Goal: Transaction & Acquisition: Purchase product/service

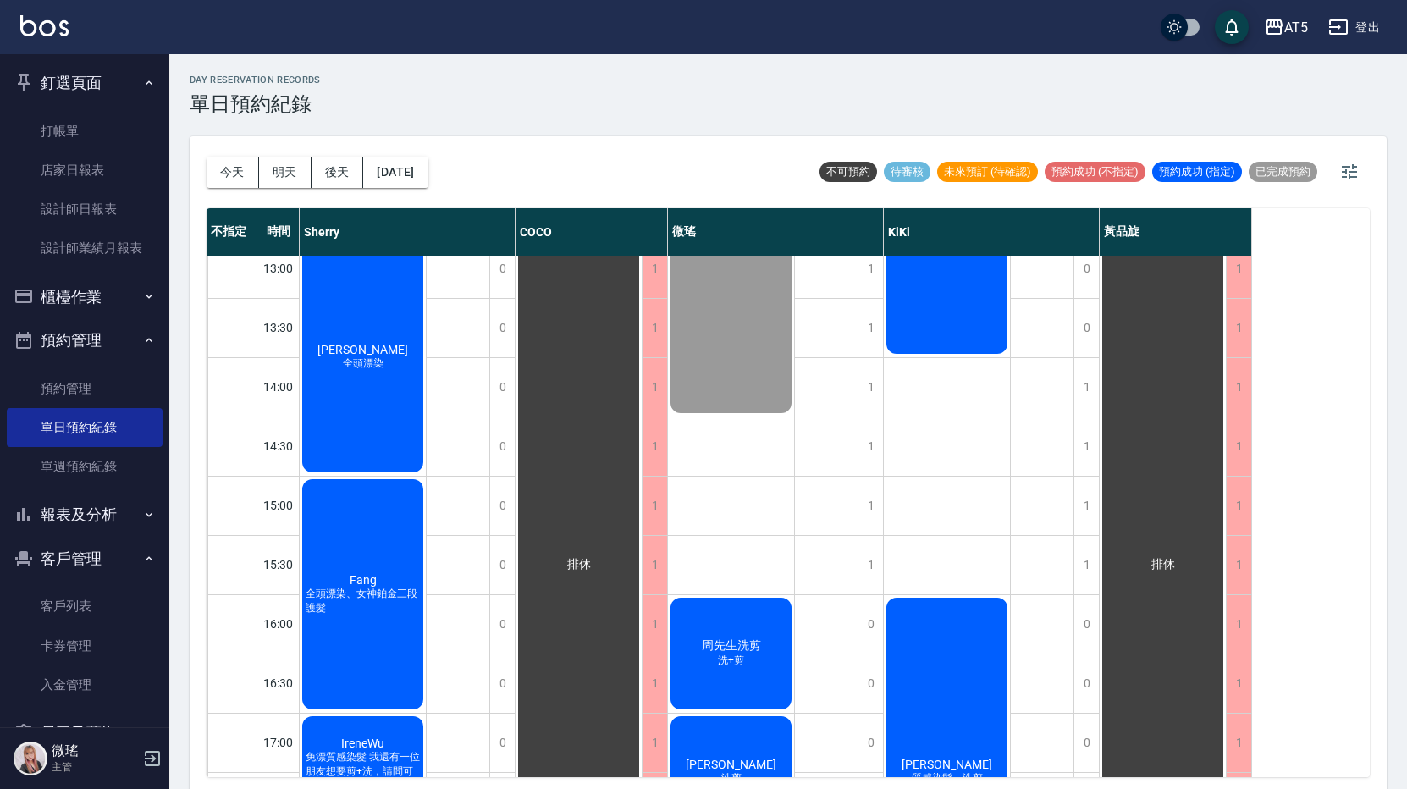
scroll to position [85, 0]
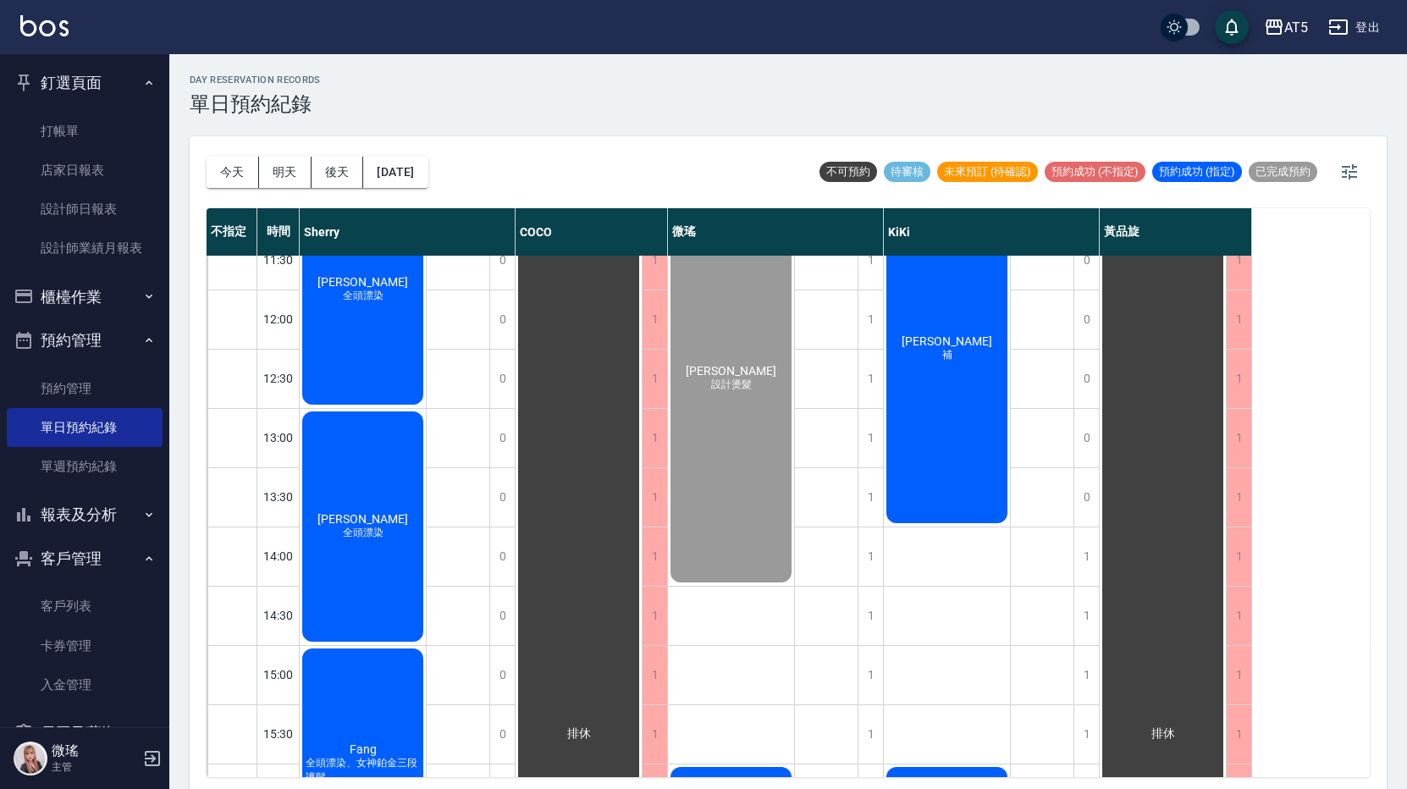
click at [931, 361] on div "熊珮妤 補" at bounding box center [947, 349] width 126 height 354
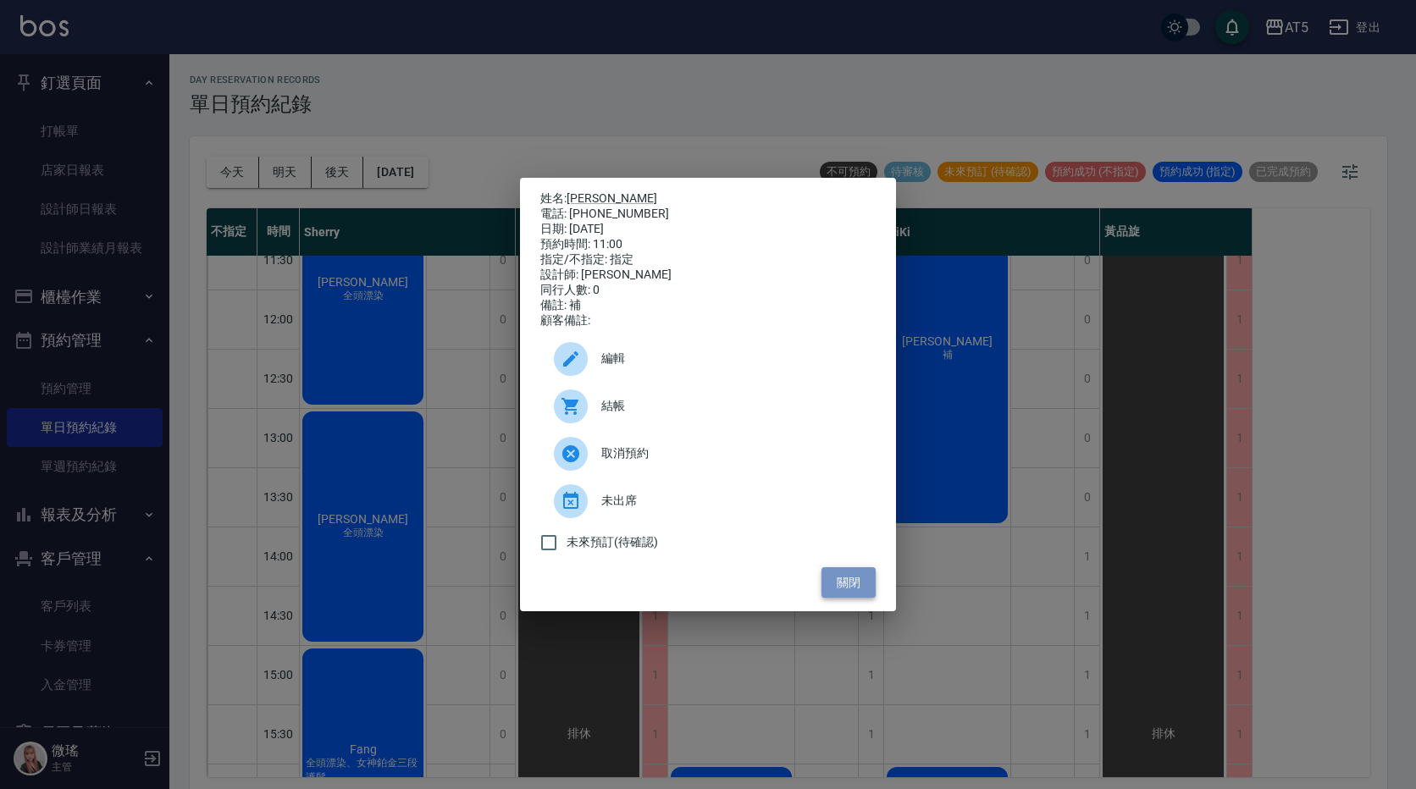
click at [848, 594] on button "關閉" at bounding box center [848, 582] width 54 height 31
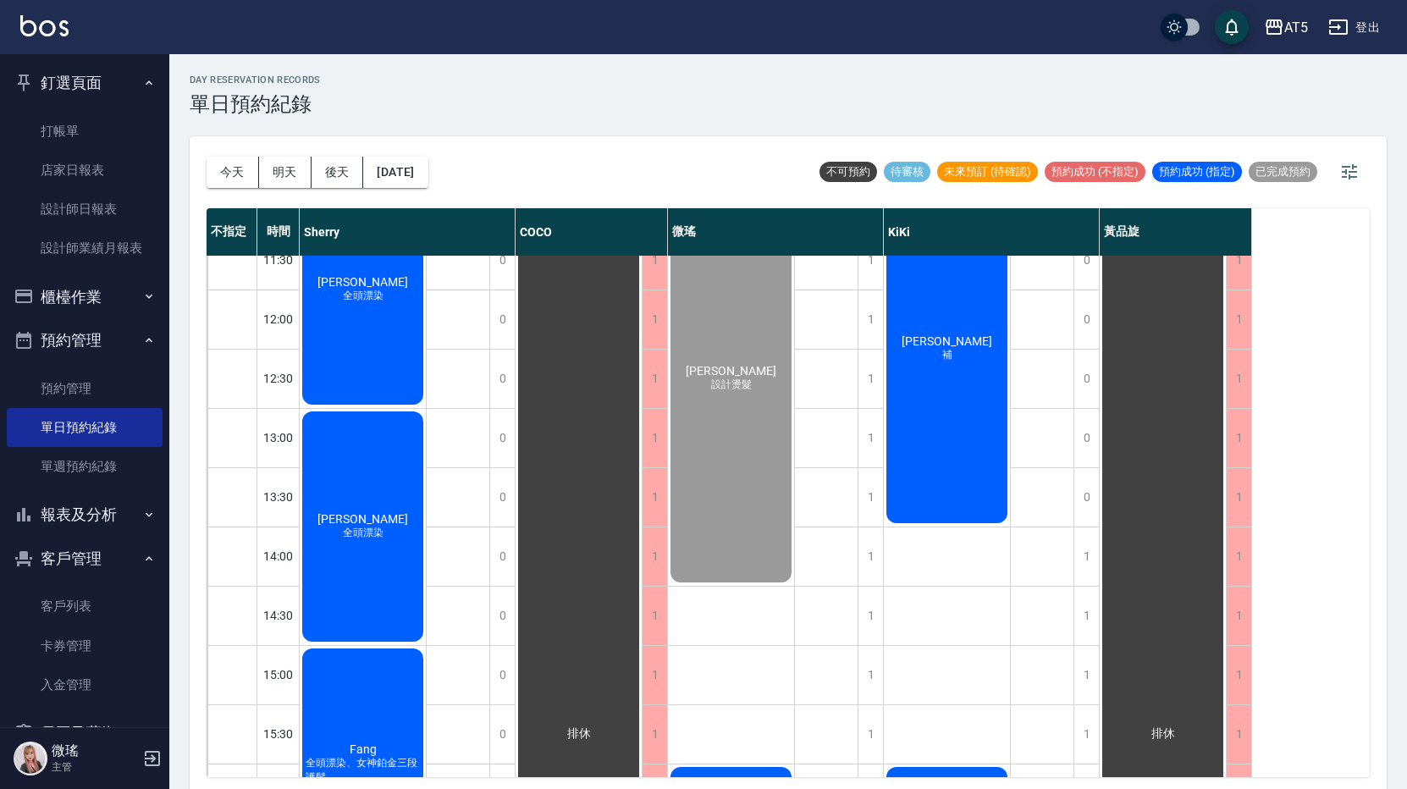
drag, startPoint x: 342, startPoint y: 168, endPoint x: 351, endPoint y: 64, distance: 105.4
click at [351, 64] on div "day Reservation records 單日預約紀錄 今天 明天 後天 2025/10/10 不可預約 待審核 未來預訂 (待確認) 預約成功 (不指…" at bounding box center [788, 424] width 1238 height 740
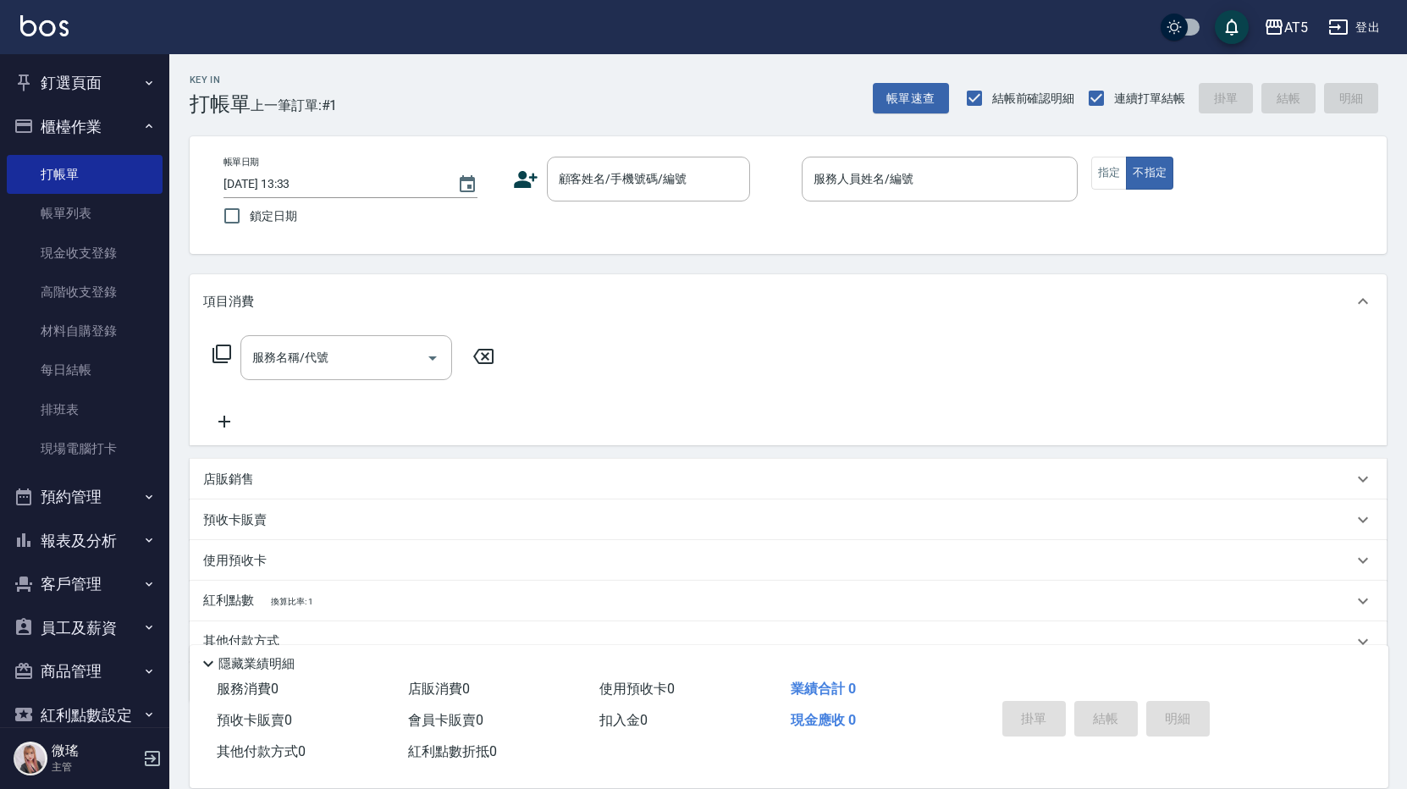
drag, startPoint x: 660, startPoint y: 404, endPoint x: 652, endPoint y: 414, distance: 13.2
click at [652, 414] on div "服務名稱/代號 服務名稱/代號" at bounding box center [788, 387] width 1197 height 117
click at [685, 202] on div "顧客姓名/手機號碼/編號" at bounding box center [648, 179] width 203 height 45
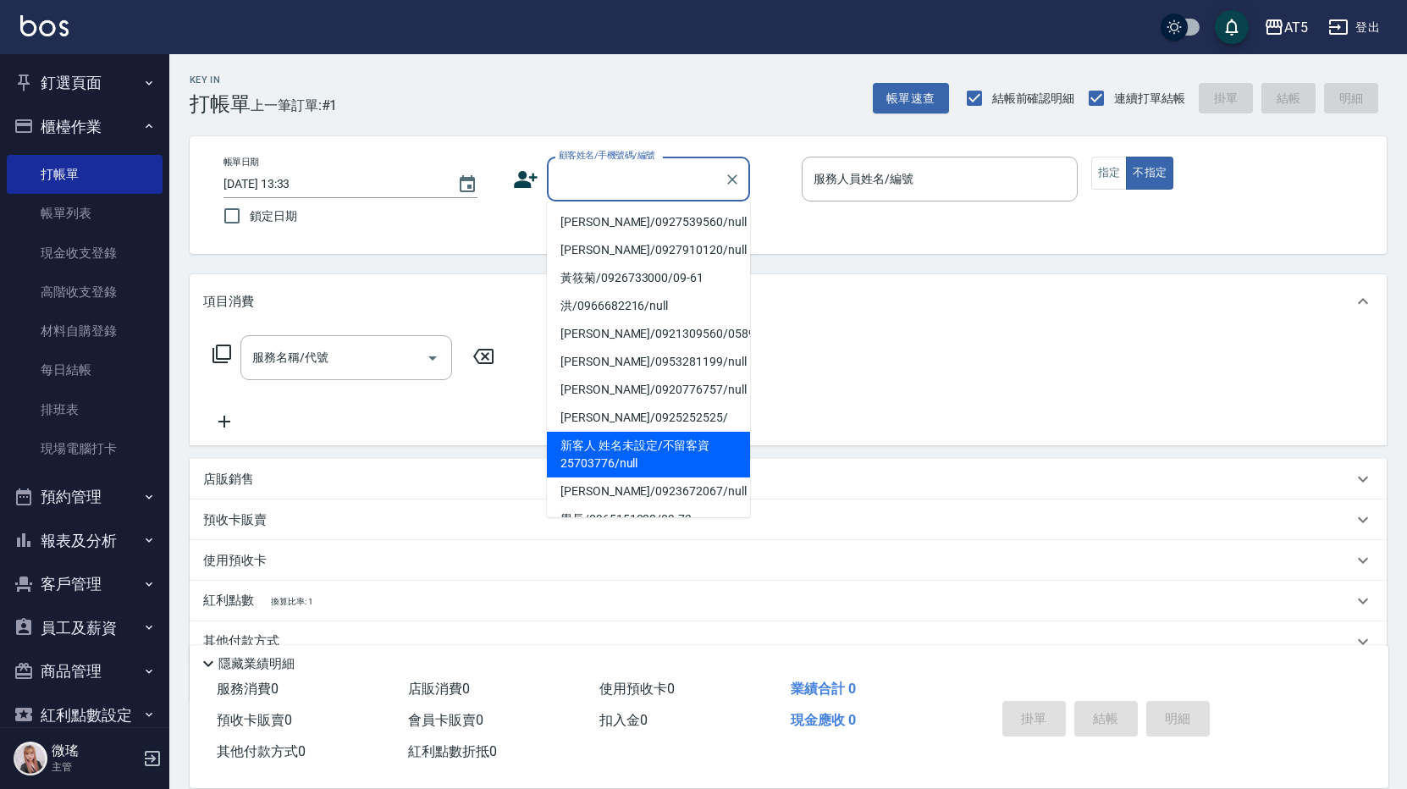
click at [702, 454] on li "新客人 姓名未設定/不留客資25703776/null" at bounding box center [648, 455] width 203 height 46
type input "新客人 姓名未設定/不留客資25703776/null"
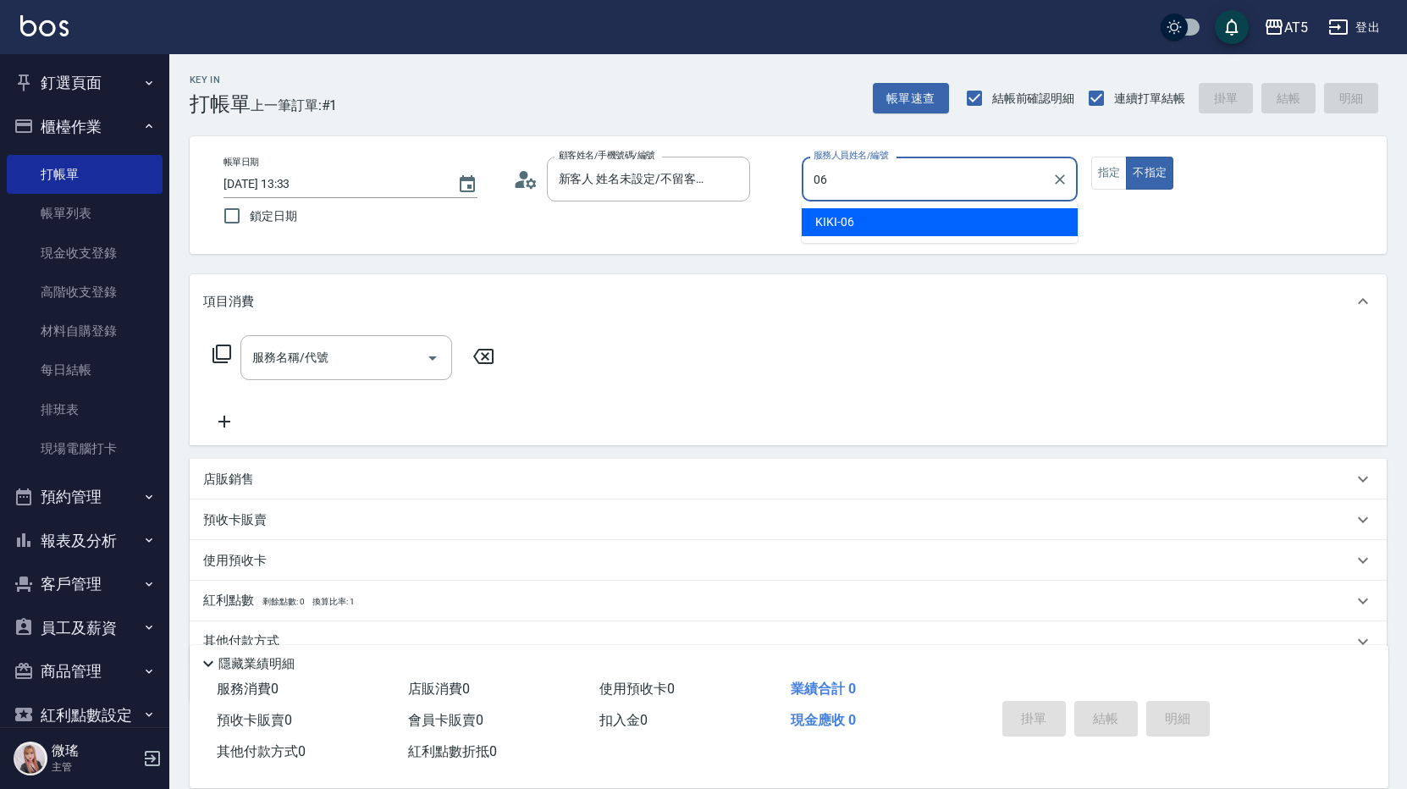
type input "KIKI-06"
type button "false"
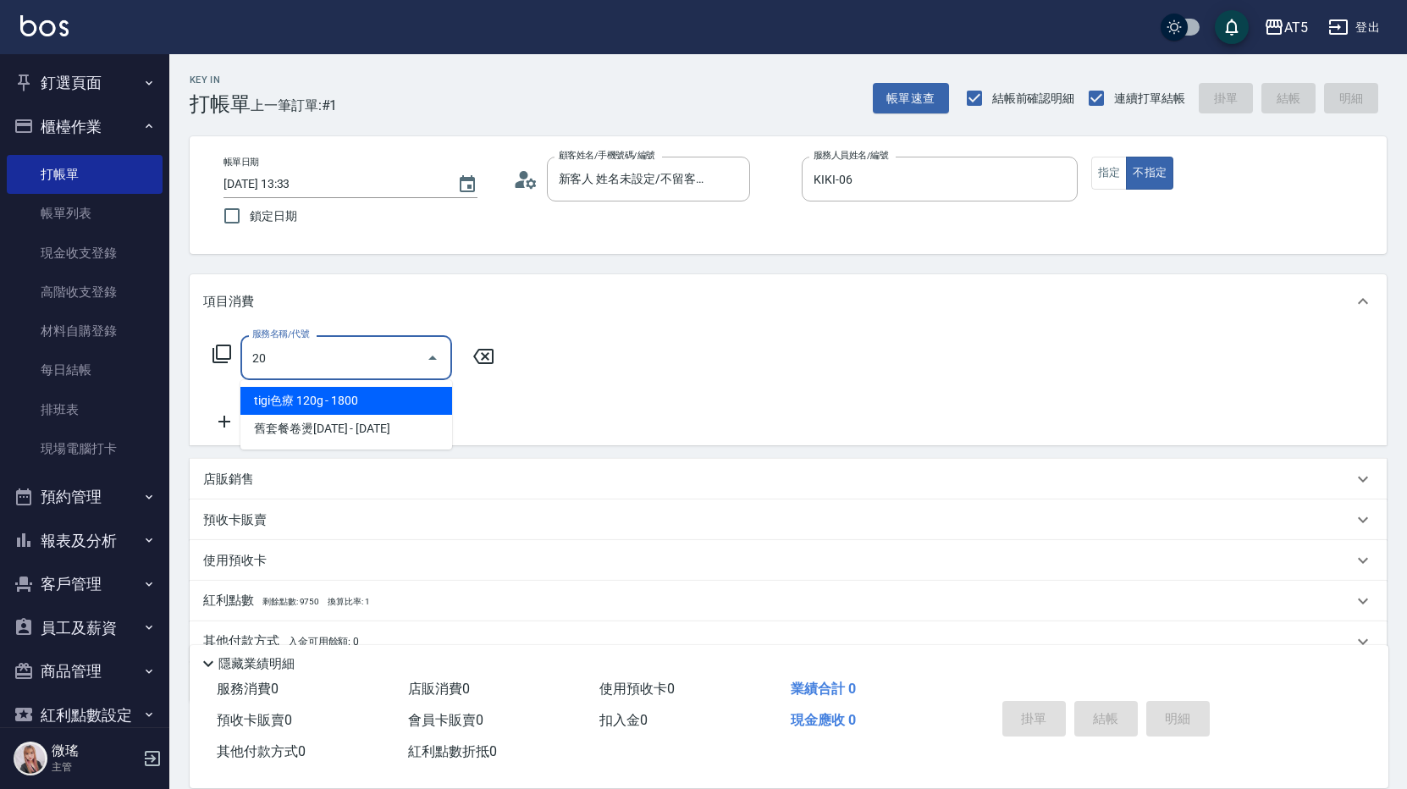
type input "201"
type input "30"
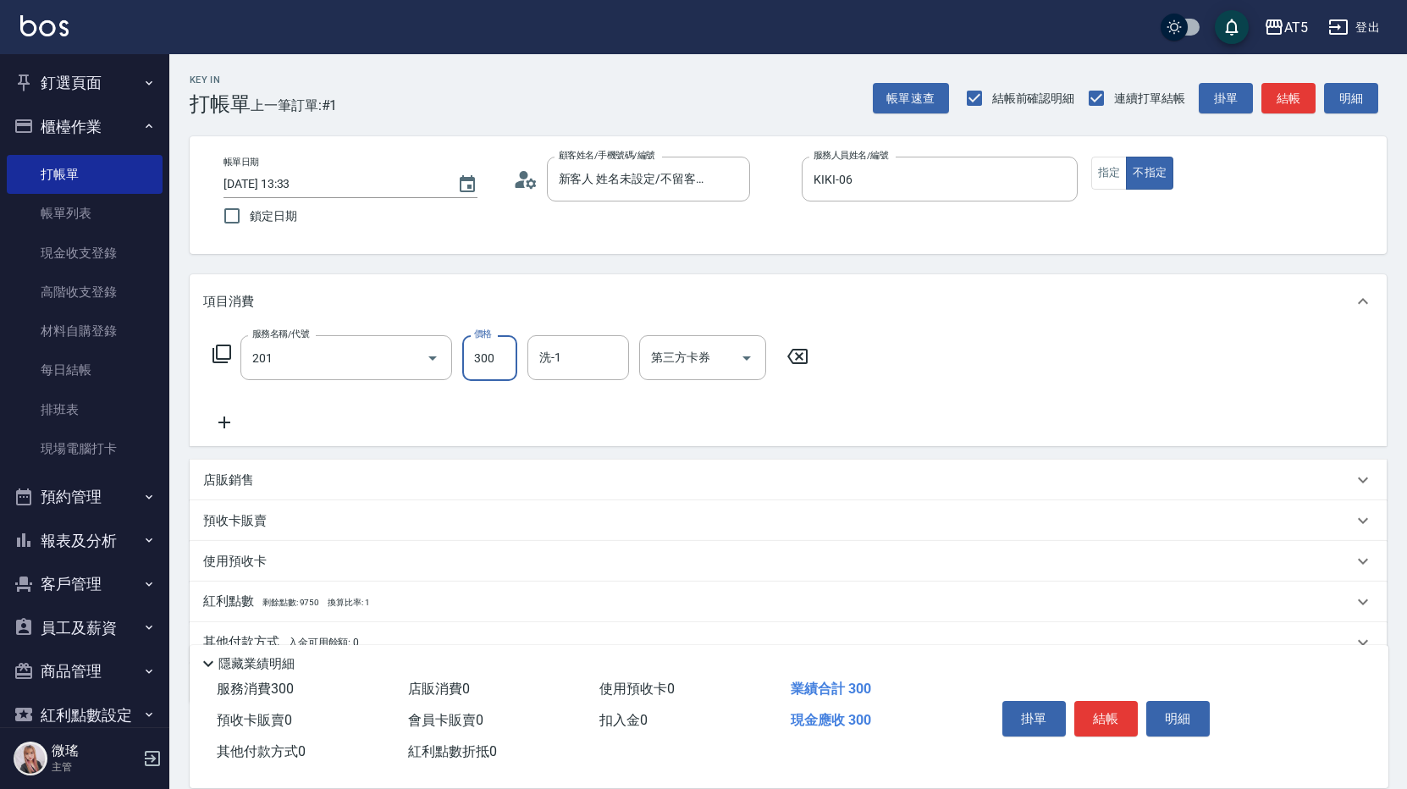
type input "洗髮(201)"
type input "5"
type input "0"
type input "52"
type input "50"
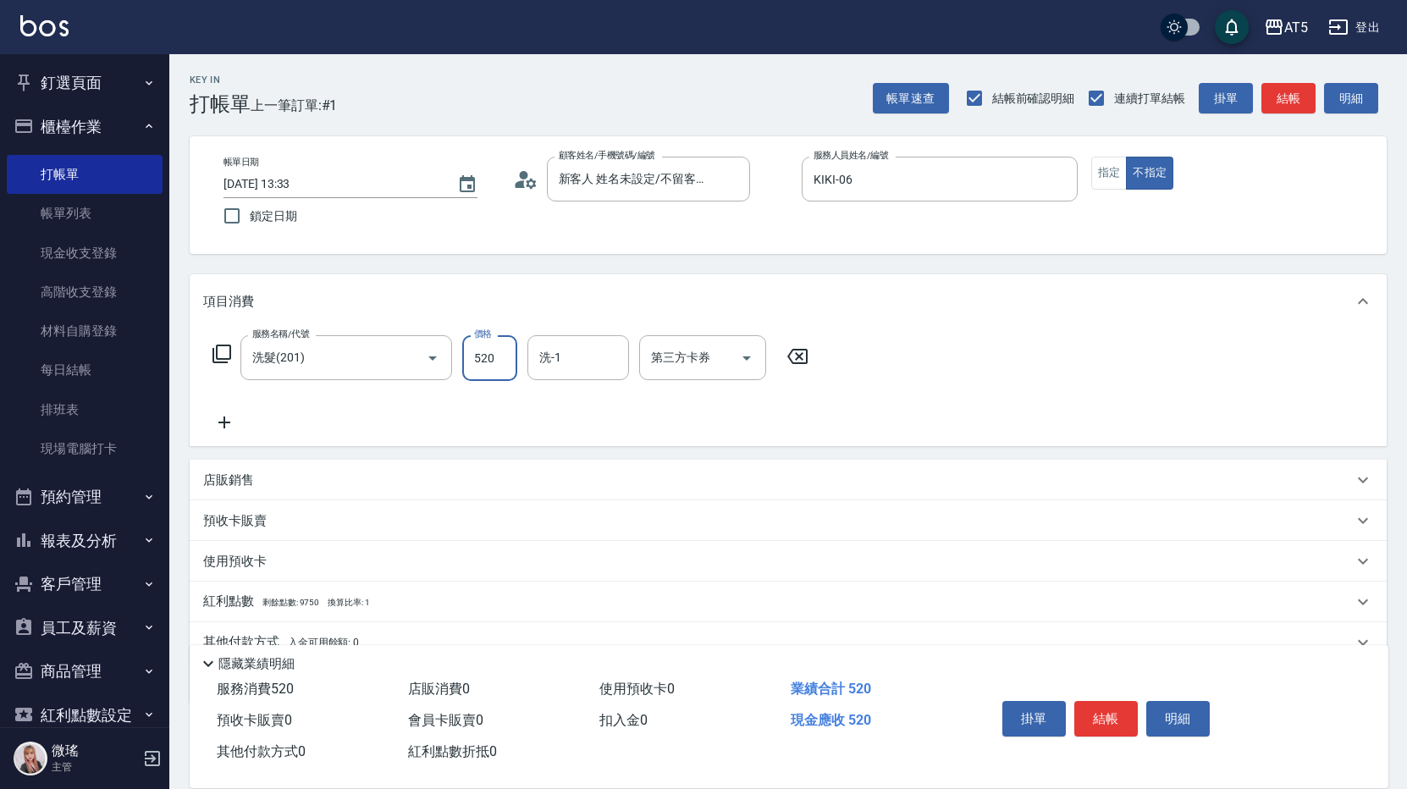
type input "520"
type input "0"
type input "[PERSON_NAME]-11"
drag, startPoint x: 1030, startPoint y: 91, endPoint x: 1043, endPoint y: 97, distance: 14.8
click at [1030, 92] on span "結帳前確認明細" at bounding box center [1033, 99] width 83 height 18
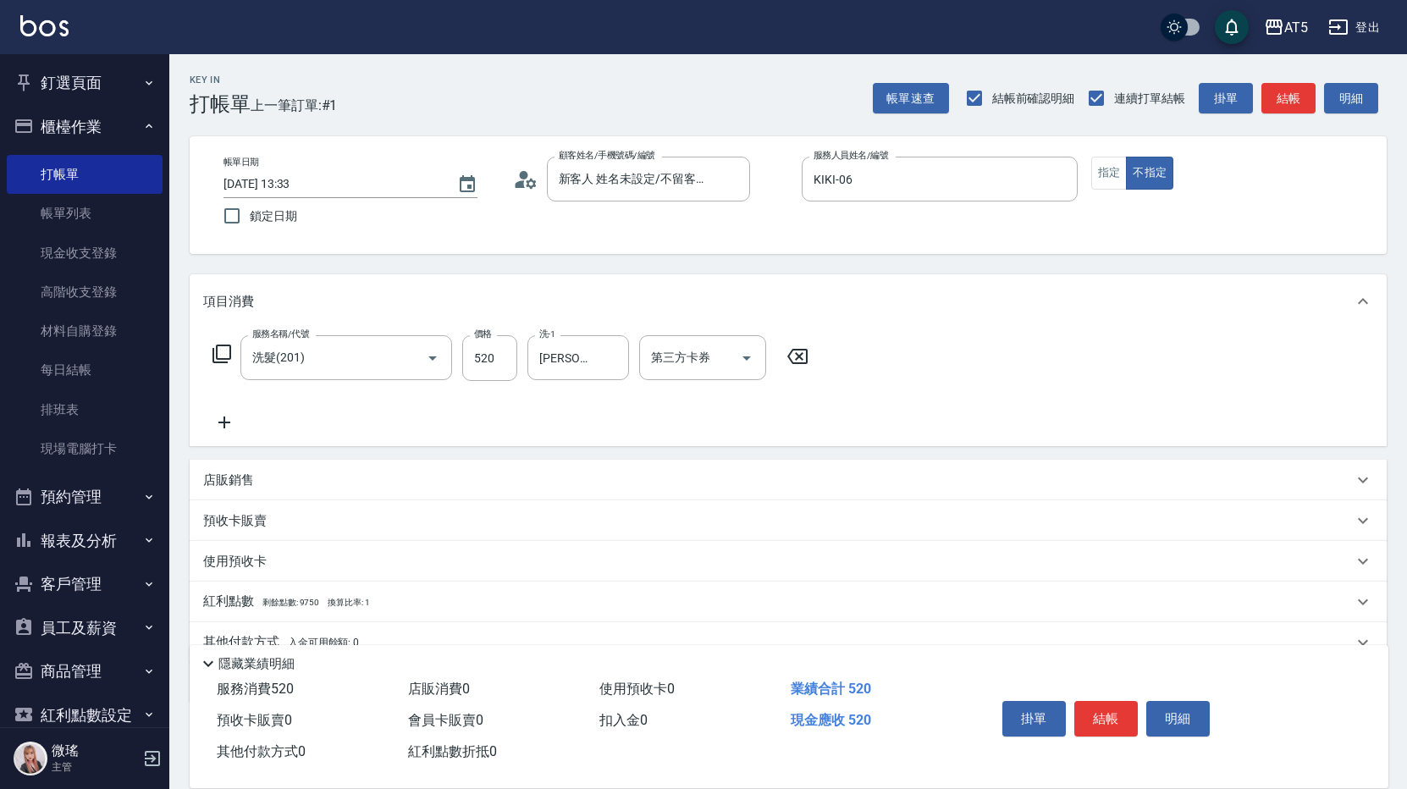
click at [992, 92] on input "結帳前確認明細" at bounding box center [975, 98] width 36 height 36
checkbox input "false"
click at [1283, 102] on button "結帳" at bounding box center [1289, 98] width 54 height 31
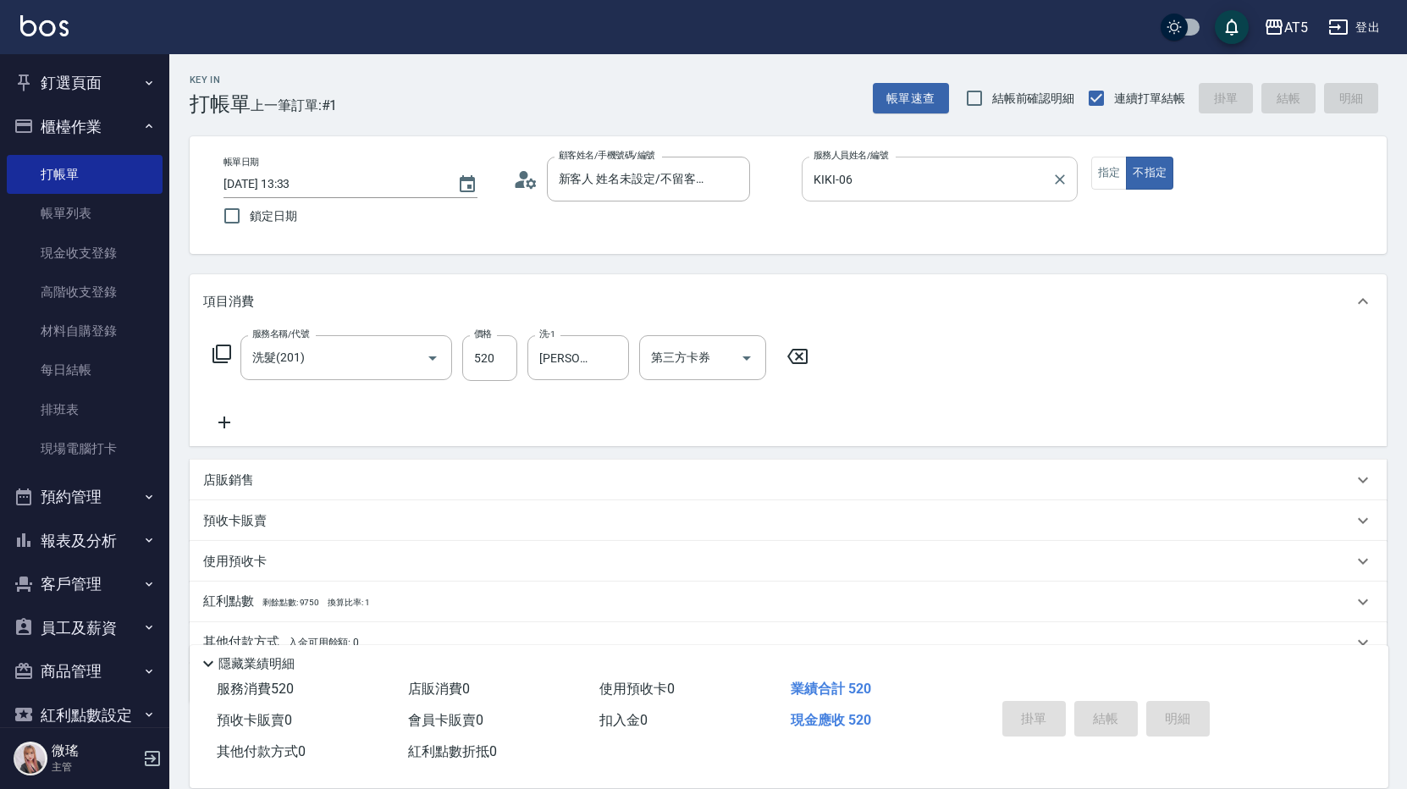
type input "[DATE] 15:20"
type input "0"
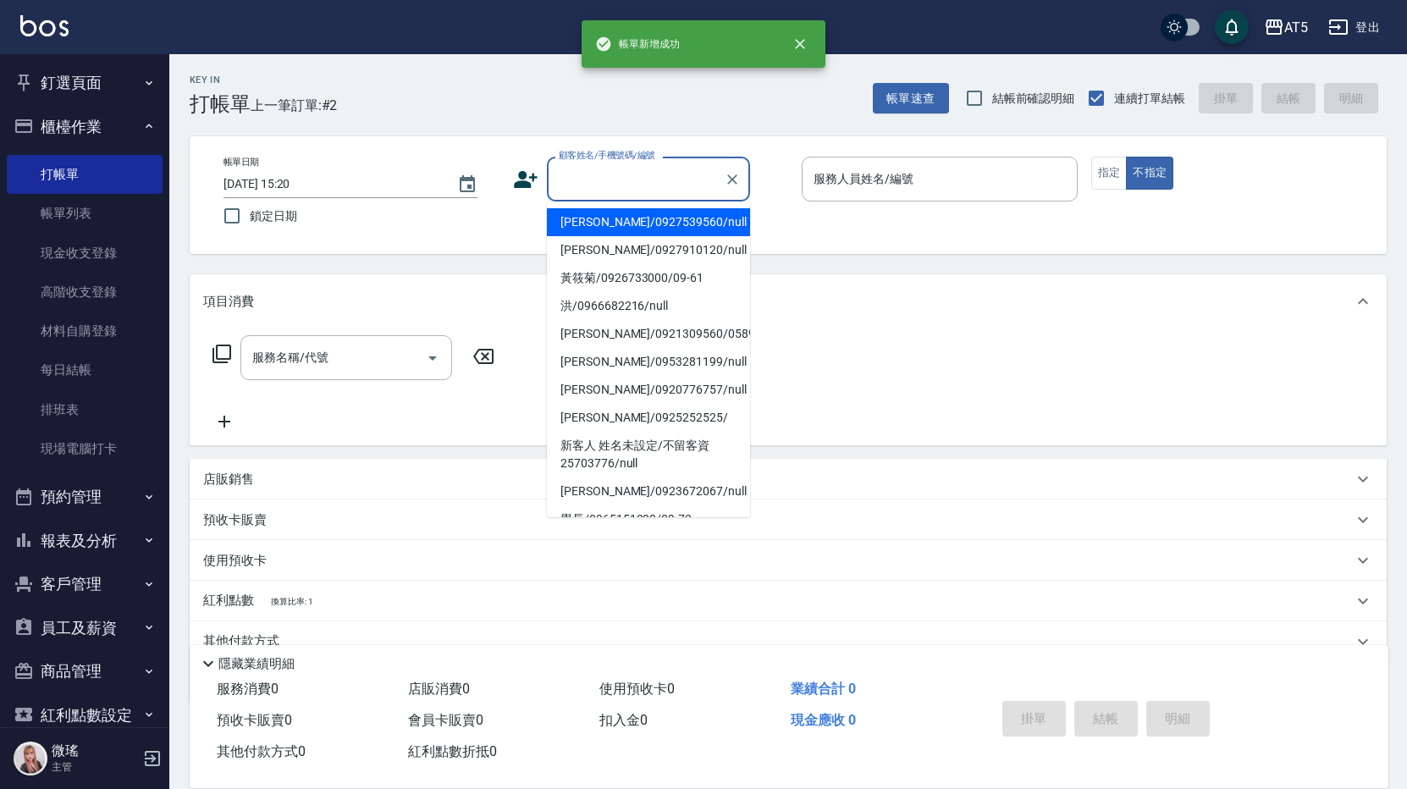
click at [656, 192] on input "顧客姓名/手機號碼/編號" at bounding box center [636, 179] width 163 height 30
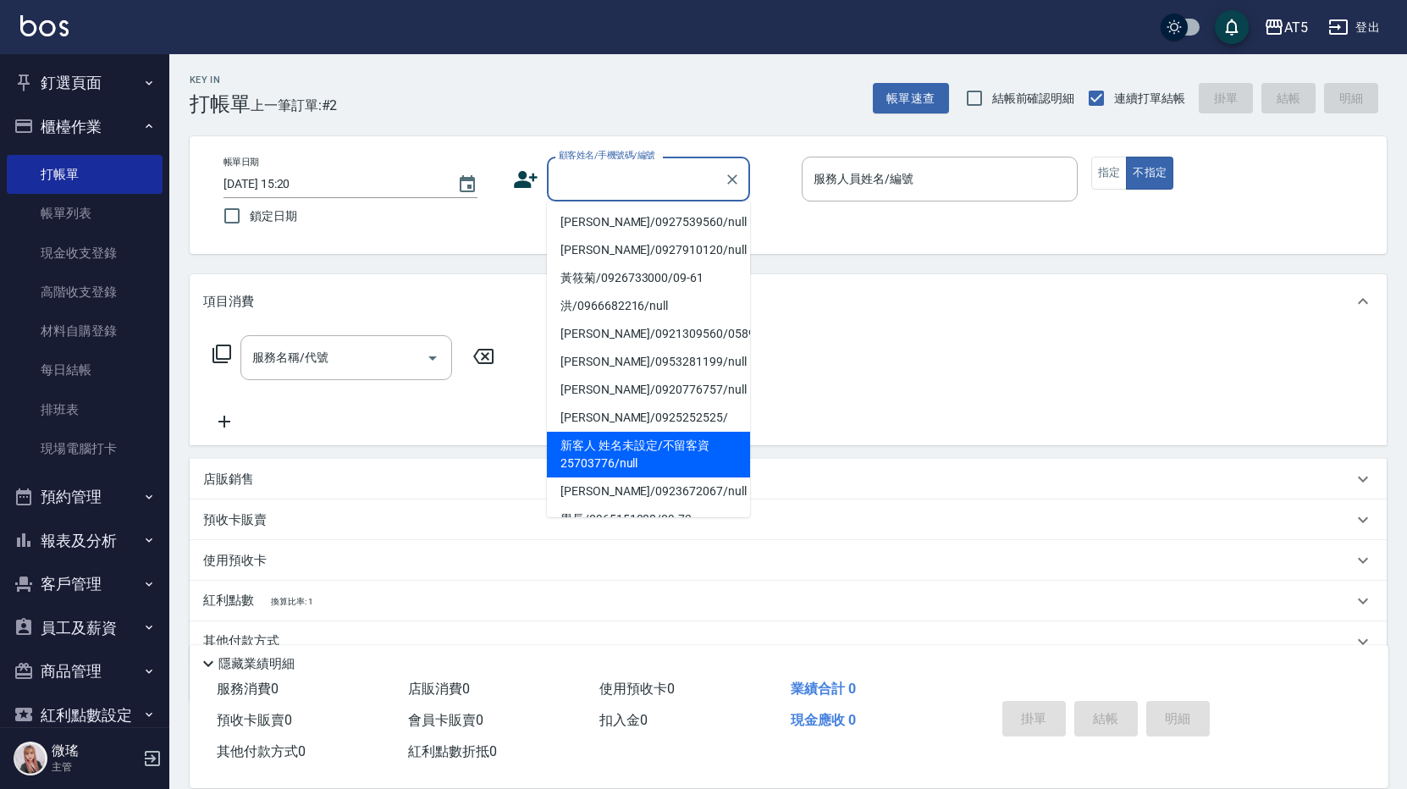
click at [640, 441] on li "新客人 姓名未設定/不留客資25703776/null" at bounding box center [648, 455] width 203 height 46
type input "新客人 姓名未設定/不留客資25703776/null"
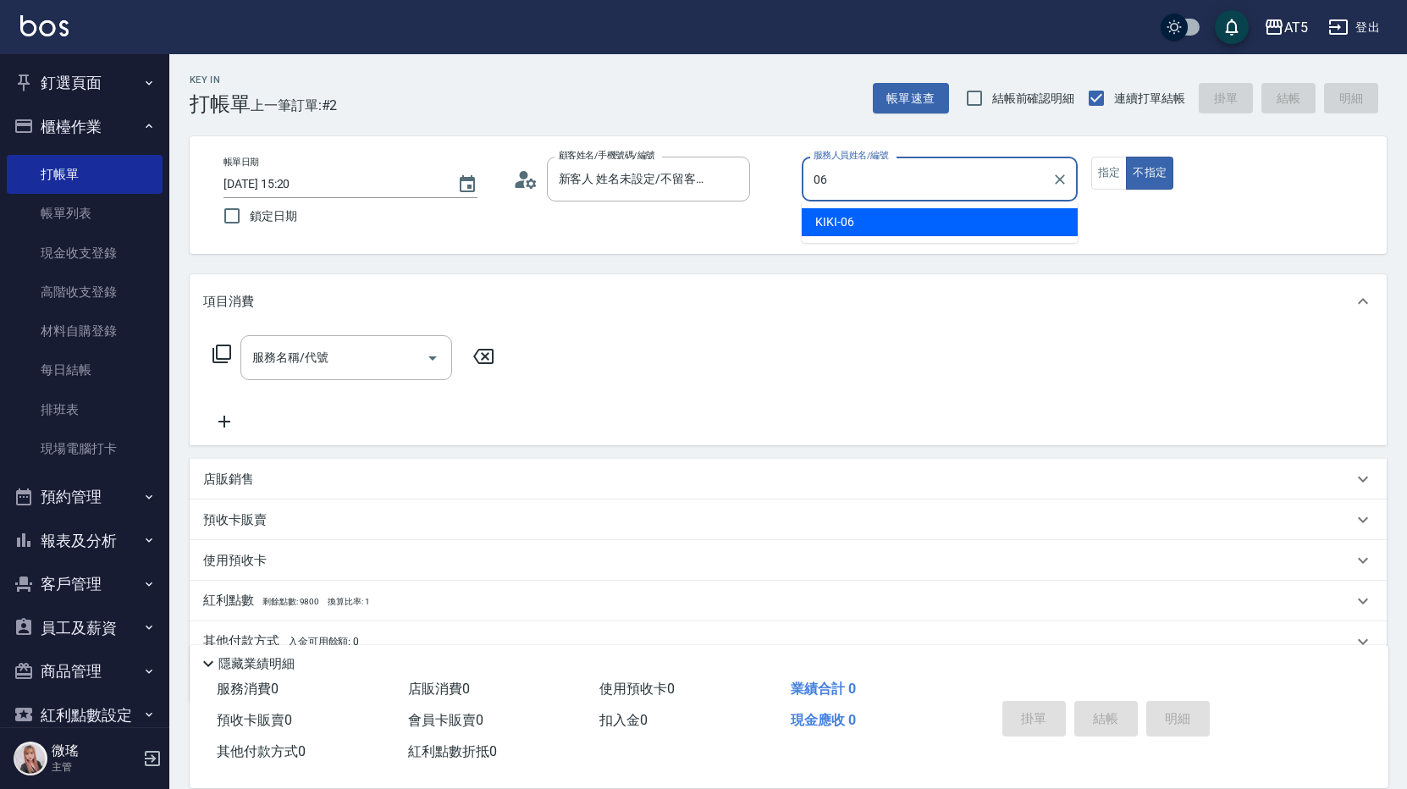
type input "KIKI-06"
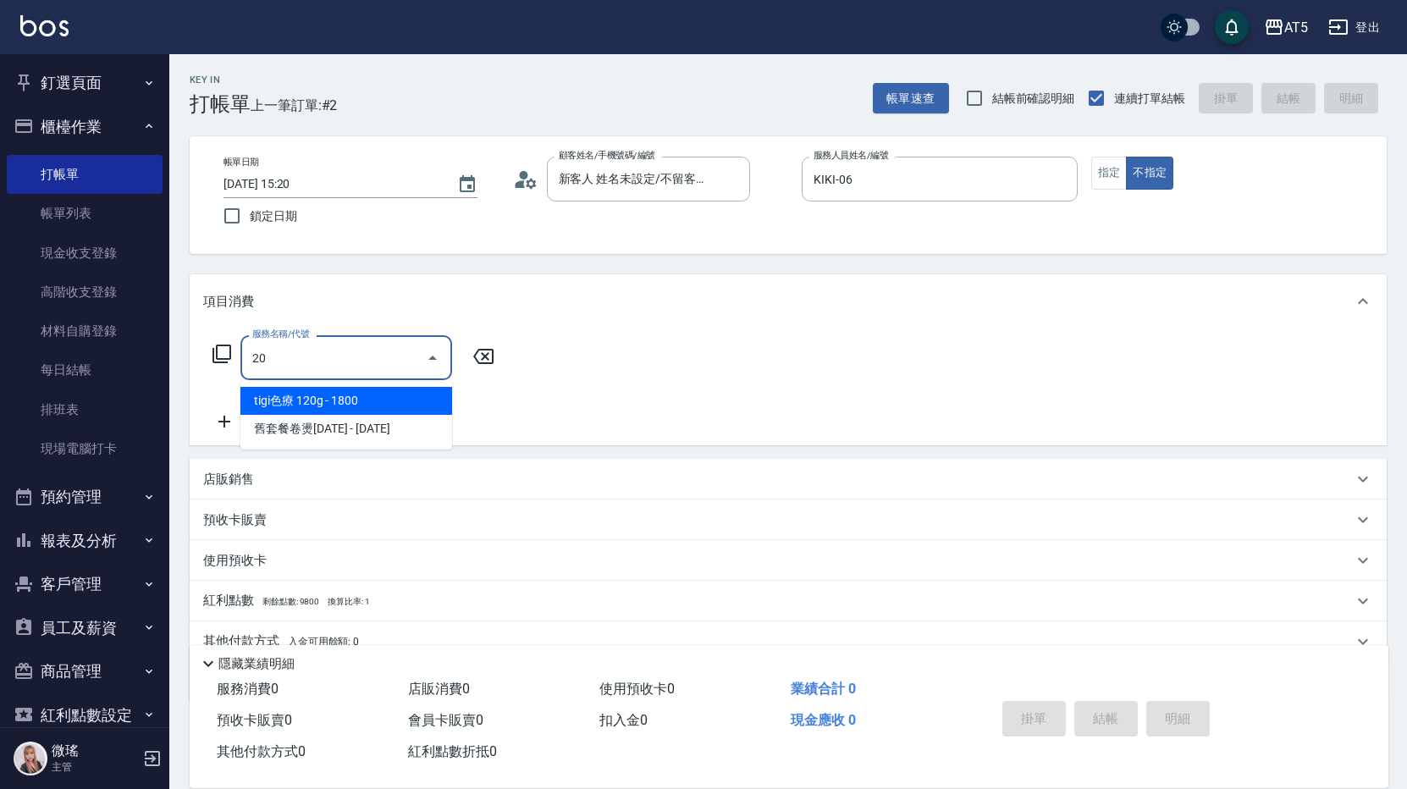
type input "201"
type input "30"
type input "洗髮(201)"
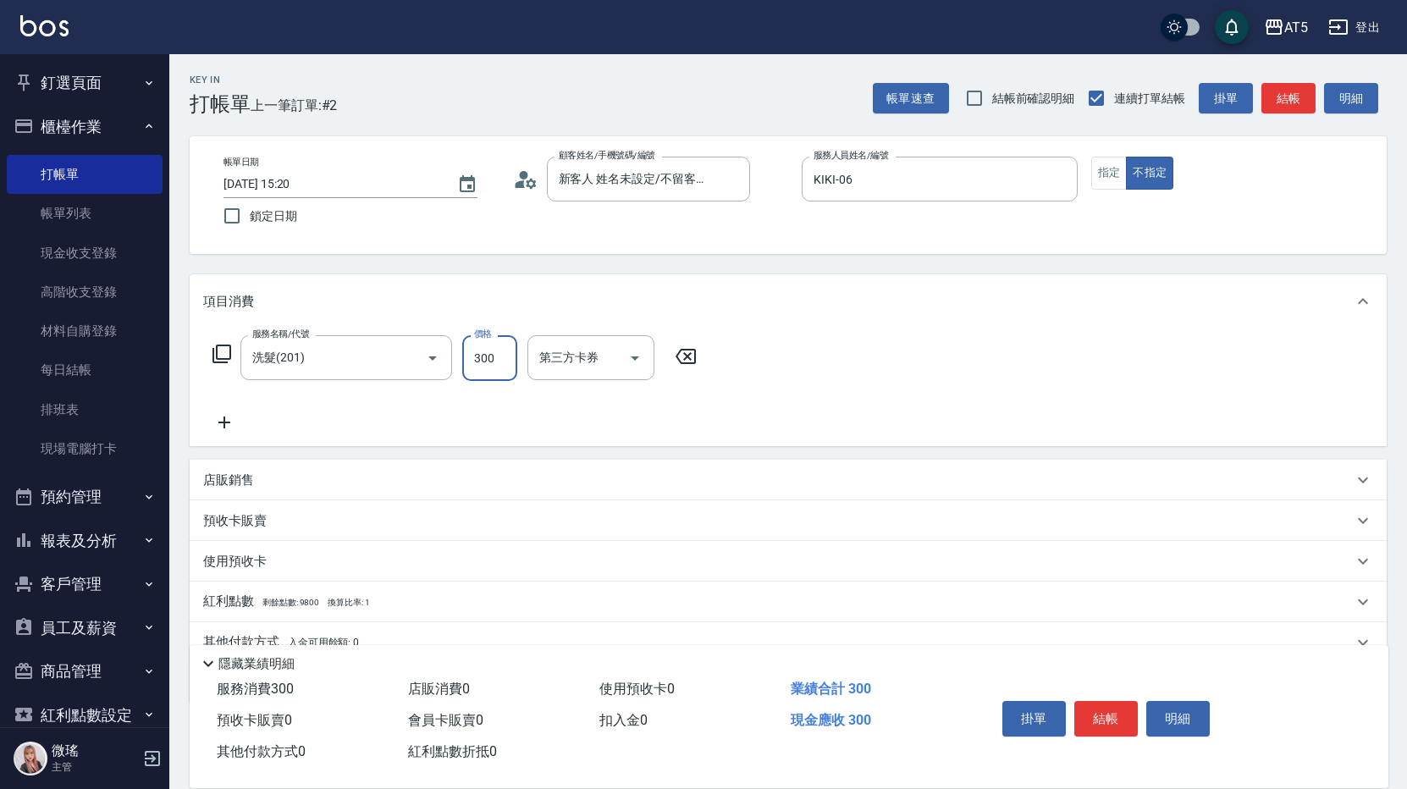
type input "6"
type input "0"
type input "60"
type input "600"
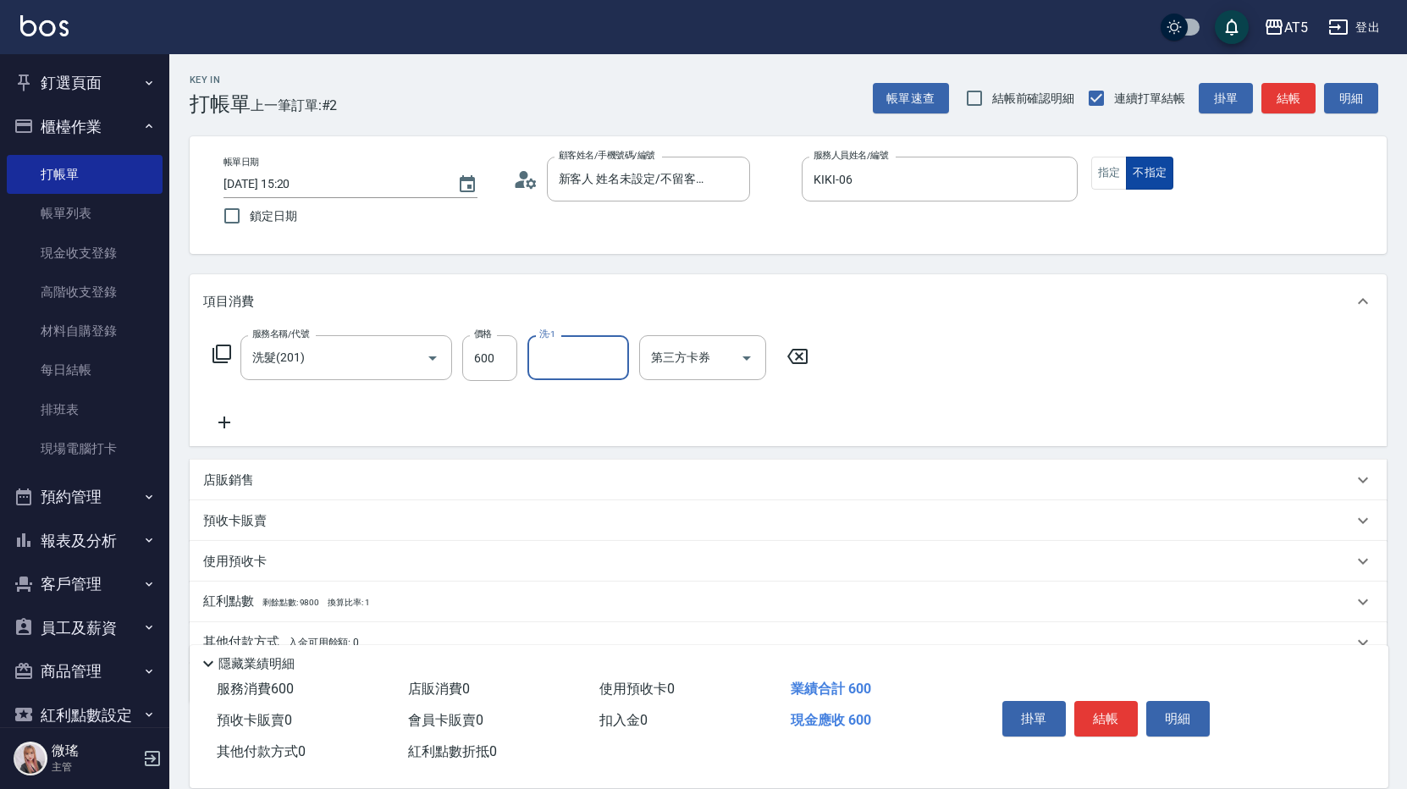
drag, startPoint x: 1111, startPoint y: 168, endPoint x: 1135, endPoint y: 163, distance: 24.4
click at [1118, 168] on button "指定" at bounding box center [1109, 173] width 36 height 33
click at [1269, 102] on button "結帳" at bounding box center [1289, 98] width 54 height 31
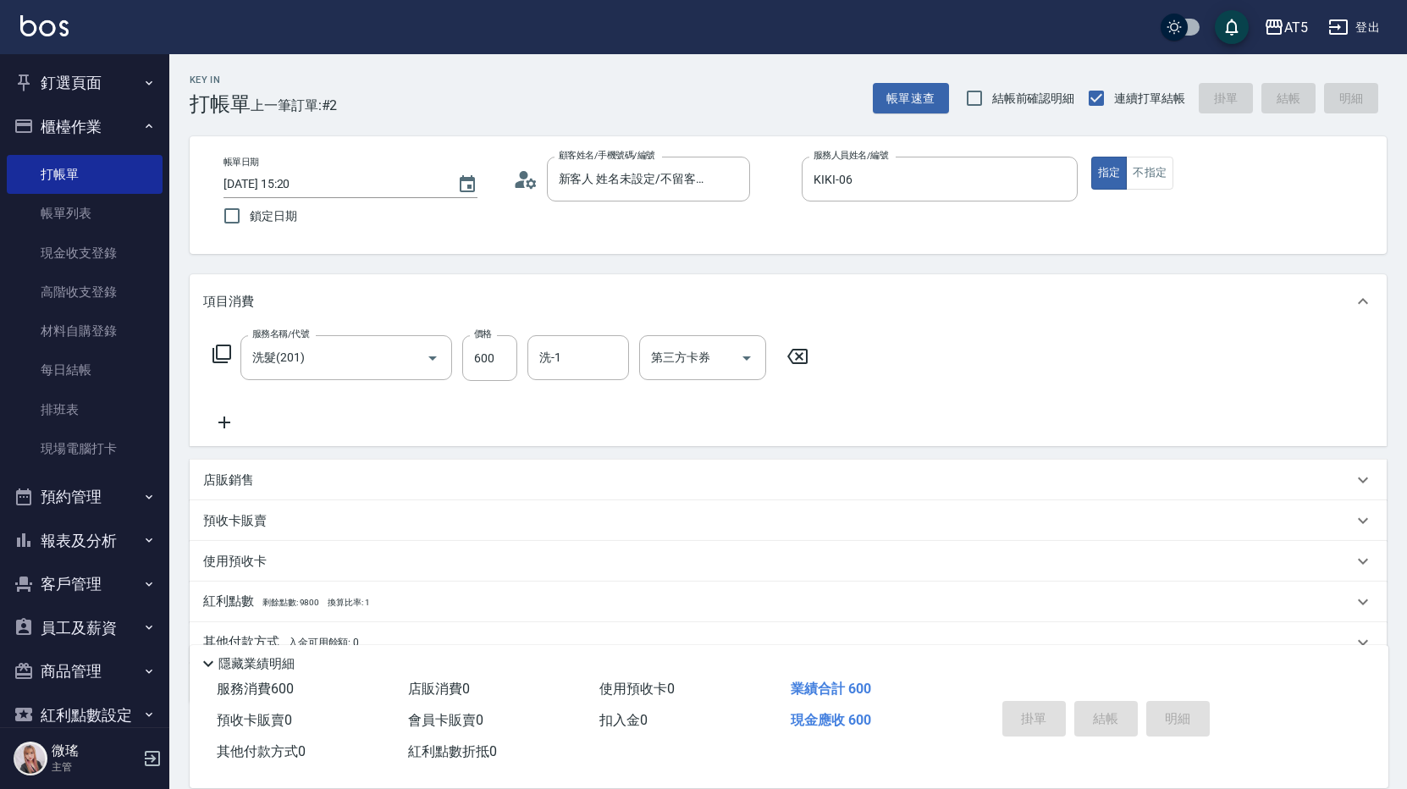
type input "0"
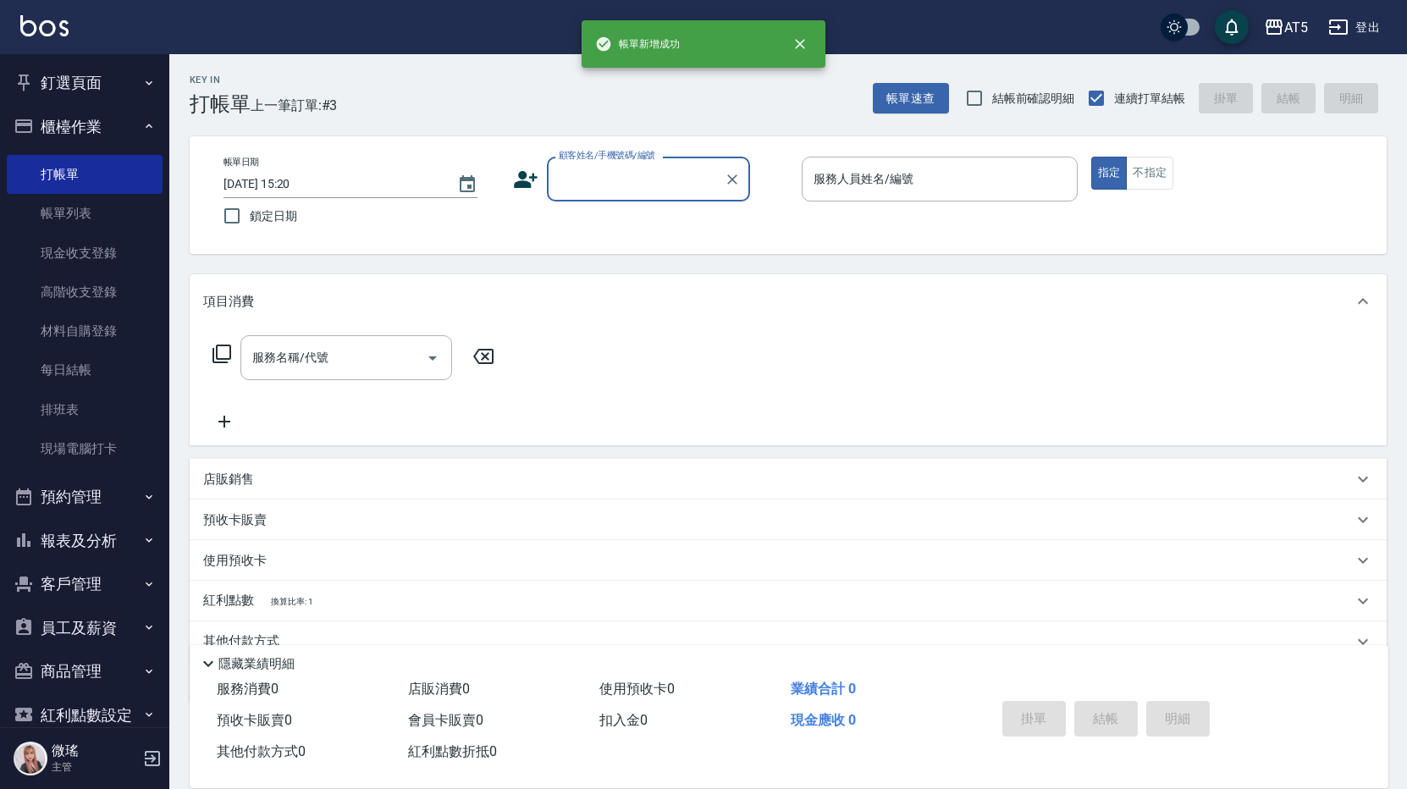
click at [670, 180] on input "顧客姓名/手機號碼/編號" at bounding box center [636, 179] width 163 height 30
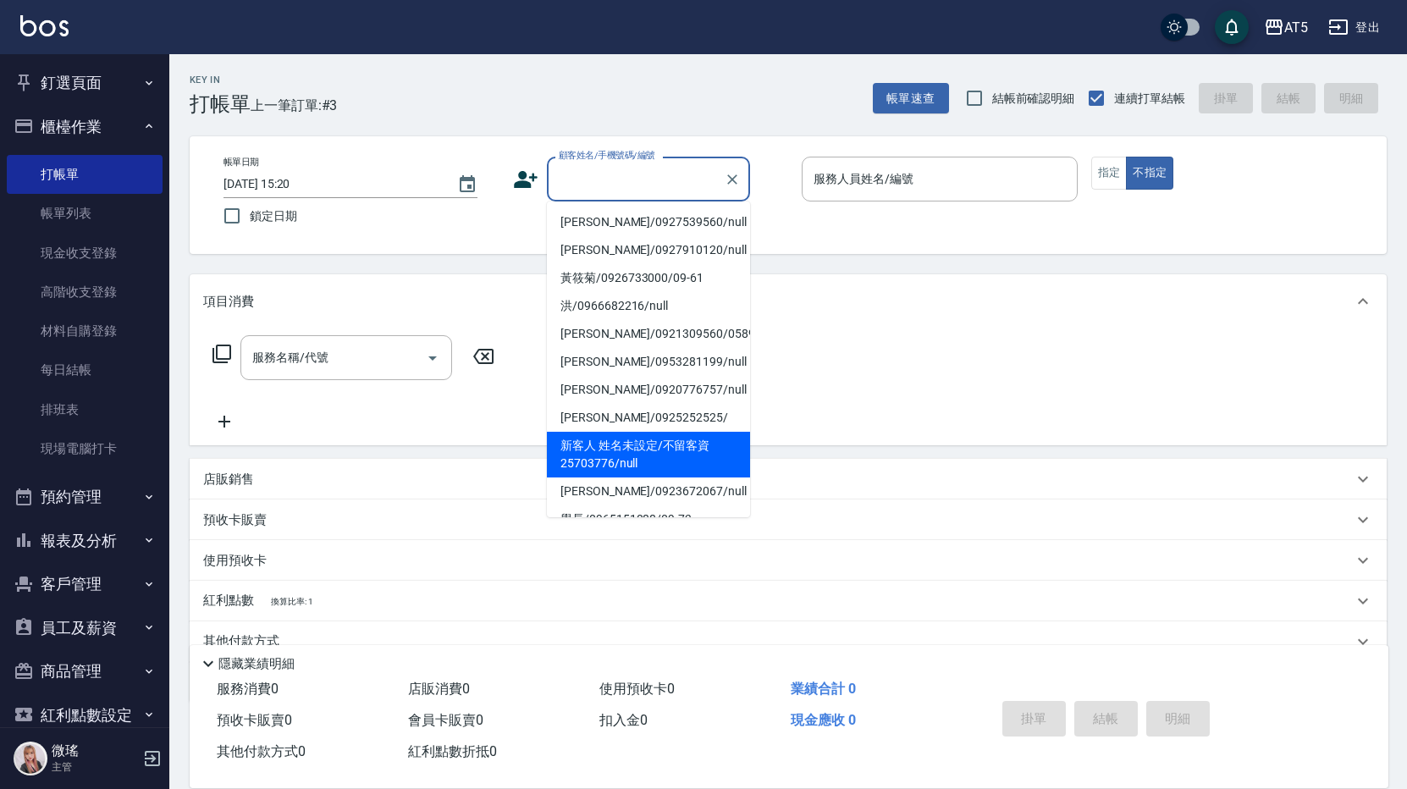
click at [614, 447] on li "新客人 姓名未設定/不留客資25703776/null" at bounding box center [648, 455] width 203 height 46
type input "新客人 姓名未設定/不留客資25703776/null"
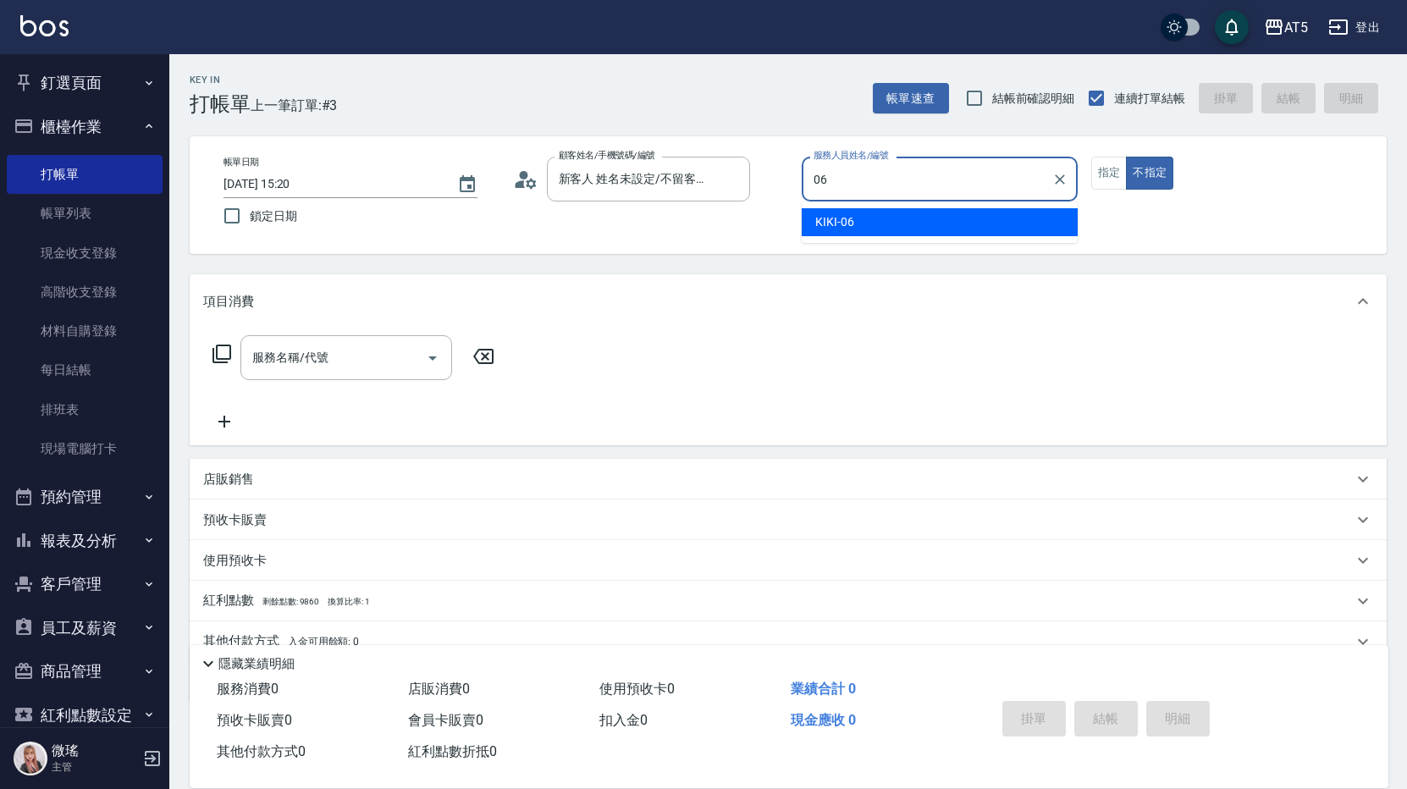
type input "KIKI-06"
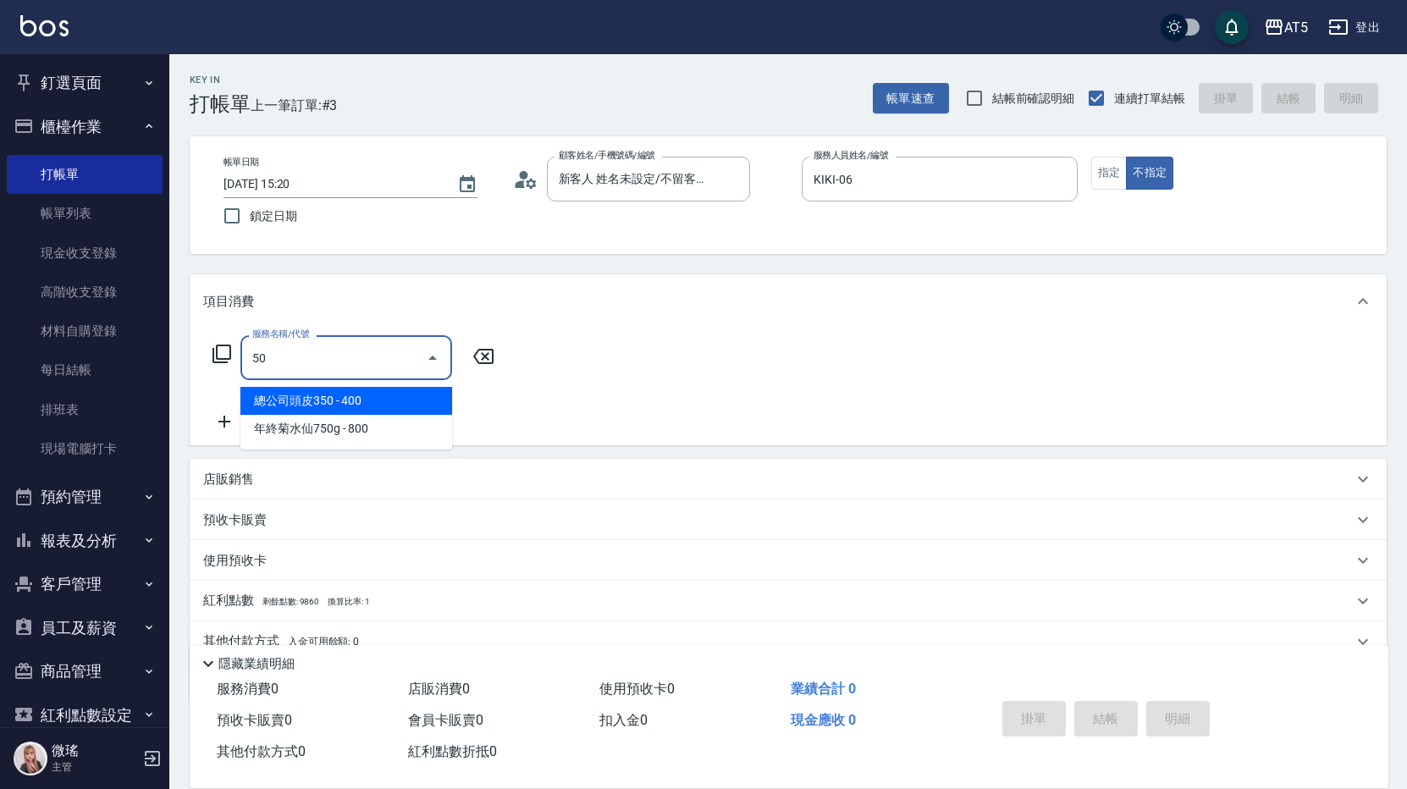
type input "501"
type input "100"
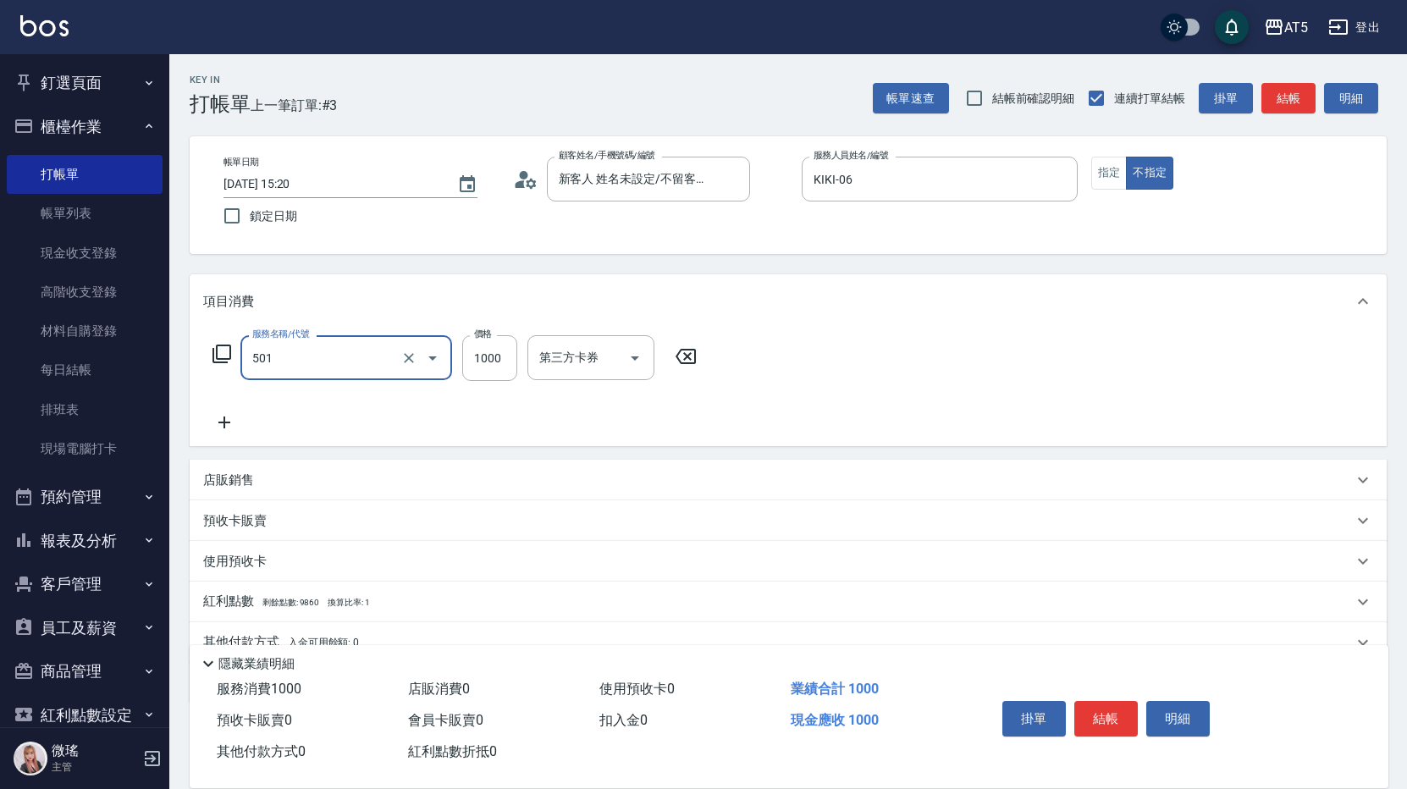
type input "染髮(501)"
type input "0"
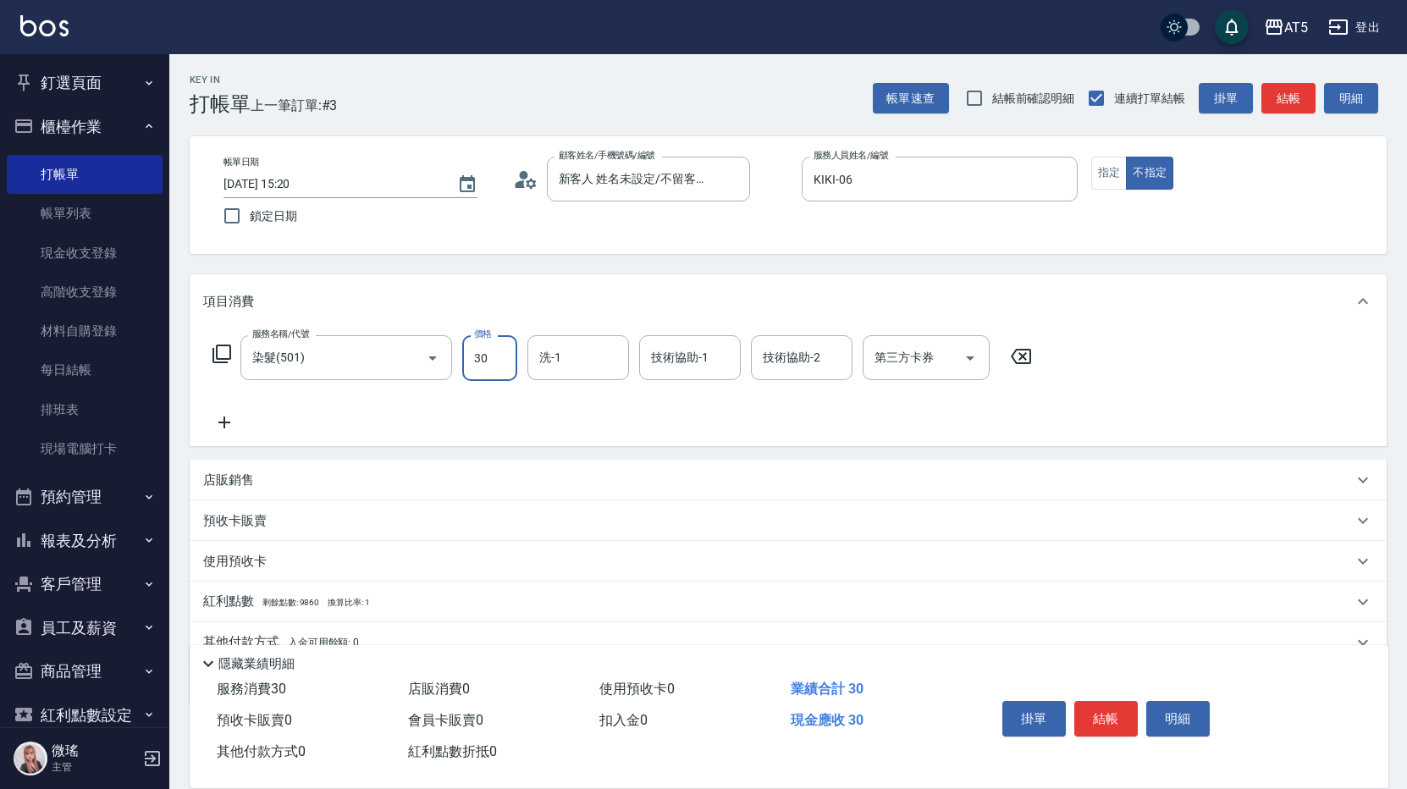
type input "300"
type input "30"
type input "3000"
type input "300"
type input "3000"
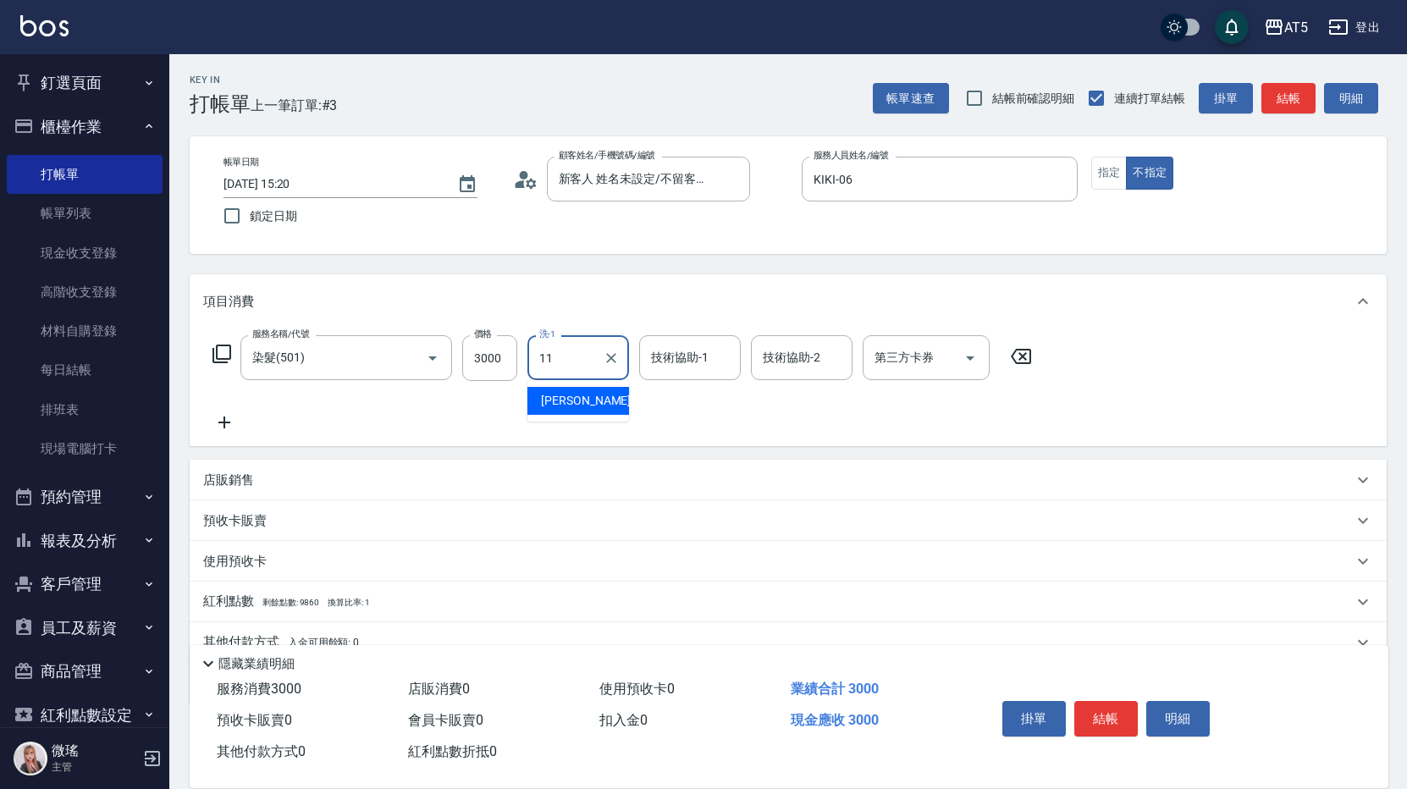
type input "[PERSON_NAME]-11"
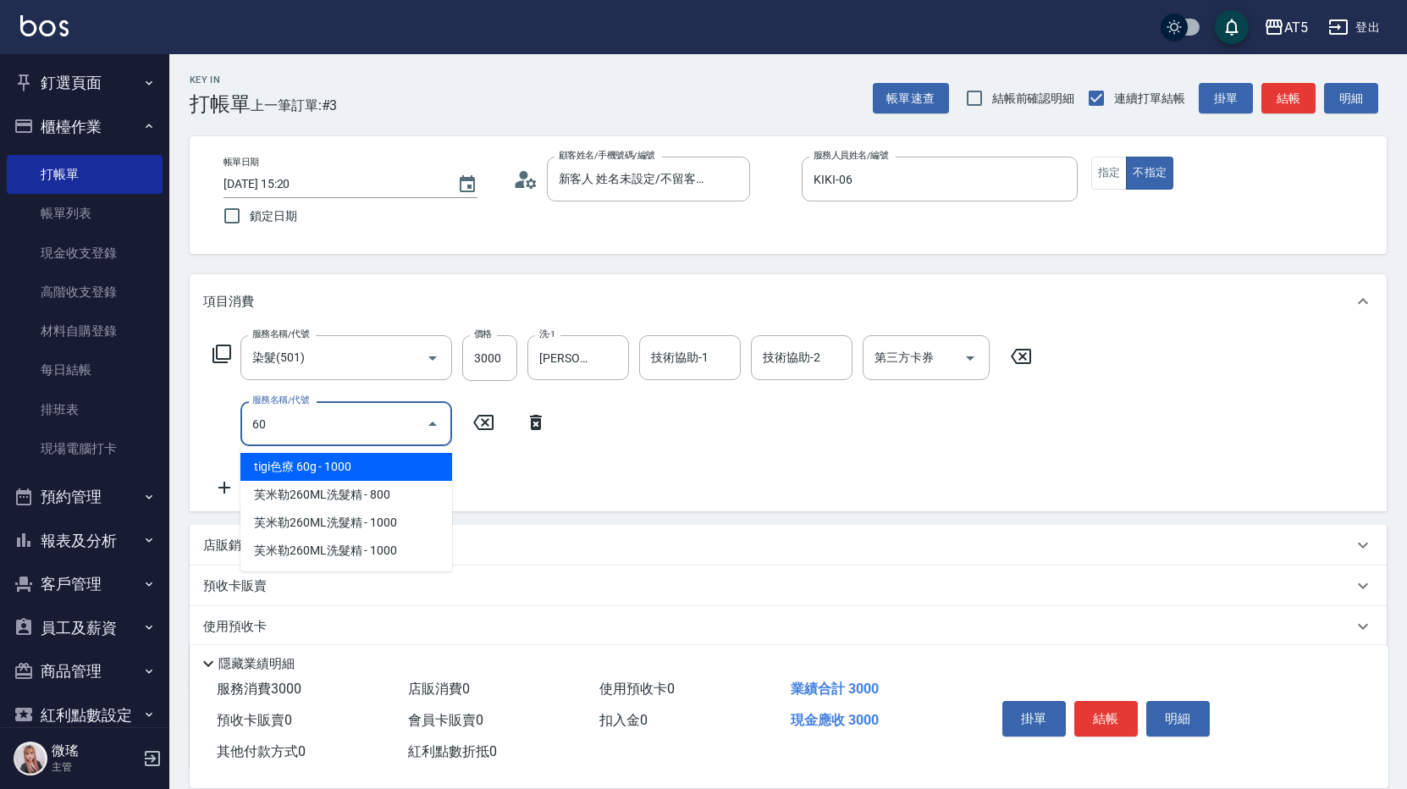
type input "6"
type input "201"
type input "330"
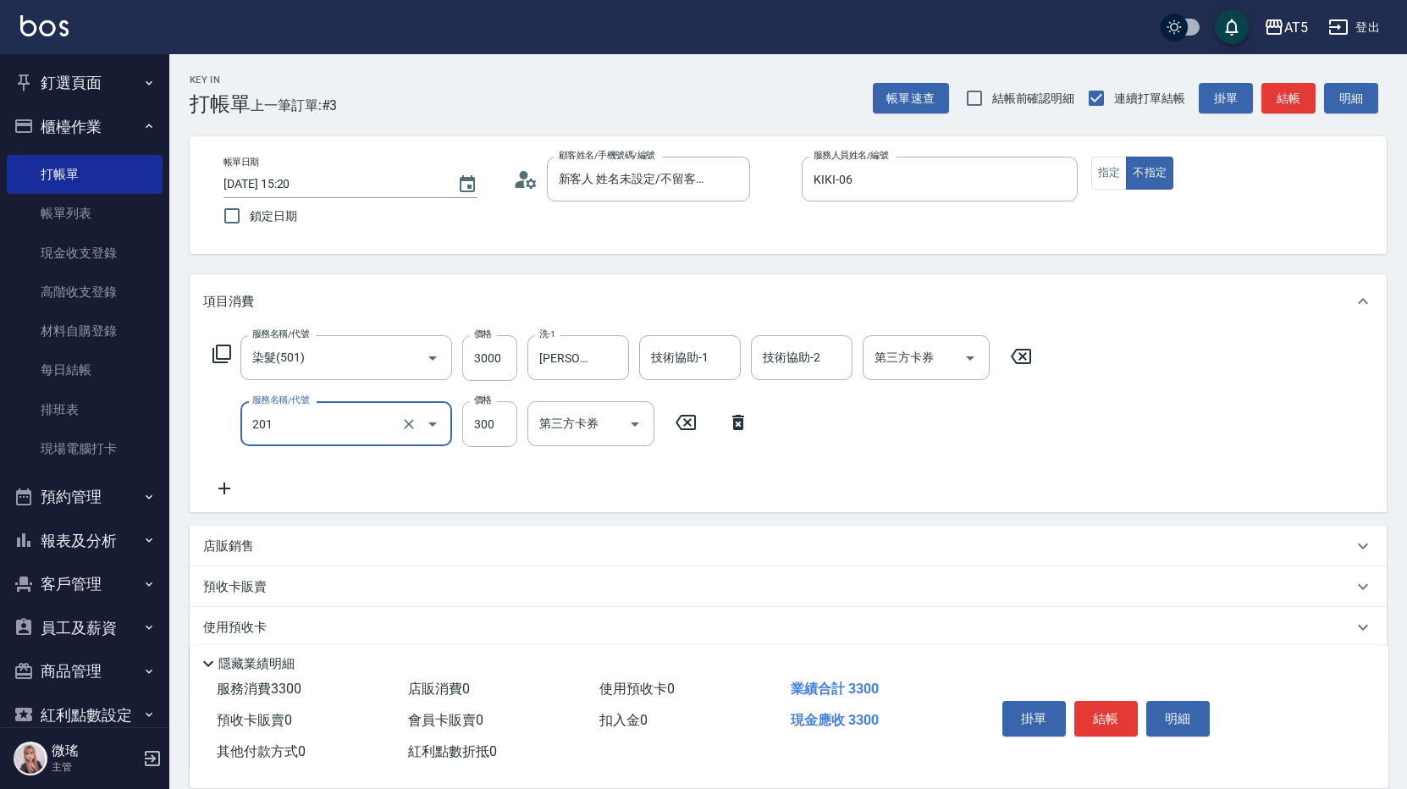
type input "洗髮(201)"
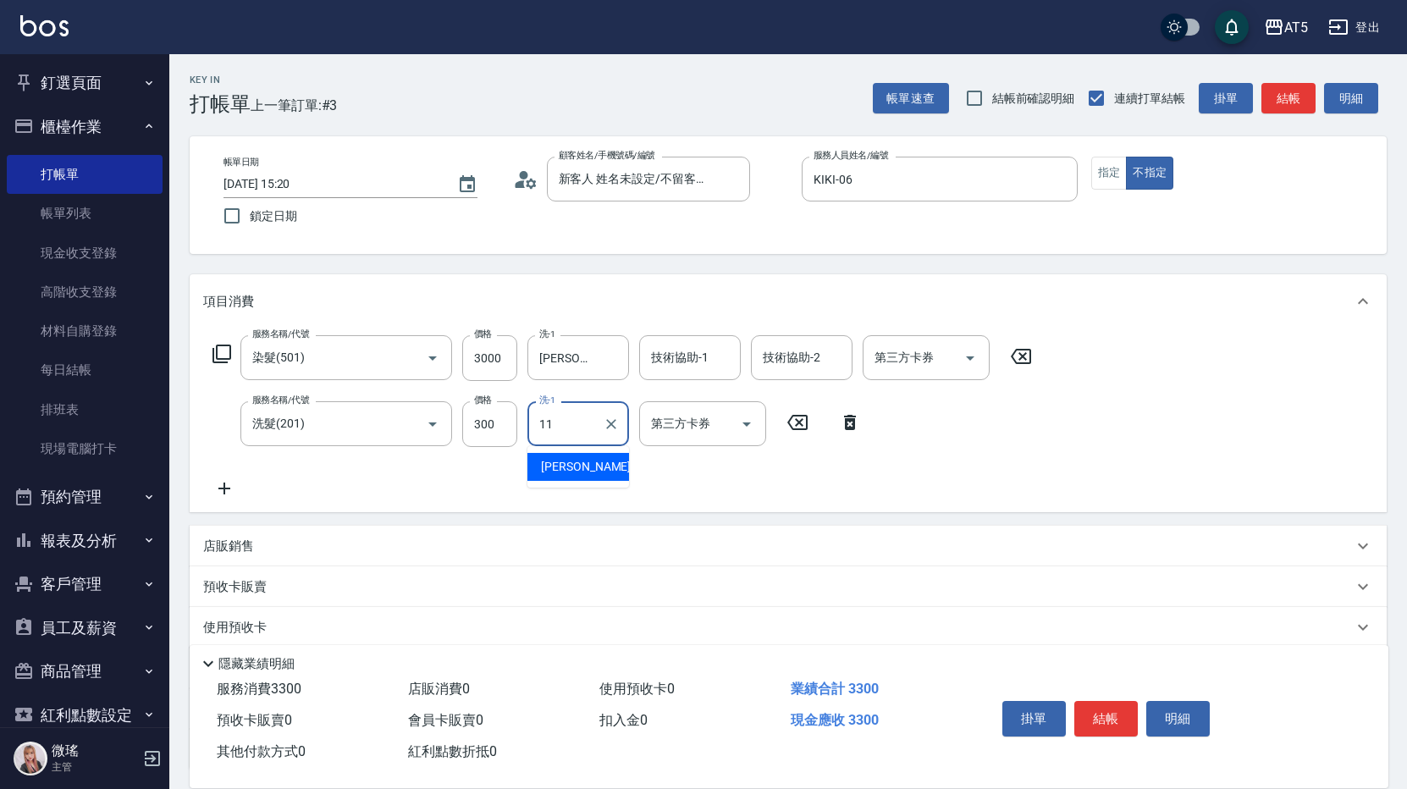
type input "[PERSON_NAME]-11"
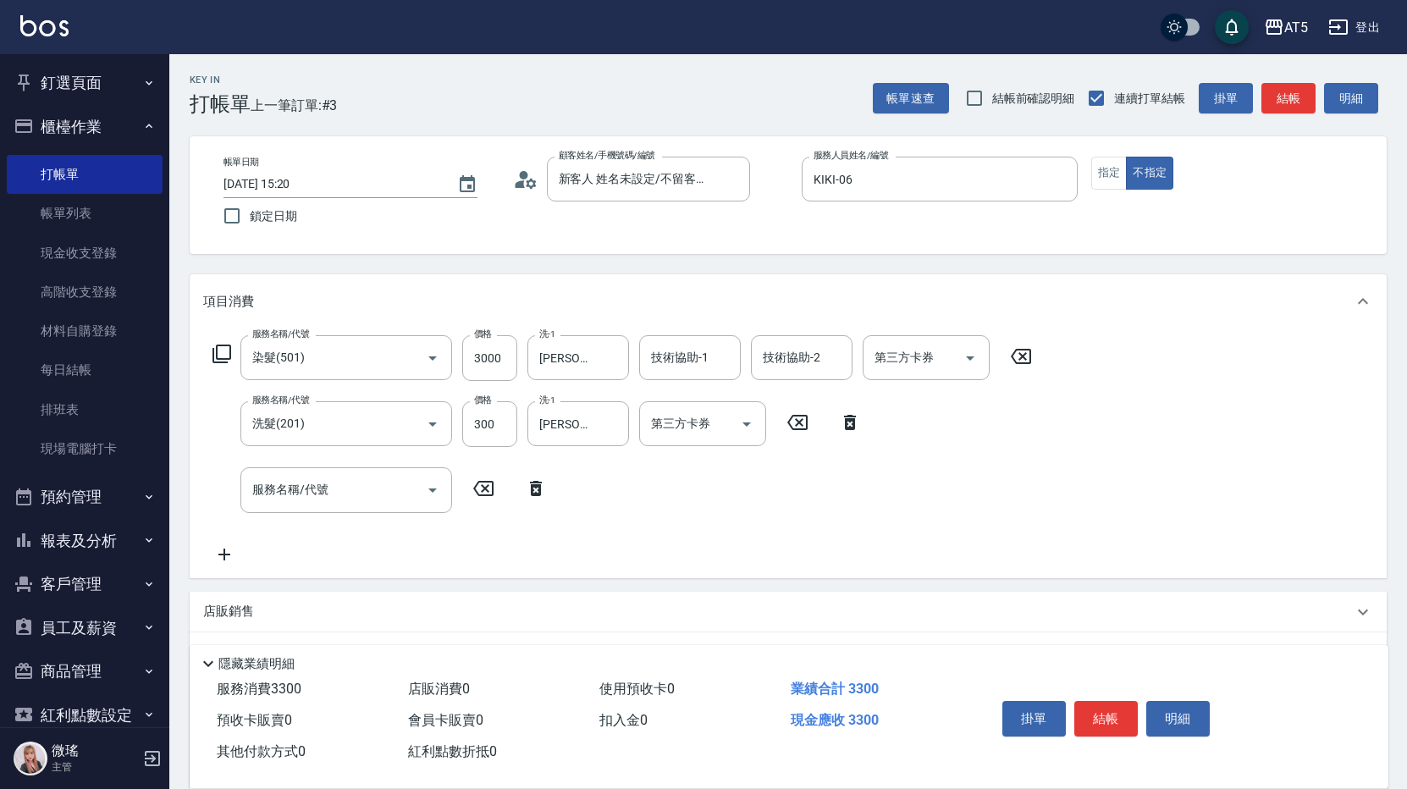
click at [521, 362] on div "服務名稱/代號 染髮(501) 服務名稱/代號 價格 3000 價格 洗-1 [PERSON_NAME]-11 洗-1 技術協助-1 技術協助-1 技術協助-…" at bounding box center [622, 358] width 839 height 46
click at [509, 359] on input "3000" at bounding box center [489, 358] width 55 height 46
type input "3"
type input "300"
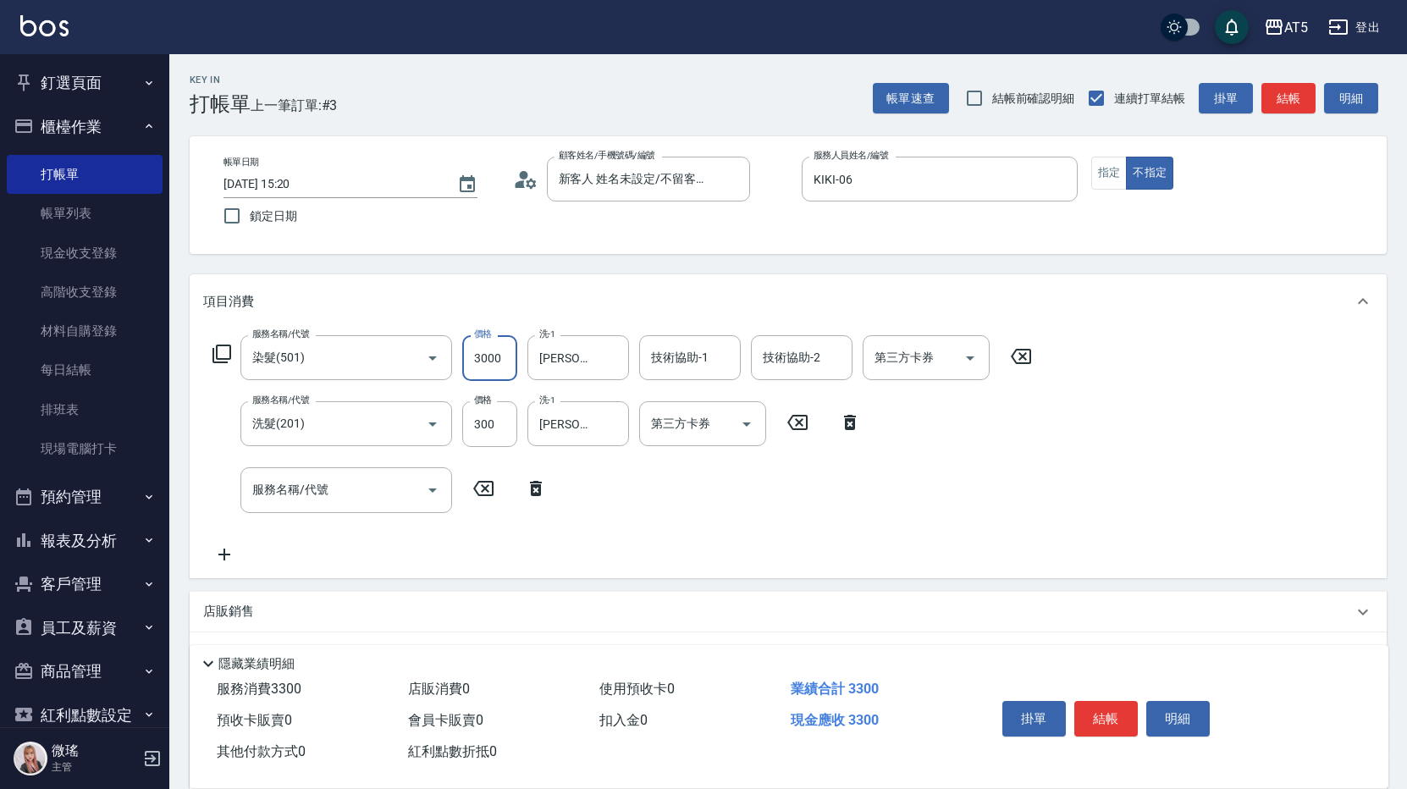
click at [497, 364] on input "3000" at bounding box center [489, 358] width 55 height 46
type input "30"
drag, startPoint x: 497, startPoint y: 364, endPoint x: 483, endPoint y: 364, distance: 14.4
click at [483, 364] on input "30" at bounding box center [489, 358] width 55 height 46
type input "330"
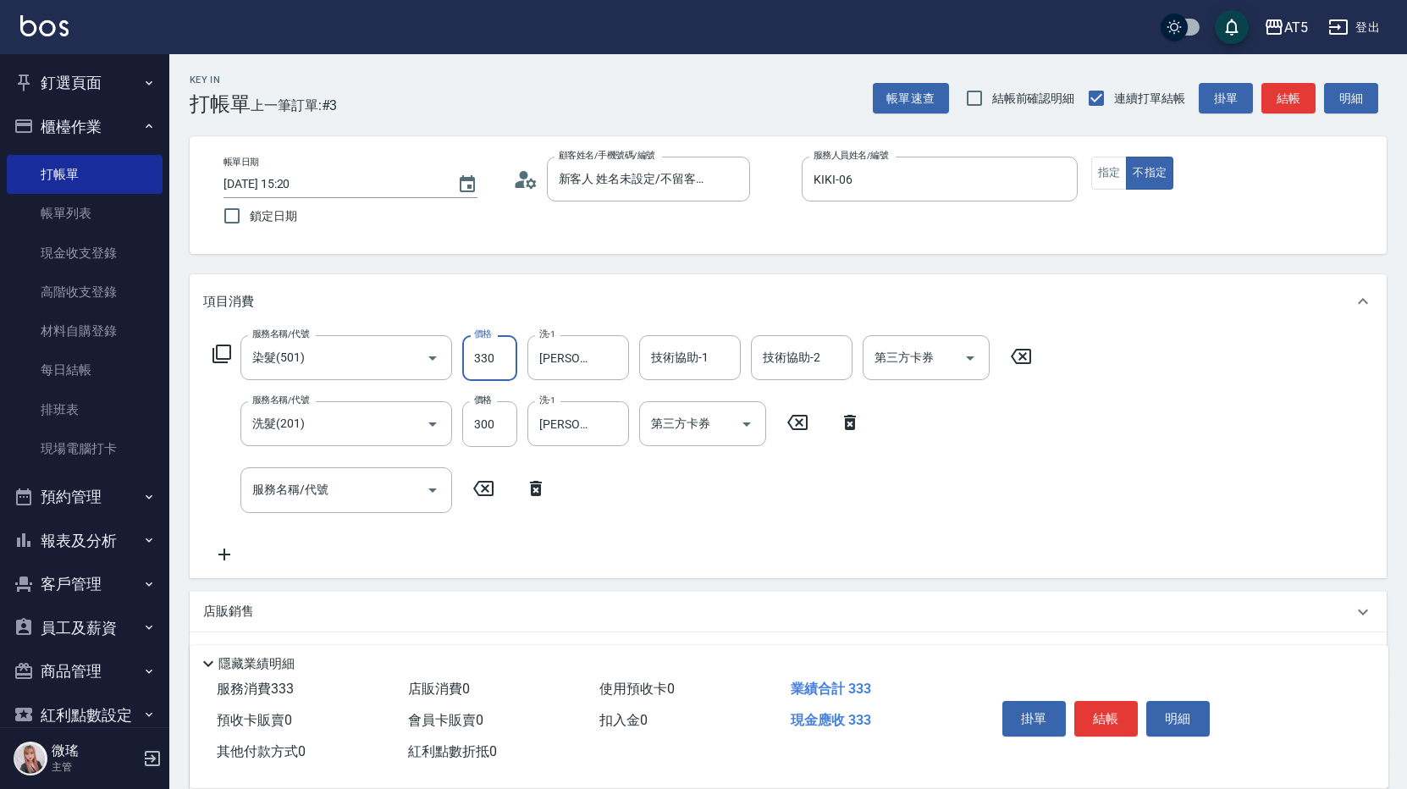
type input "60"
type input "3300"
type input "360"
type input "3300"
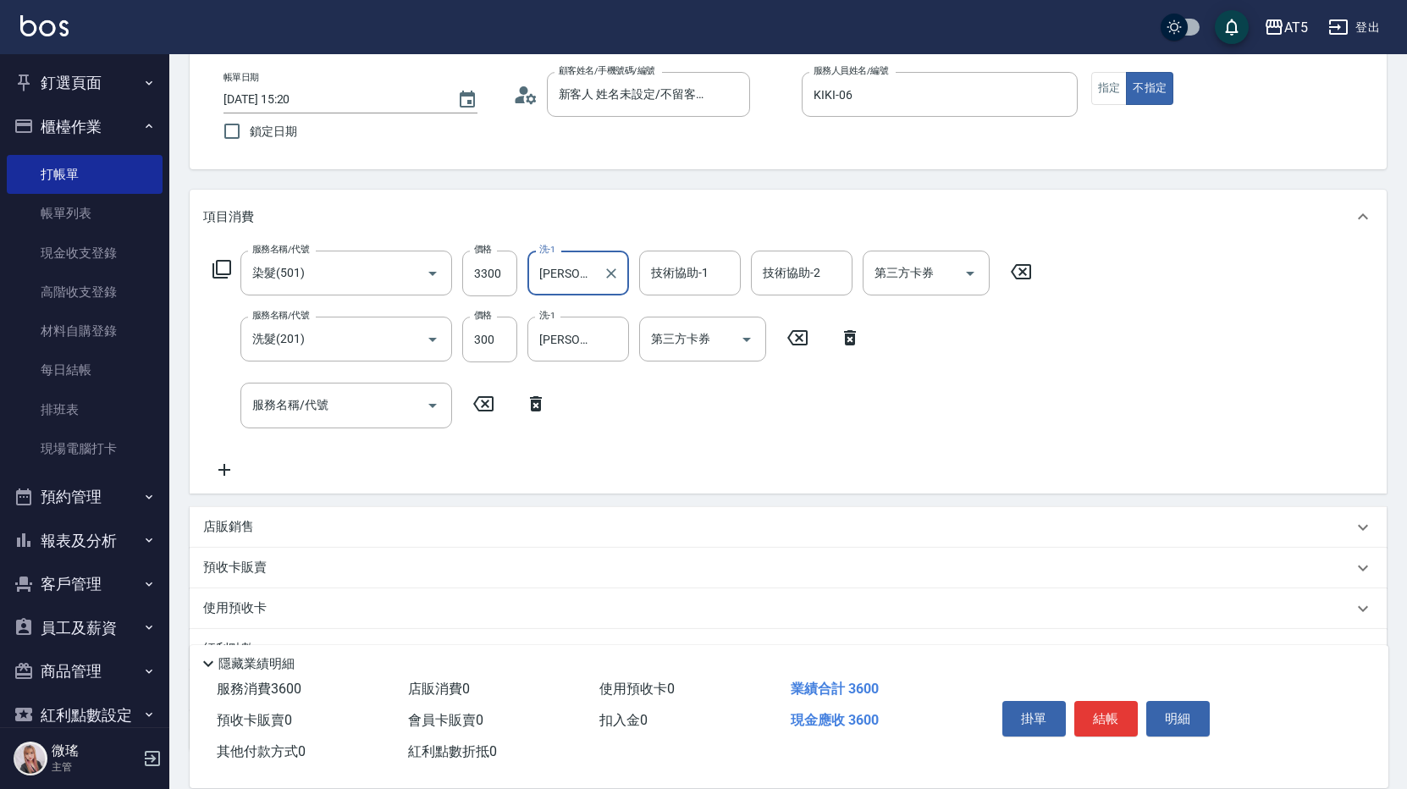
scroll to position [209, 0]
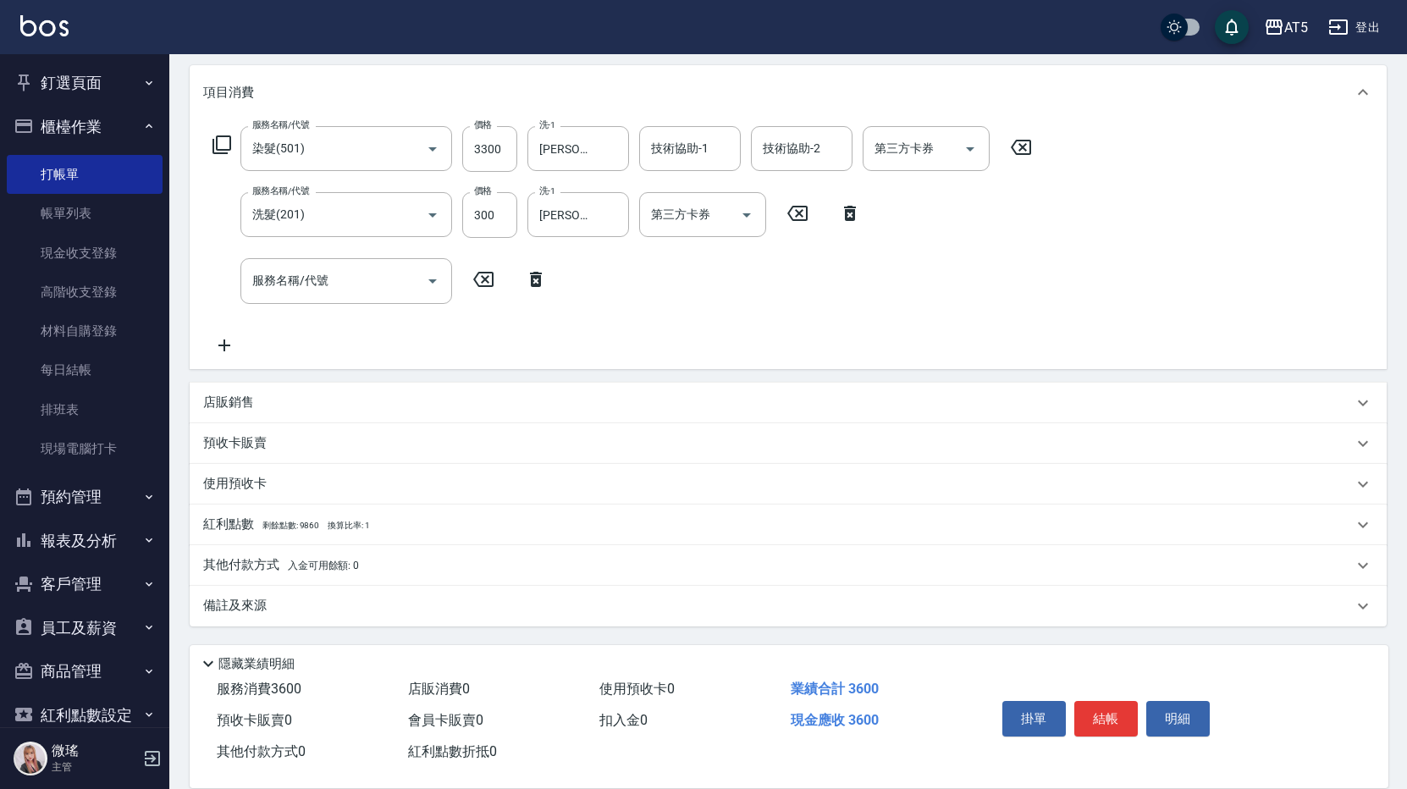
click at [235, 563] on p "其他付款方式 入金可用餘額: 0" at bounding box center [281, 565] width 156 height 19
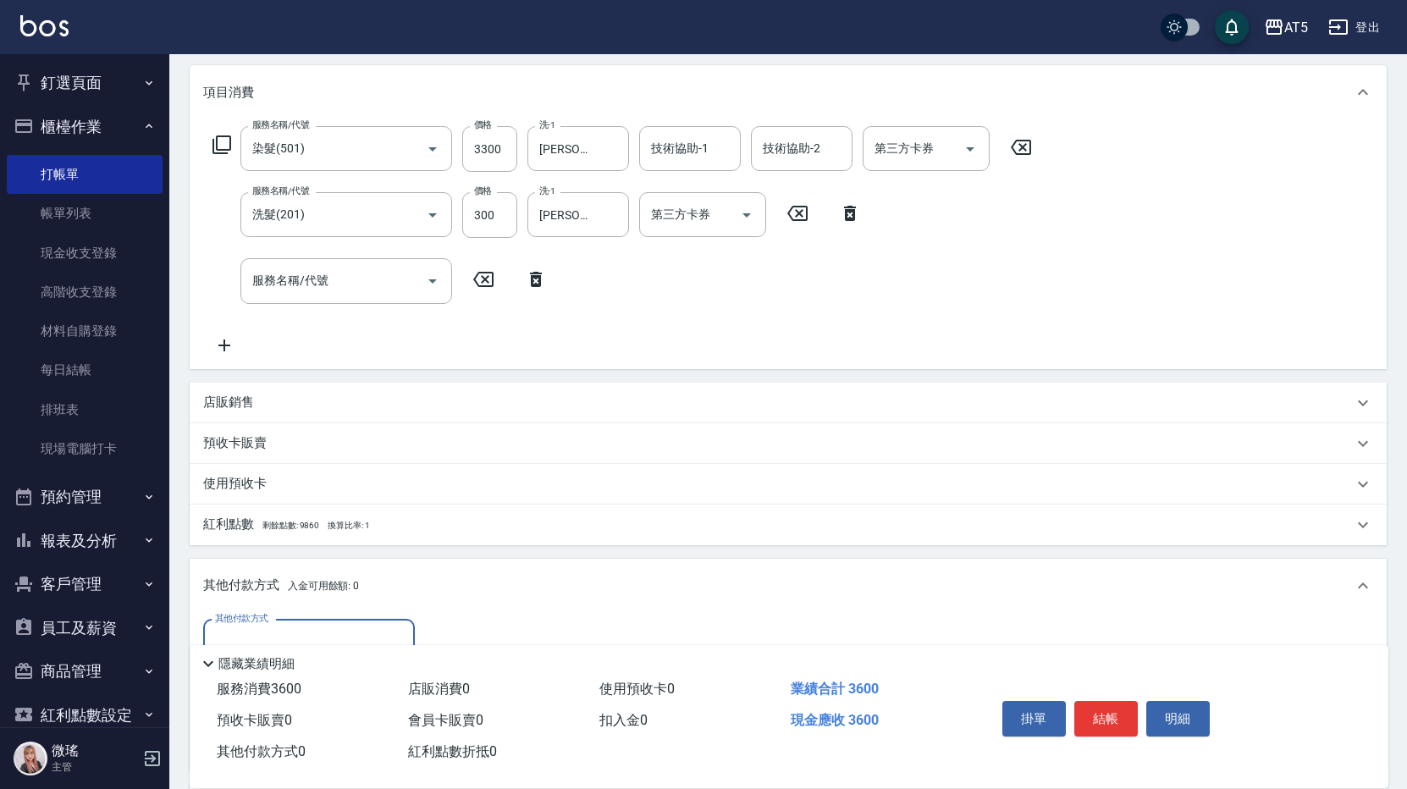
scroll to position [408, 0]
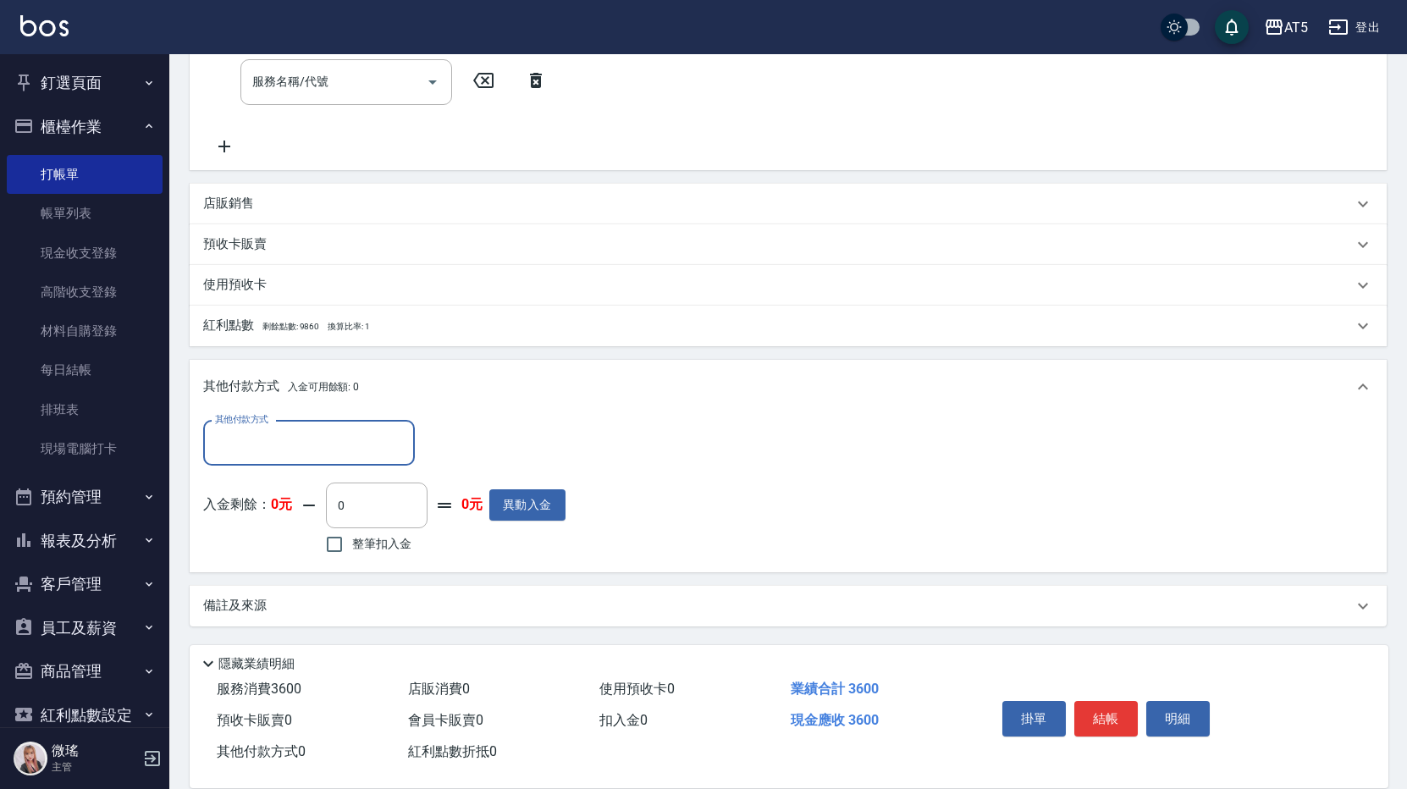
click at [270, 438] on input "其他付款方式" at bounding box center [309, 443] width 196 height 30
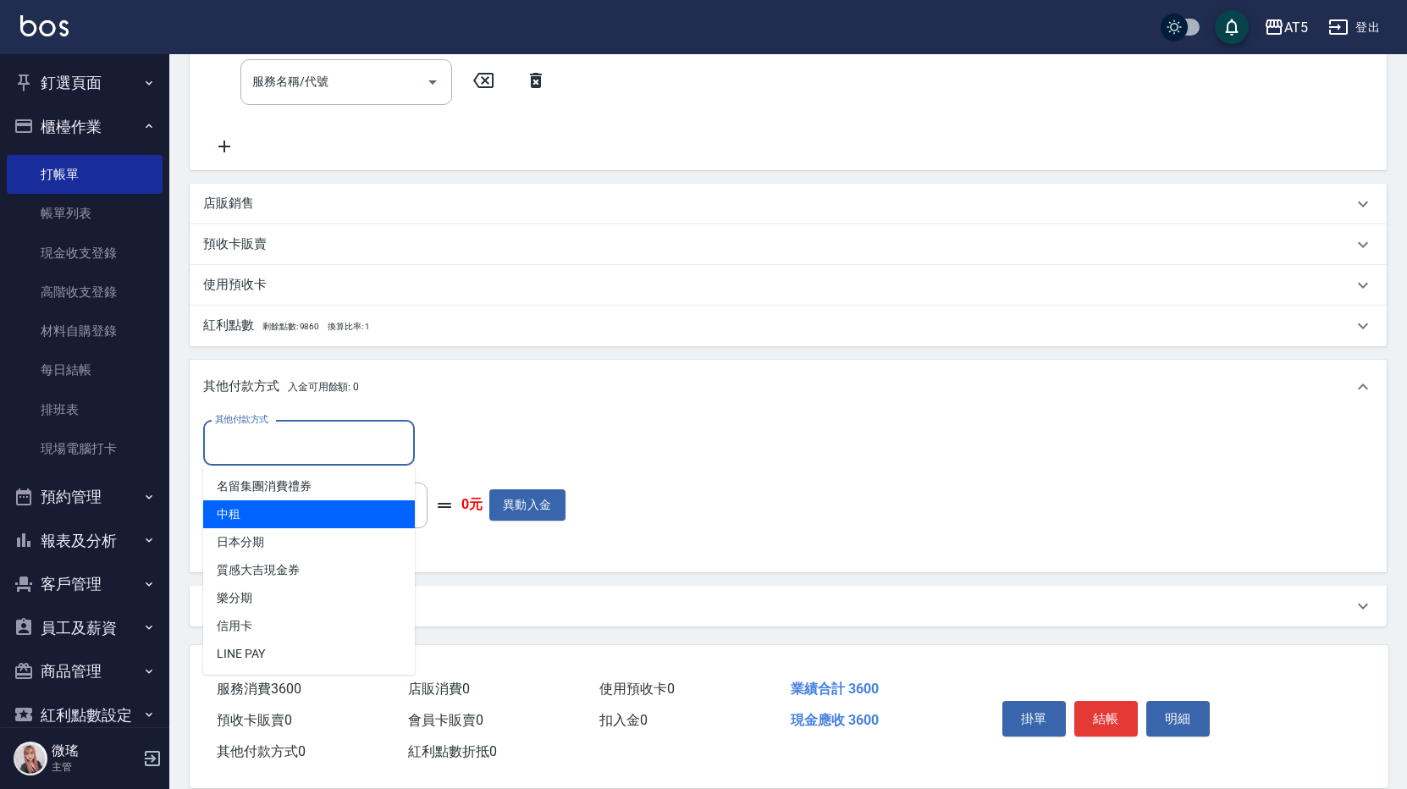
click at [247, 515] on span "中租" at bounding box center [309, 514] width 212 height 28
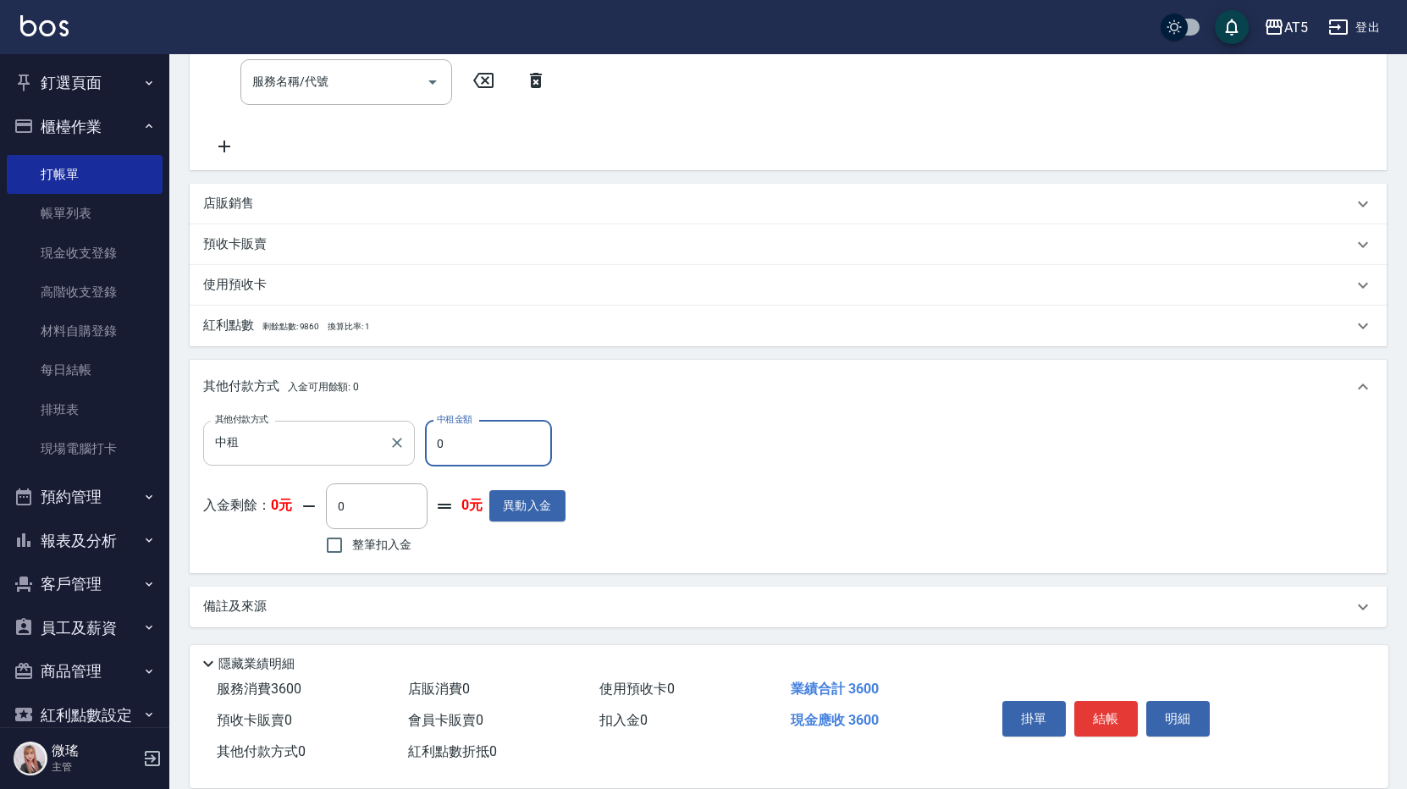
click at [317, 450] on input "中租" at bounding box center [296, 443] width 171 height 30
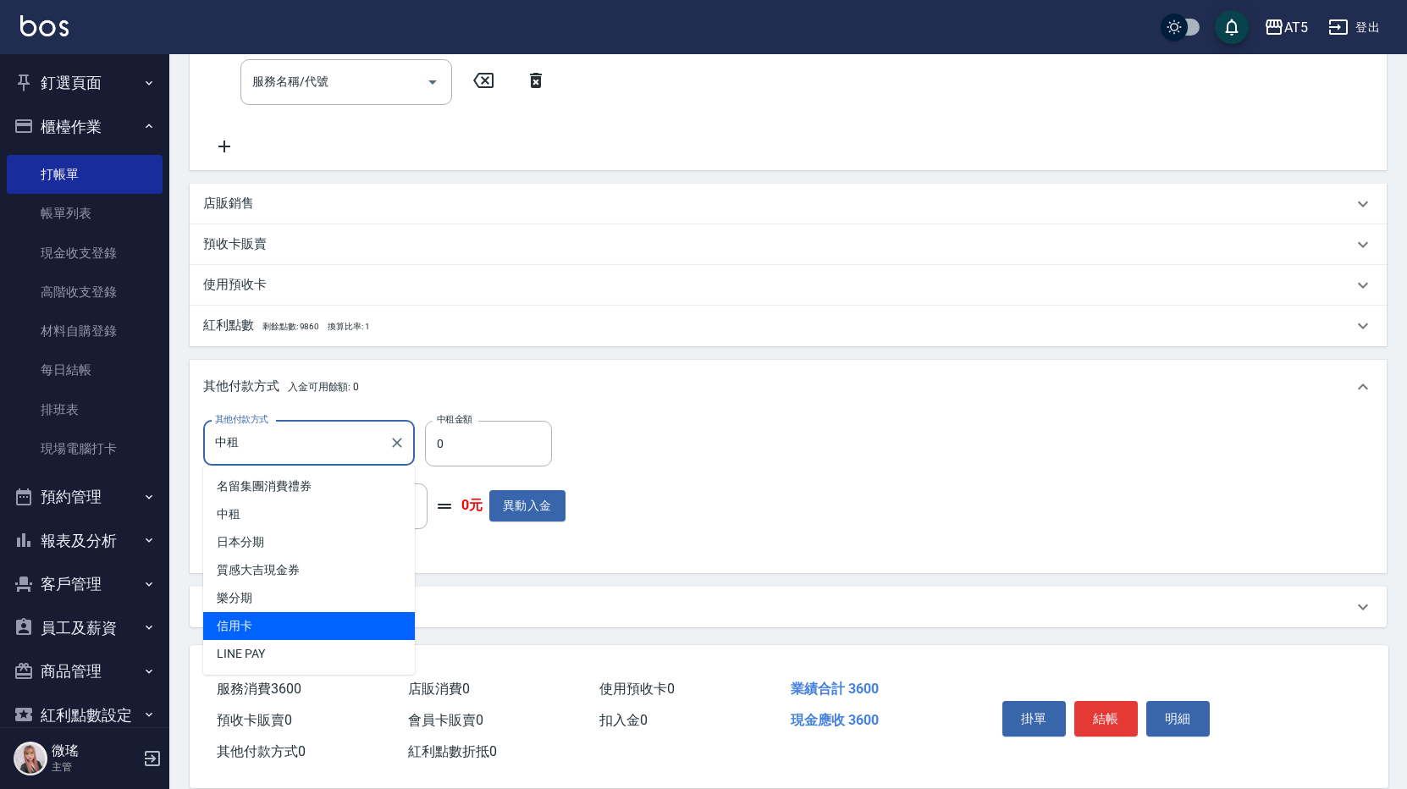
click at [256, 618] on span "信用卡" at bounding box center [309, 626] width 212 height 28
type input "信用卡"
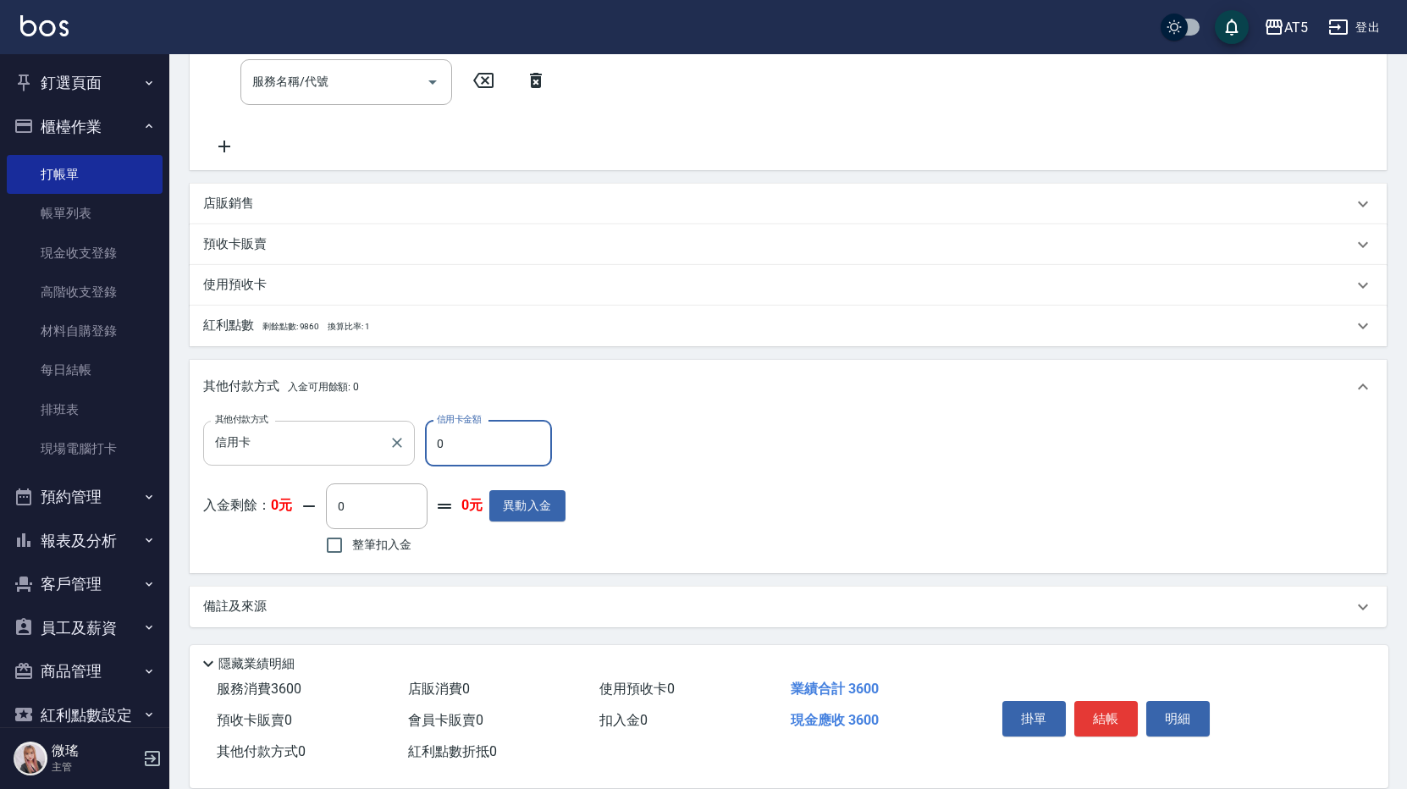
drag, startPoint x: 468, startPoint y: 449, endPoint x: 384, endPoint y: 449, distance: 84.7
click at [384, 449] on div "其他付款方式 信用卡 其他付款方式 信用卡金額 0 信用卡金額" at bounding box center [384, 444] width 362 height 46
type input "3"
type input "350"
type input "36"
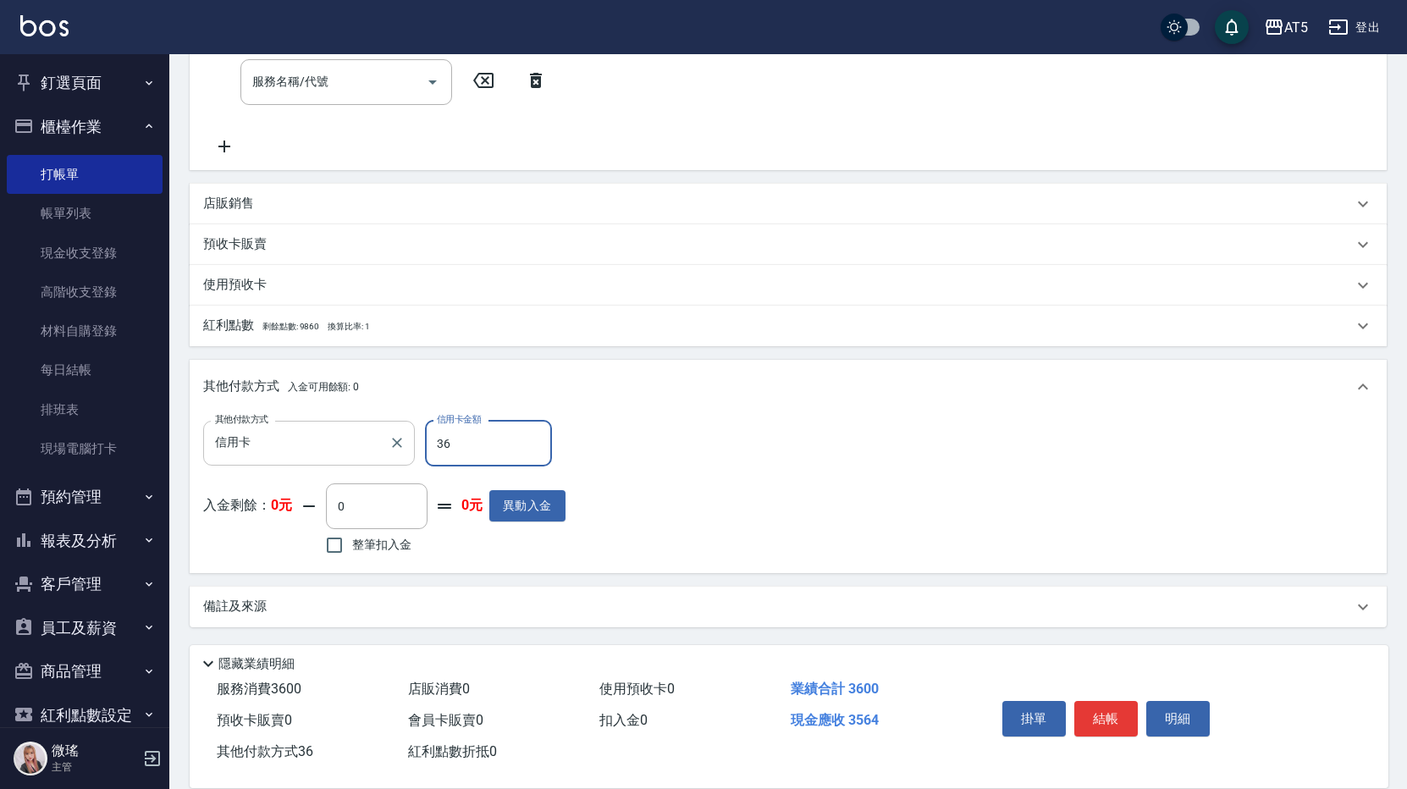
type input "320"
type input "3600"
type input "0"
type input "3600"
drag, startPoint x: 624, startPoint y: 500, endPoint x: 624, endPoint y: 511, distance: 11.0
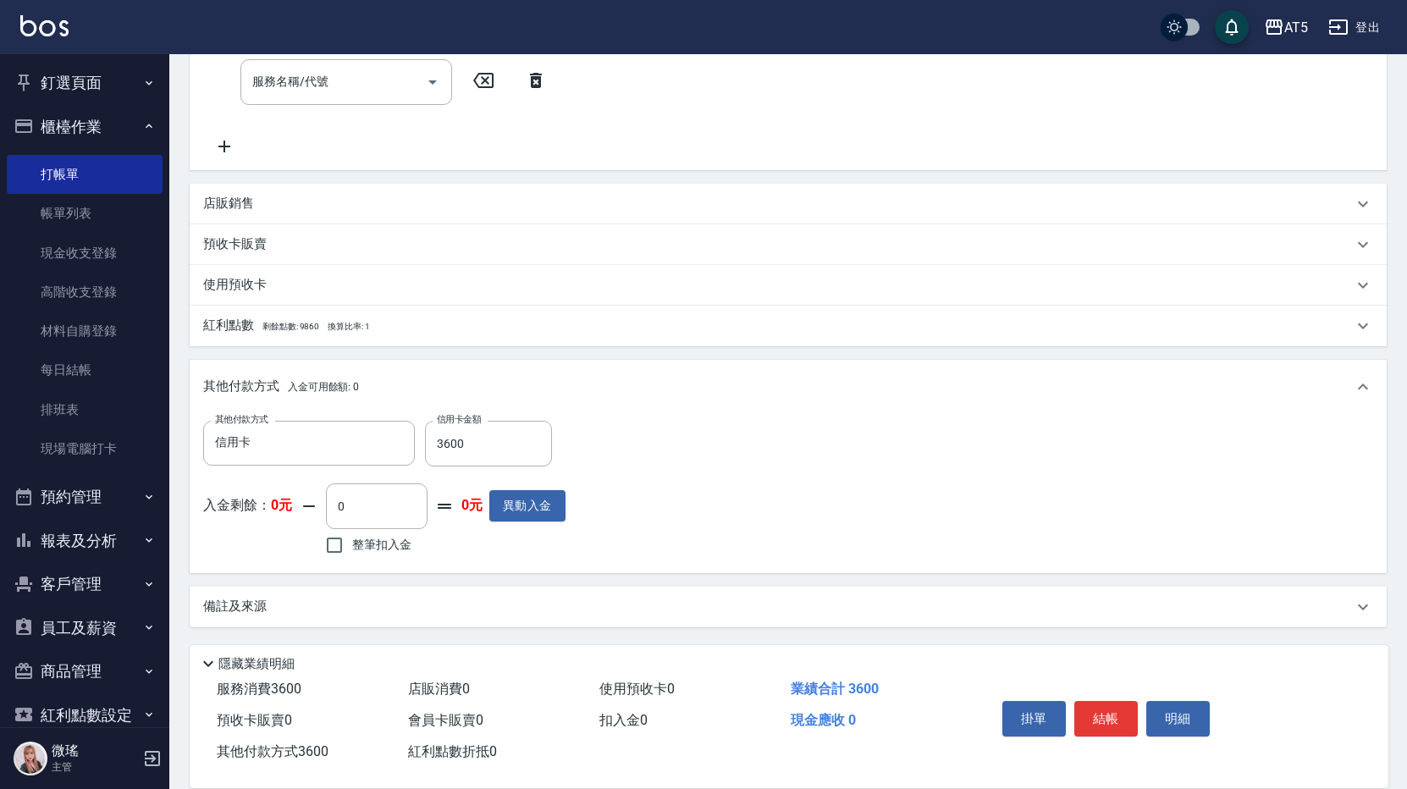
click at [623, 511] on div "其他付款方式 信用卡 其他付款方式 信用卡金額 3600 信用卡金額 入金剩餘： 0元 0 ​ 整筆扣入金 0元 異動入金" at bounding box center [788, 490] width 1170 height 139
drag, startPoint x: 13, startPoint y: 154, endPoint x: -3, endPoint y: 171, distance: 22.8
drag, startPoint x: -3, startPoint y: 169, endPoint x: 754, endPoint y: 410, distance: 793.4
click at [756, 410] on div "其他付款方式 入金可用餘額: 0" at bounding box center [788, 387] width 1197 height 54
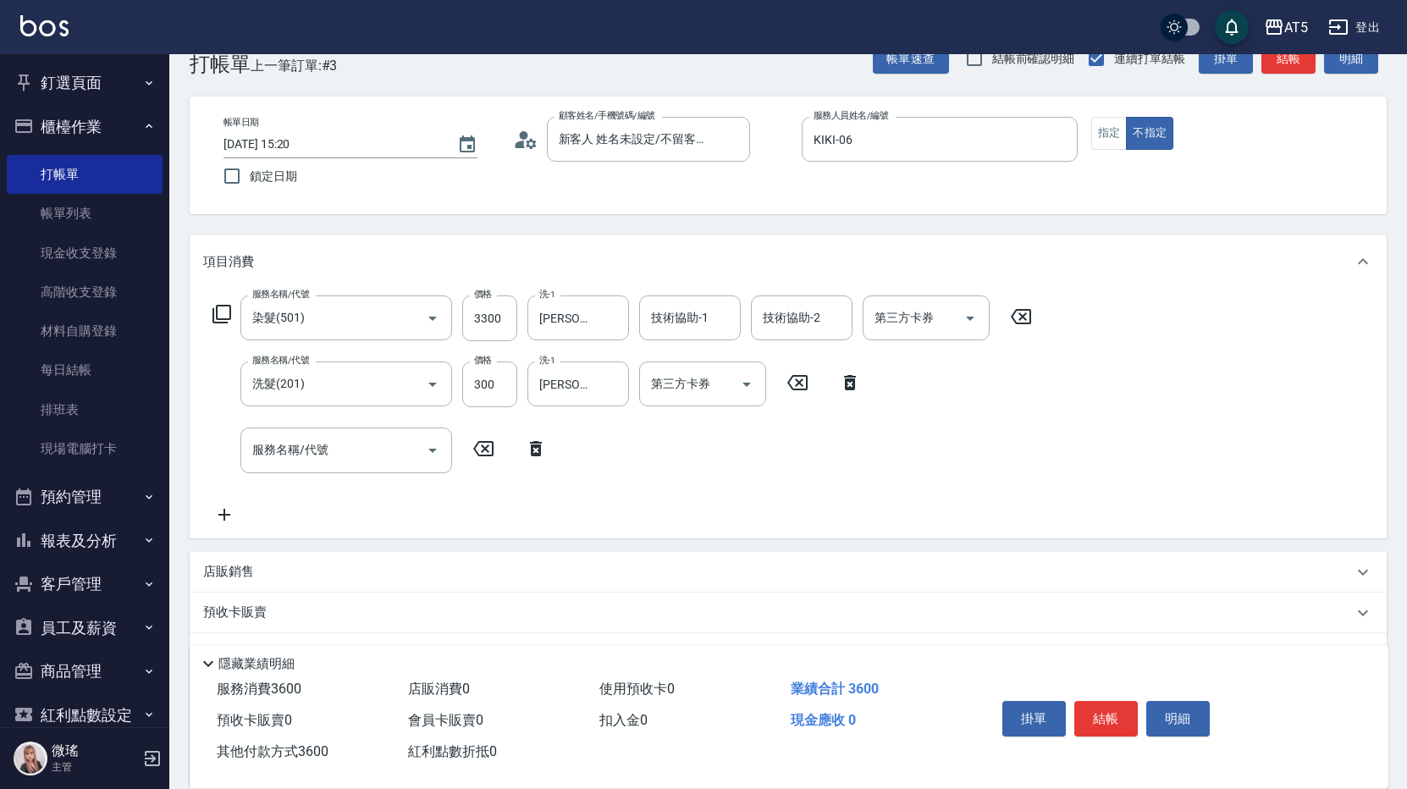
scroll to position [0, 0]
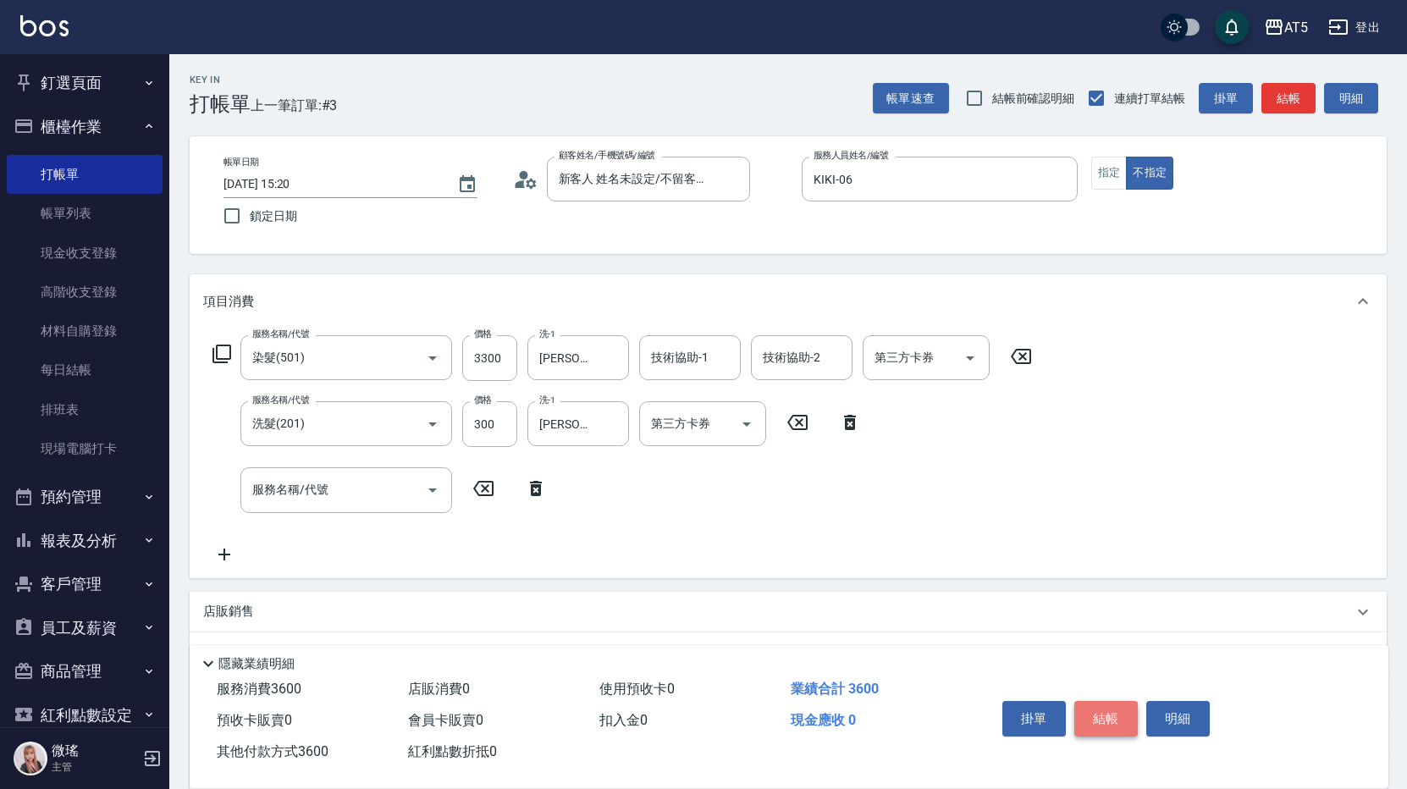
click at [1100, 706] on button "結帳" at bounding box center [1106, 719] width 64 height 36
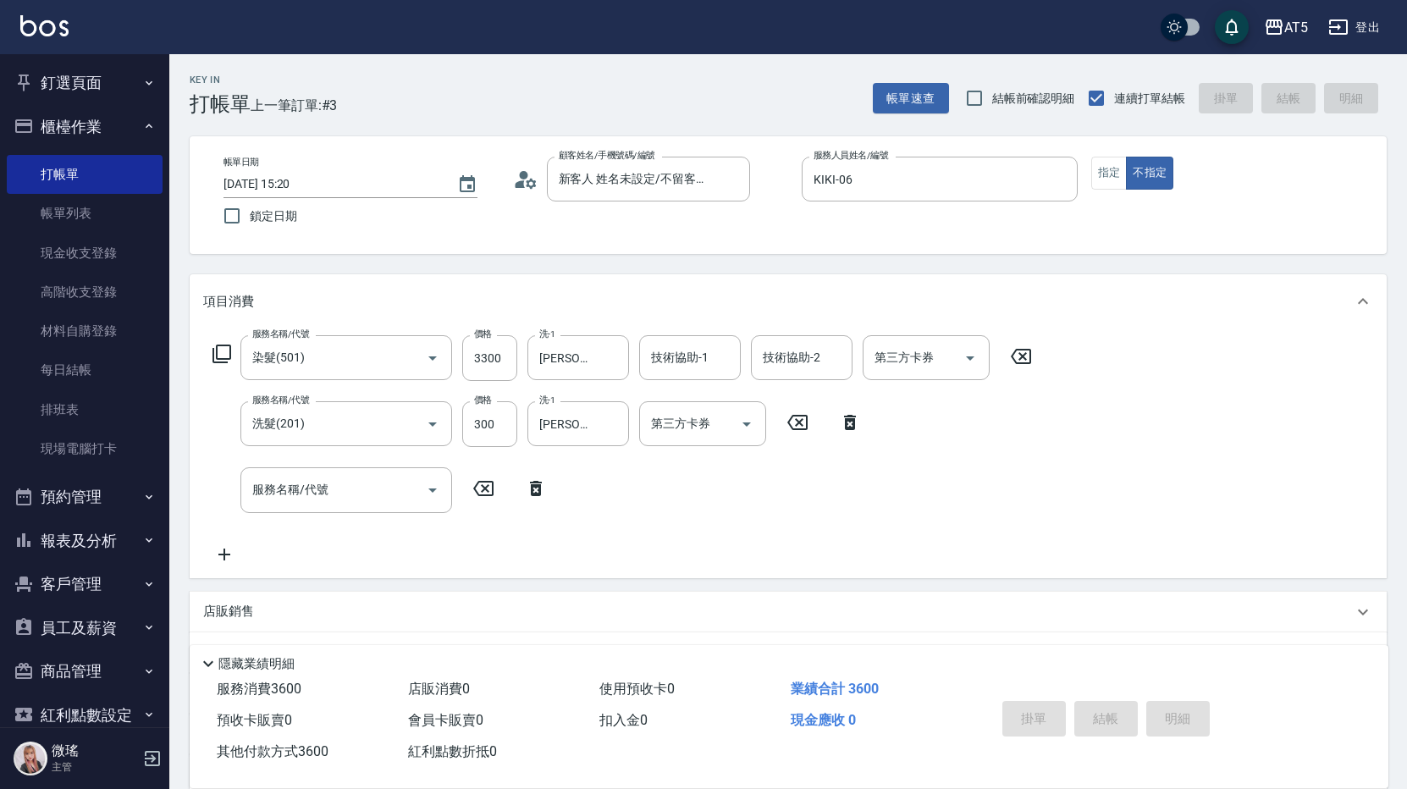
type input "[DATE] 15:21"
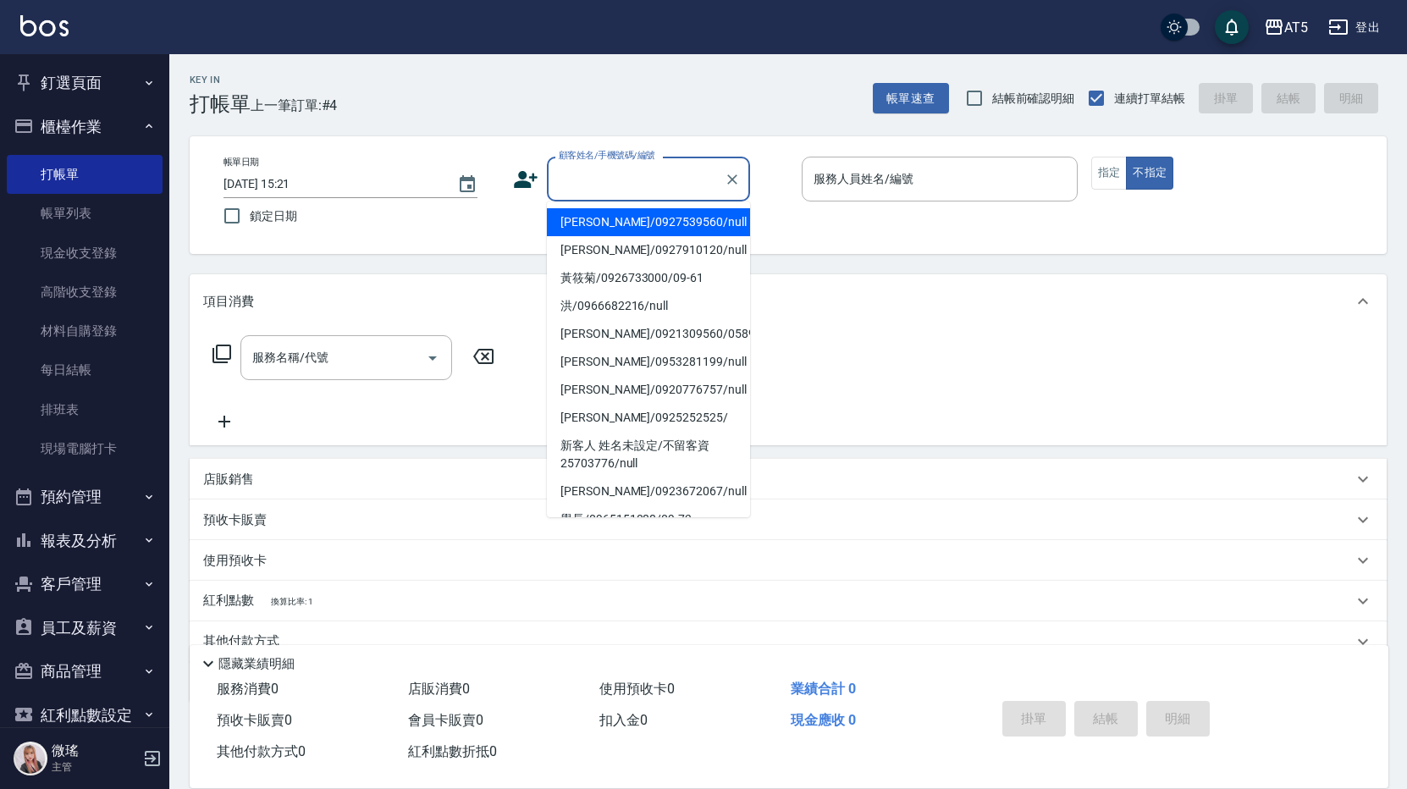
click at [668, 166] on input "顧客姓名/手機號碼/編號" at bounding box center [636, 179] width 163 height 30
type input "["
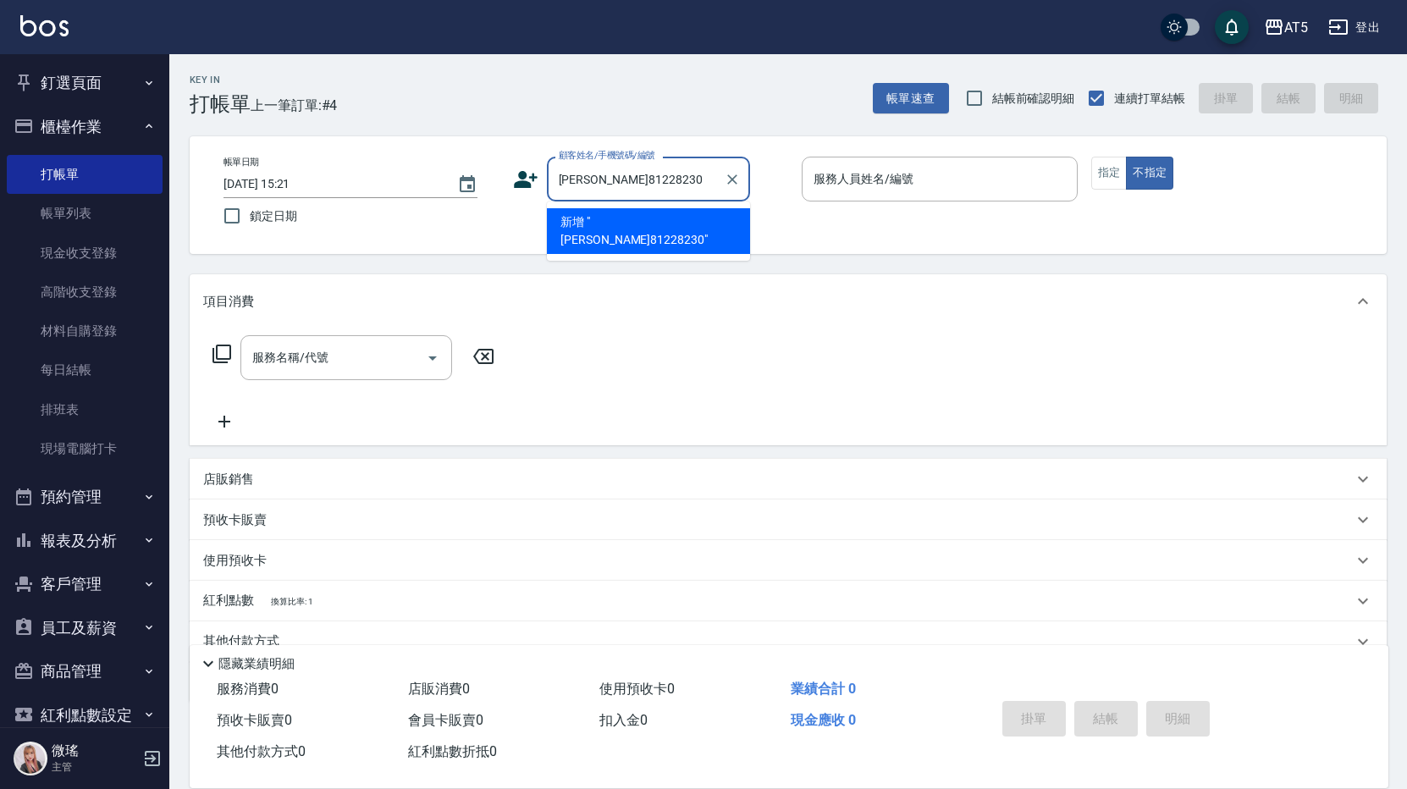
click at [595, 183] on input "[PERSON_NAME]81228230" at bounding box center [636, 179] width 163 height 30
type input "[PERSON_NAME]小姐0981228230"
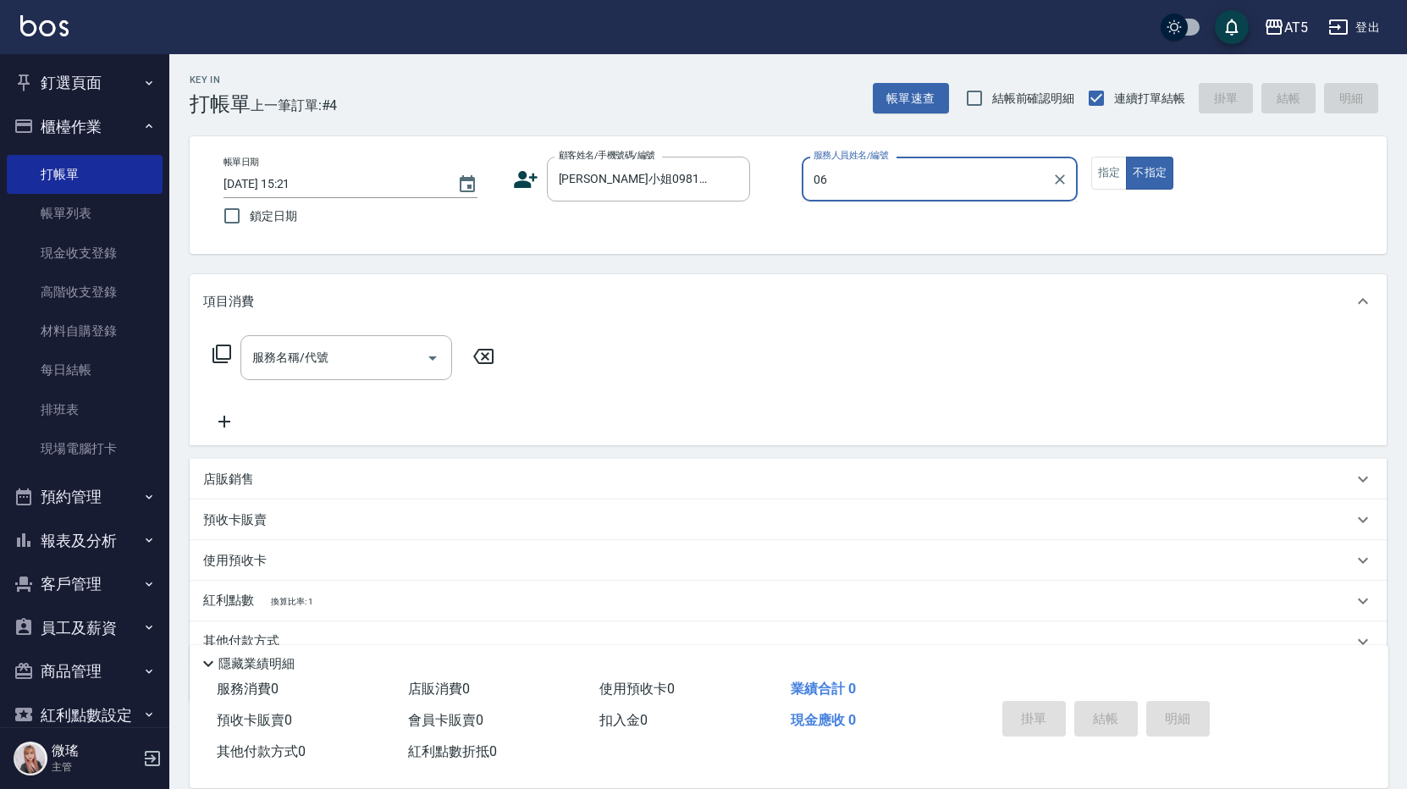
type input "KIKI-06"
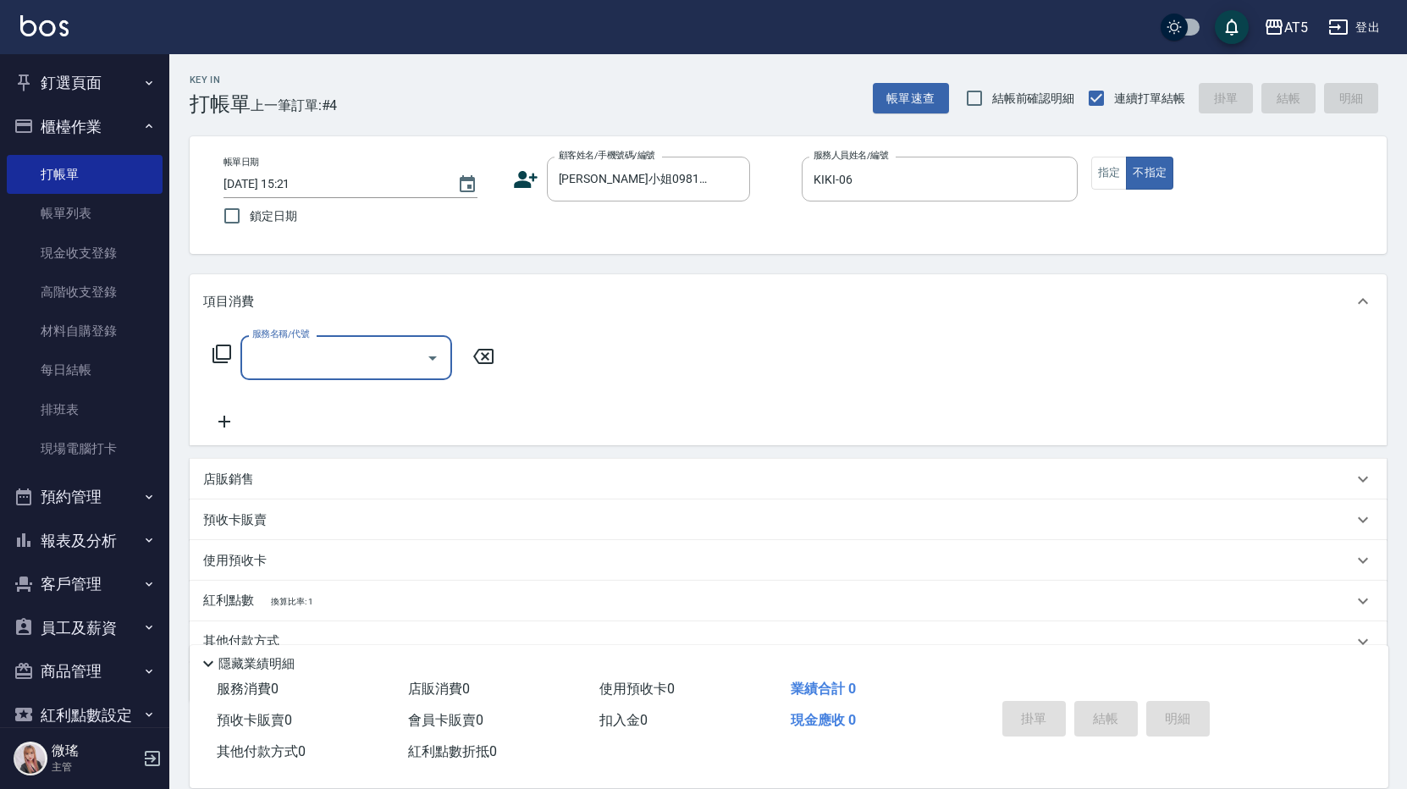
click at [217, 354] on icon at bounding box center [222, 354] width 19 height 19
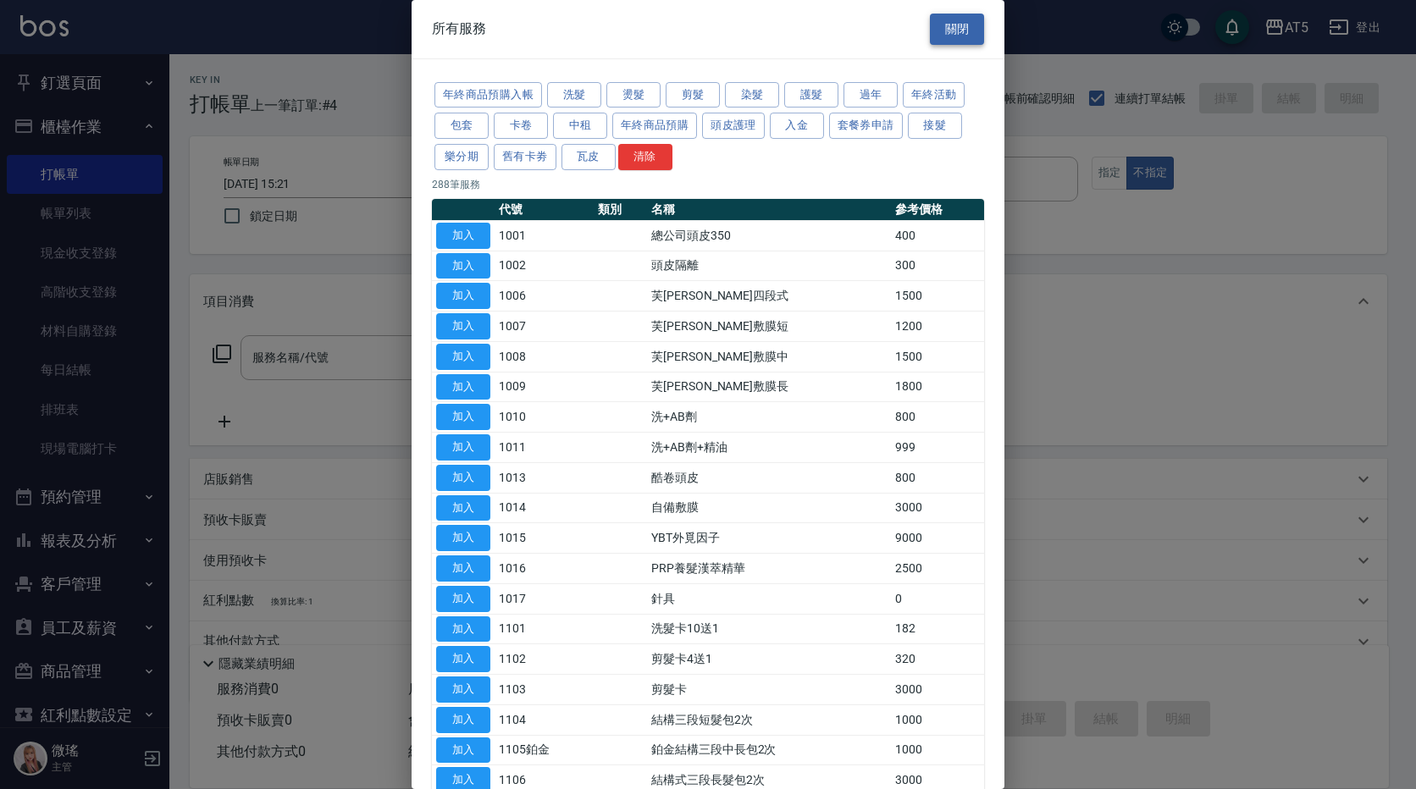
click at [972, 30] on button "關閉" at bounding box center [957, 29] width 54 height 31
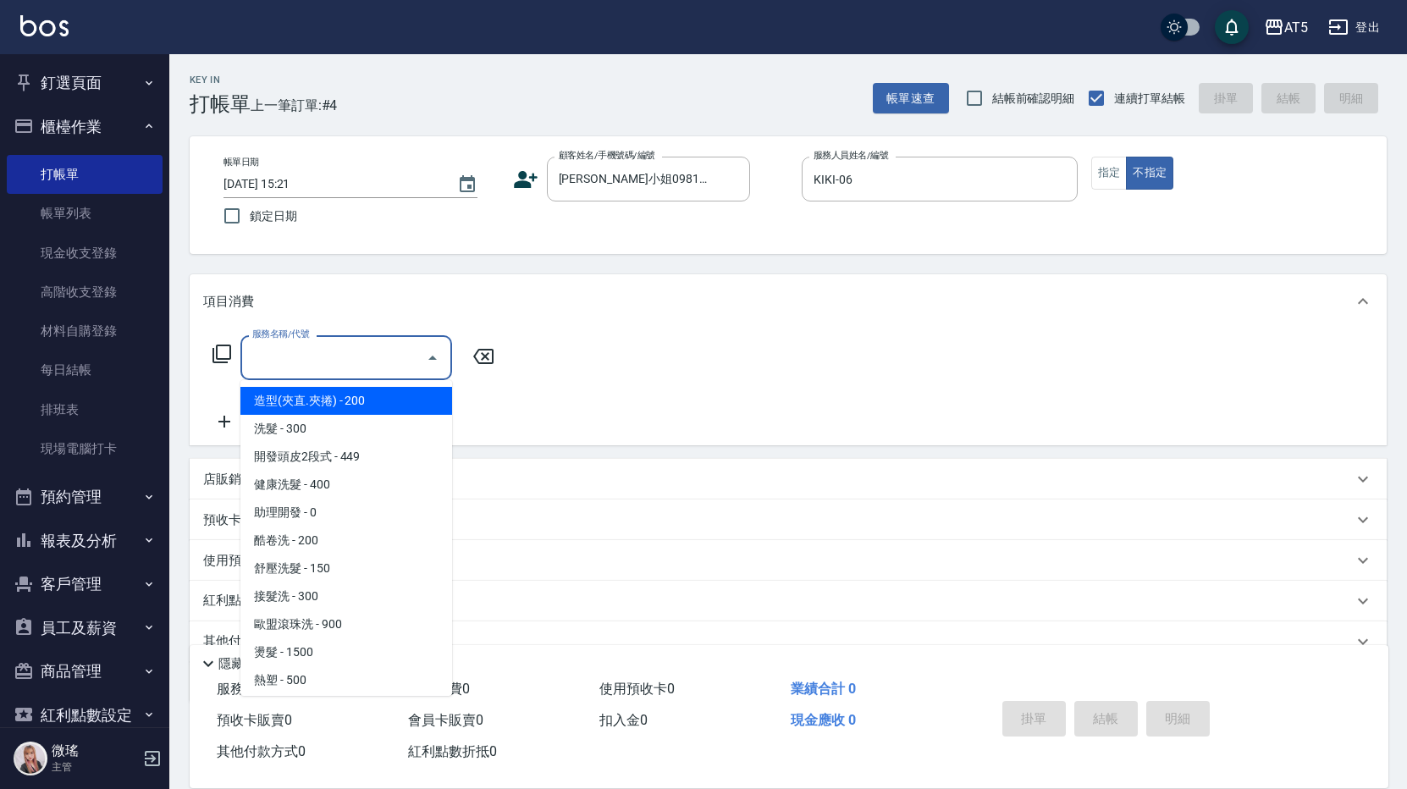
click at [380, 353] on input "服務名稱/代號" at bounding box center [333, 358] width 171 height 30
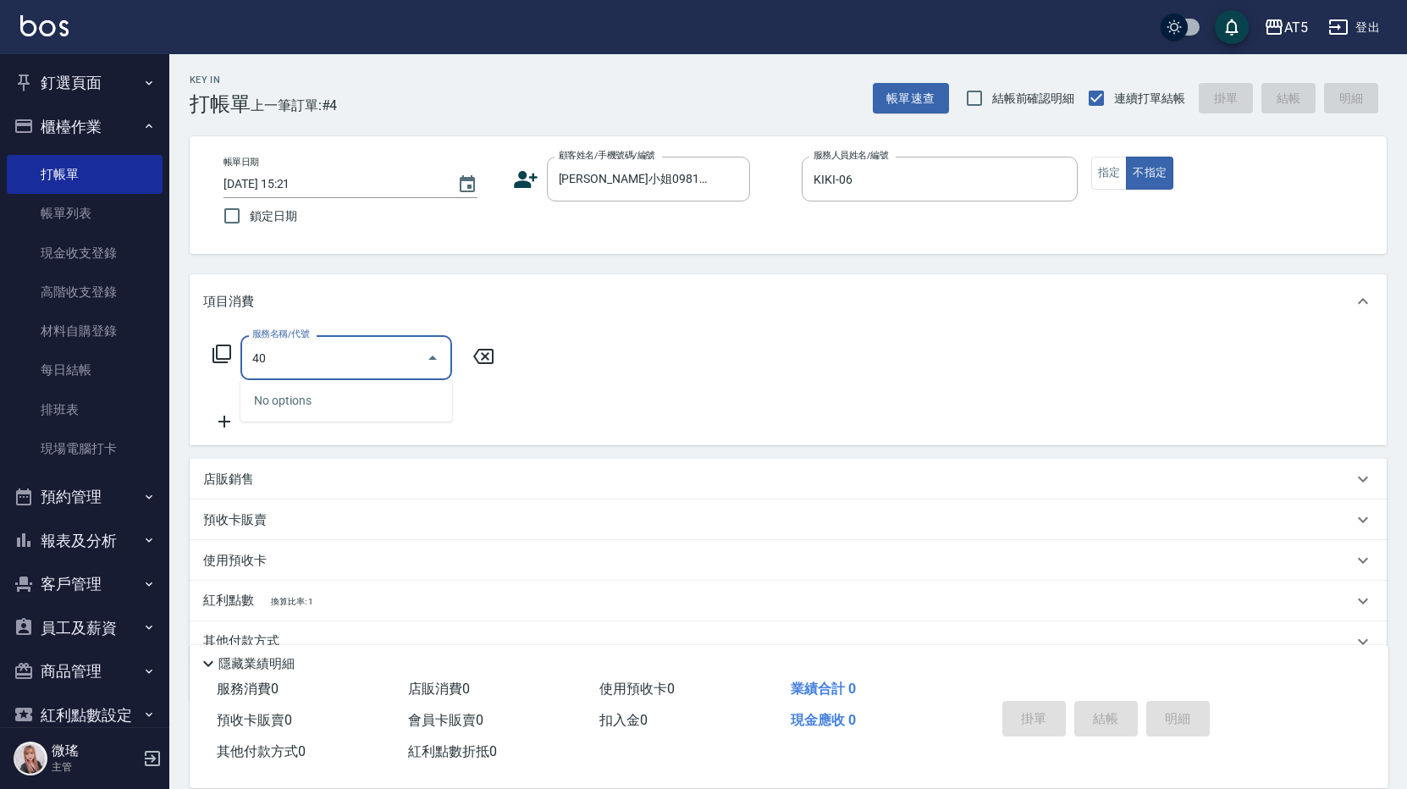
type input "401"
type input "40"
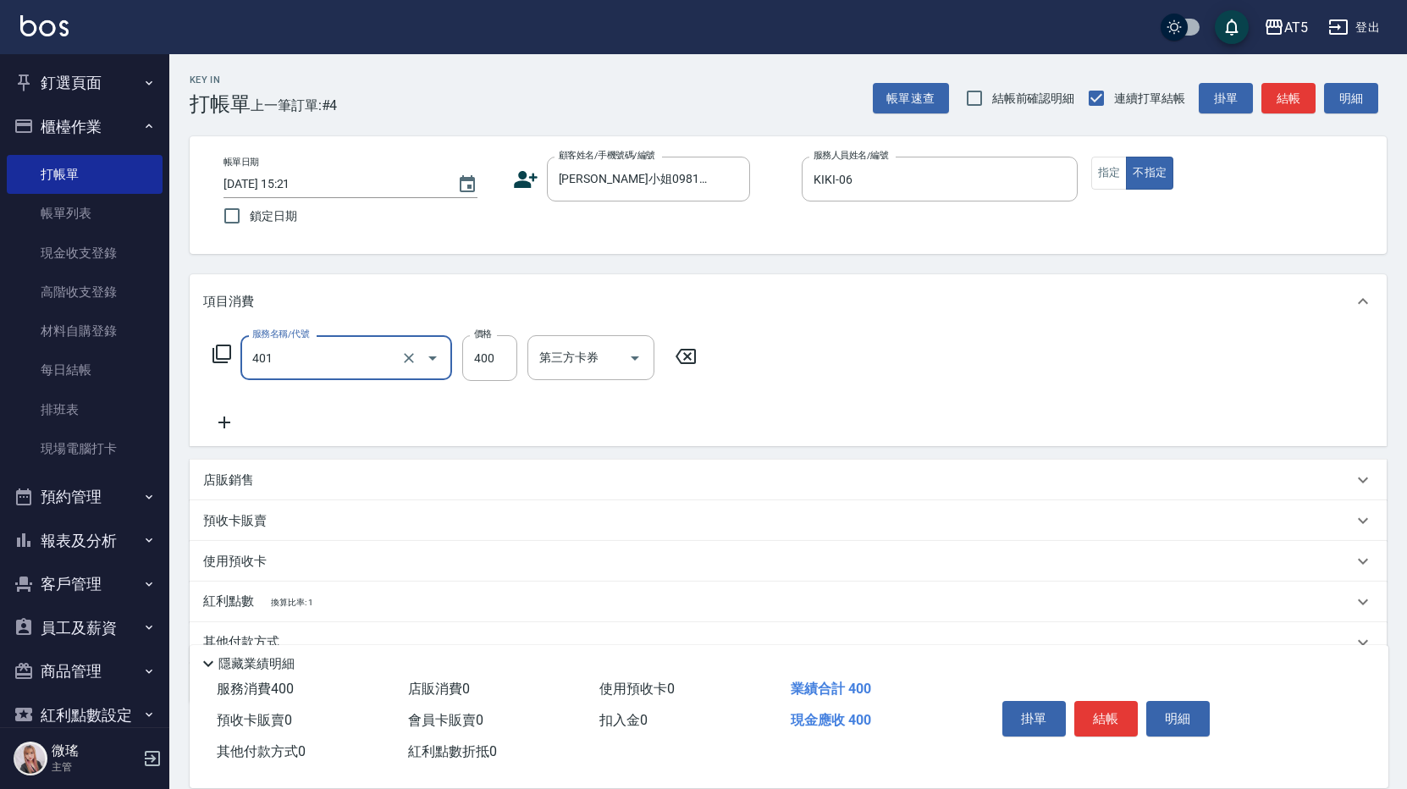
type input "剪髮(401)"
type input "0"
type input "49"
type input "40"
click at [627, 363] on icon "Open" at bounding box center [635, 358] width 20 height 20
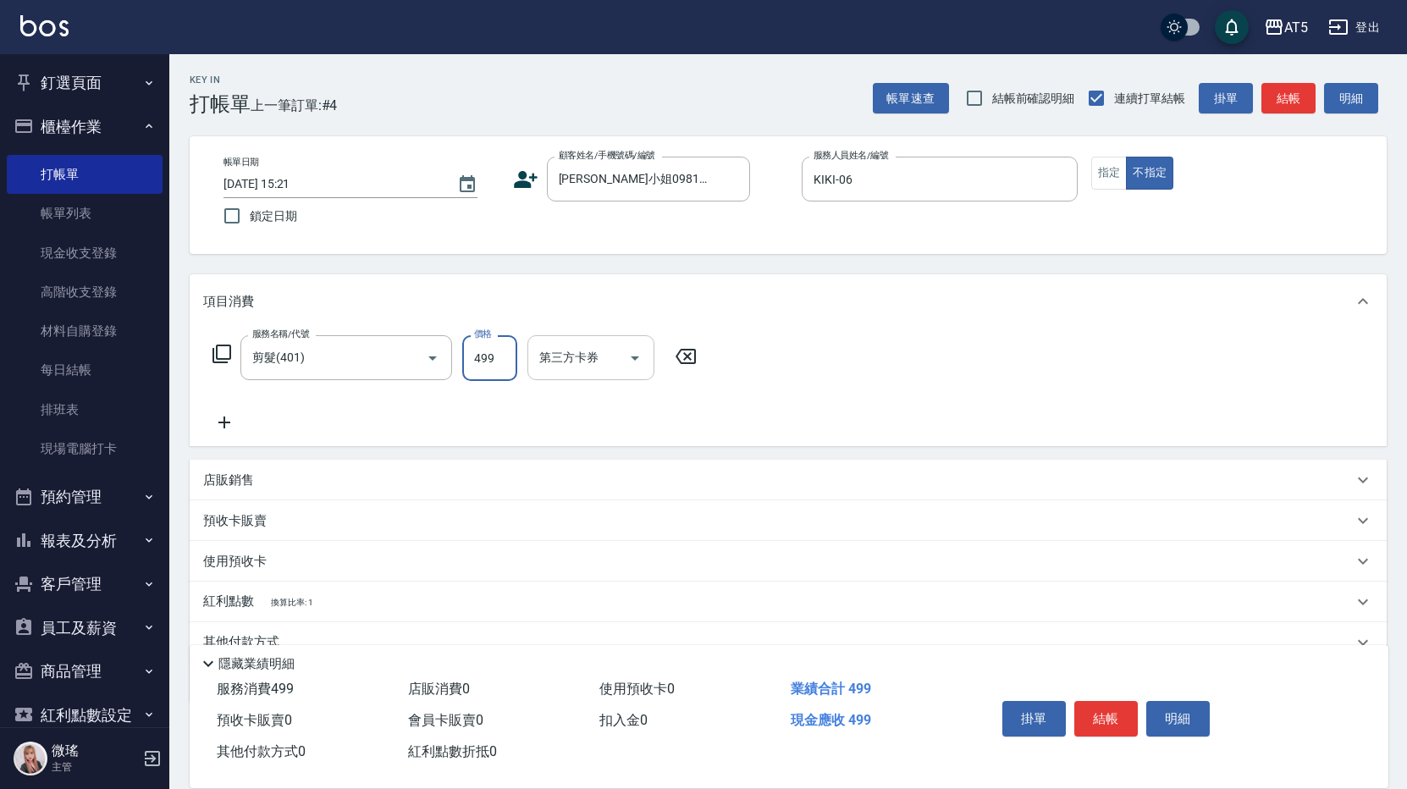
type input "499"
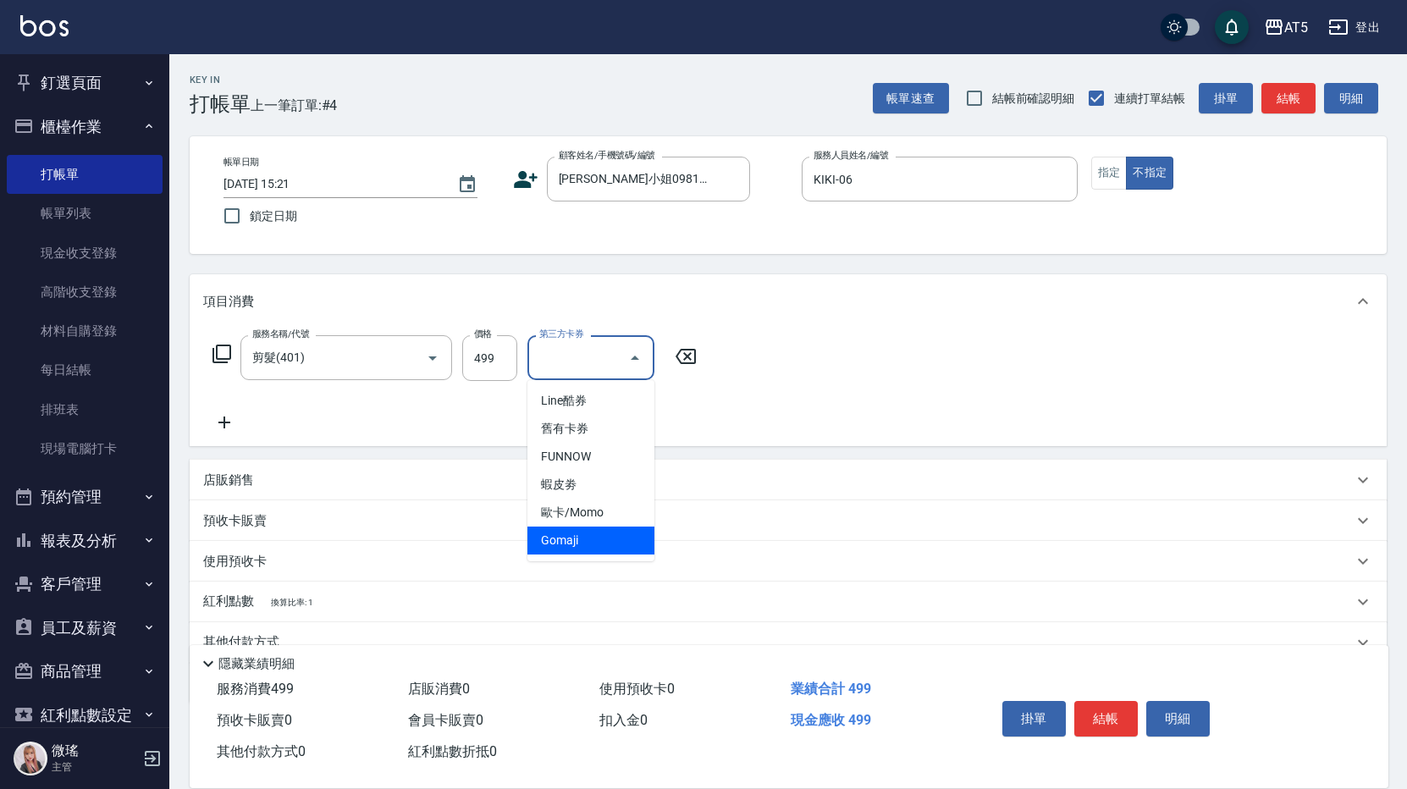
click at [592, 536] on span "Gomaji" at bounding box center [590, 541] width 127 height 28
type input "0"
type input "Gomaji"
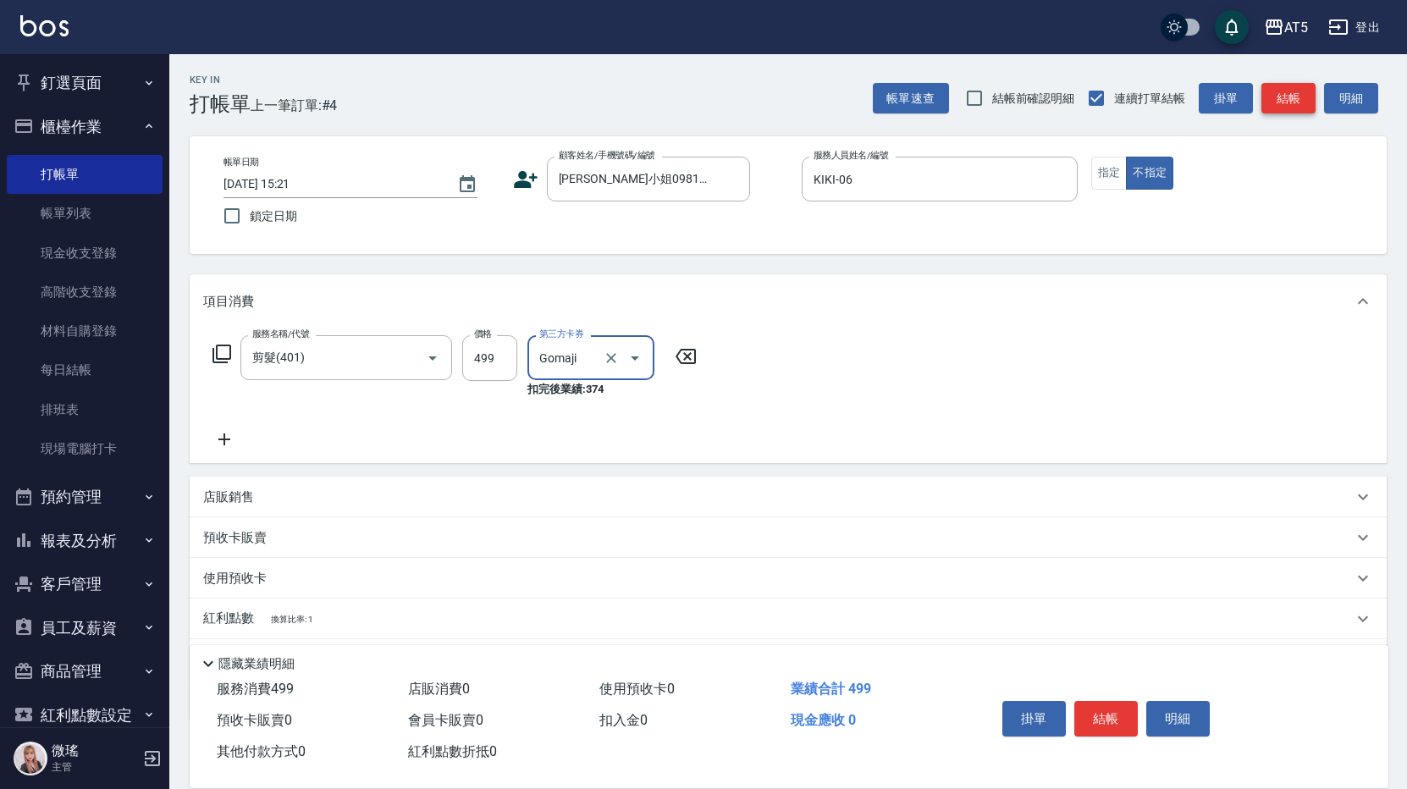
click at [1295, 98] on button "結帳" at bounding box center [1289, 98] width 54 height 31
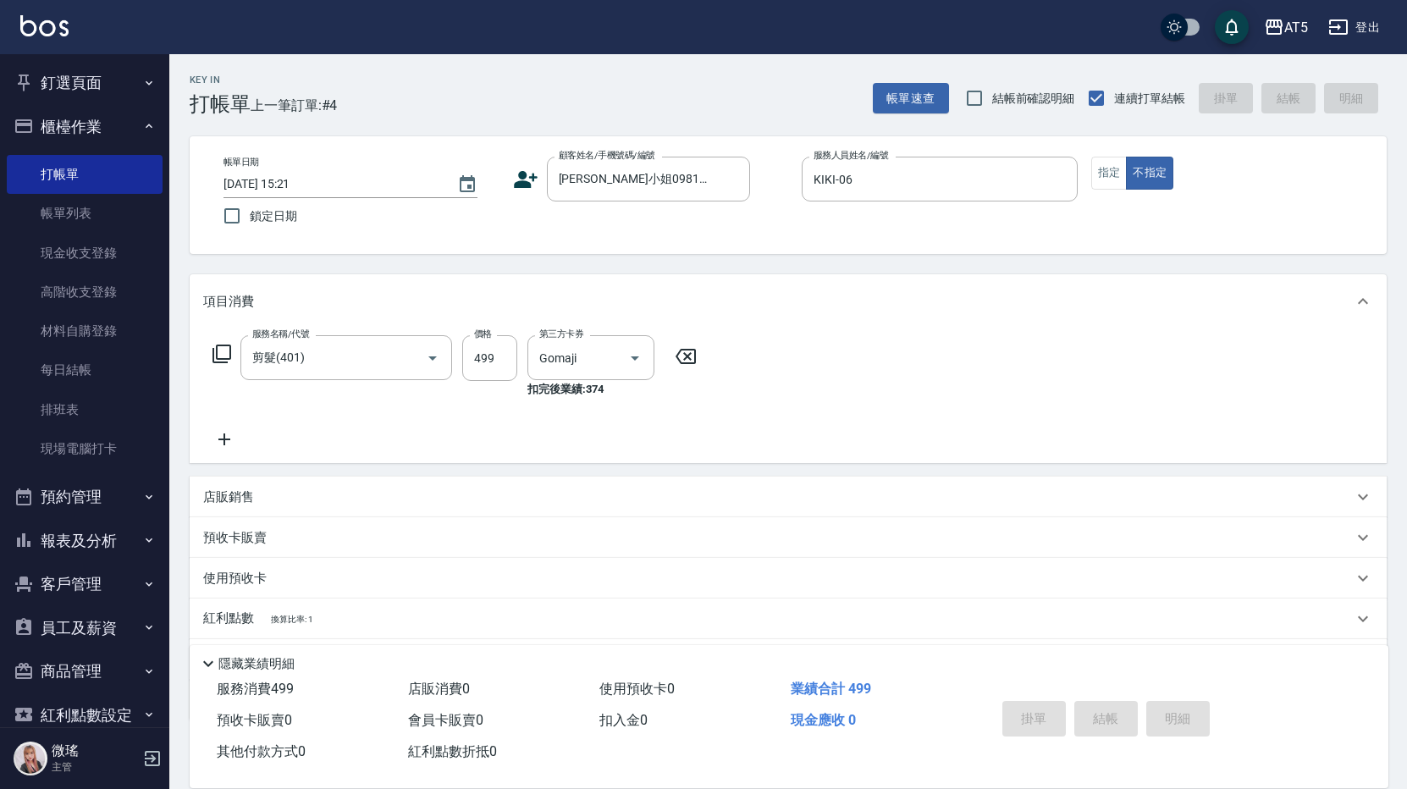
type input "[DATE] 15:23"
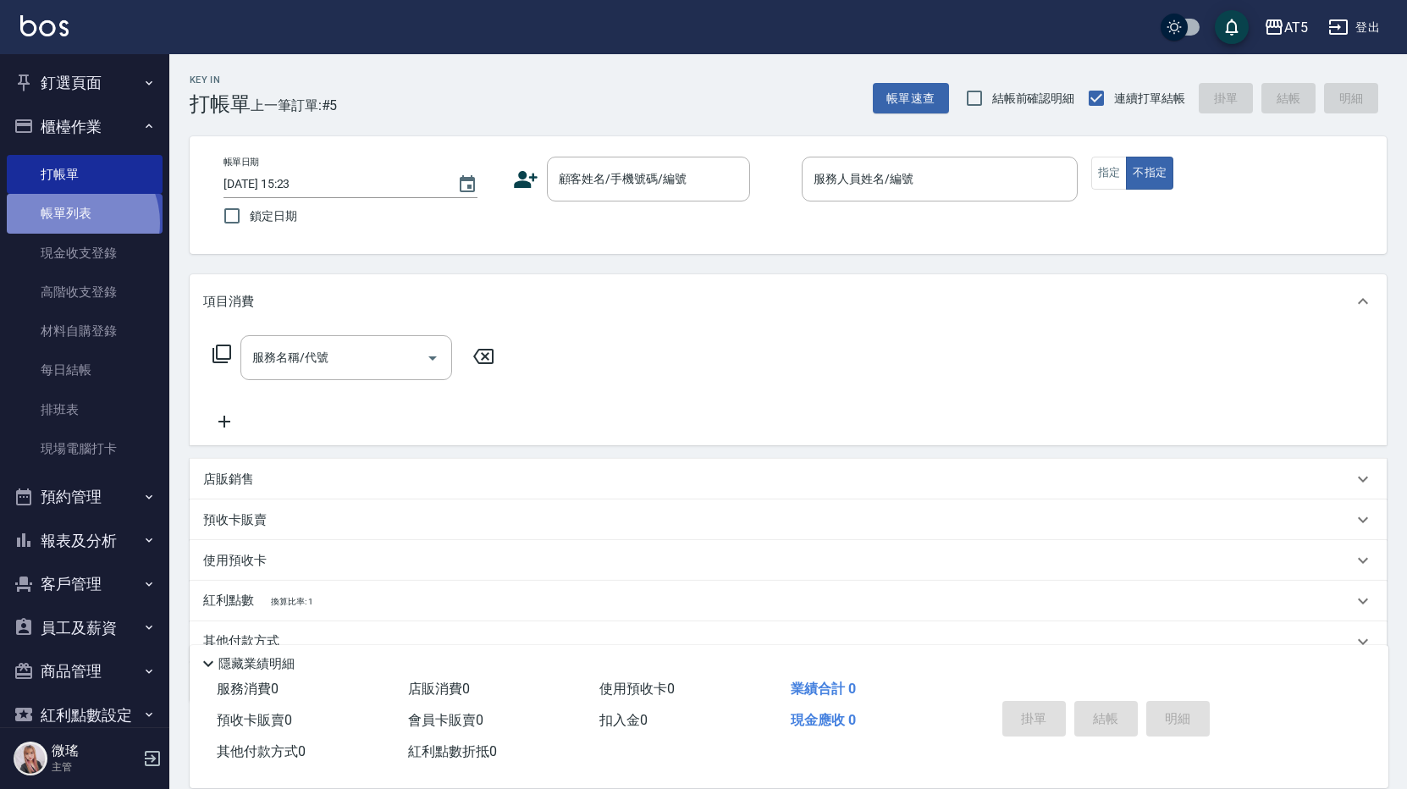
click at [72, 223] on link "帳單列表" at bounding box center [85, 213] width 156 height 39
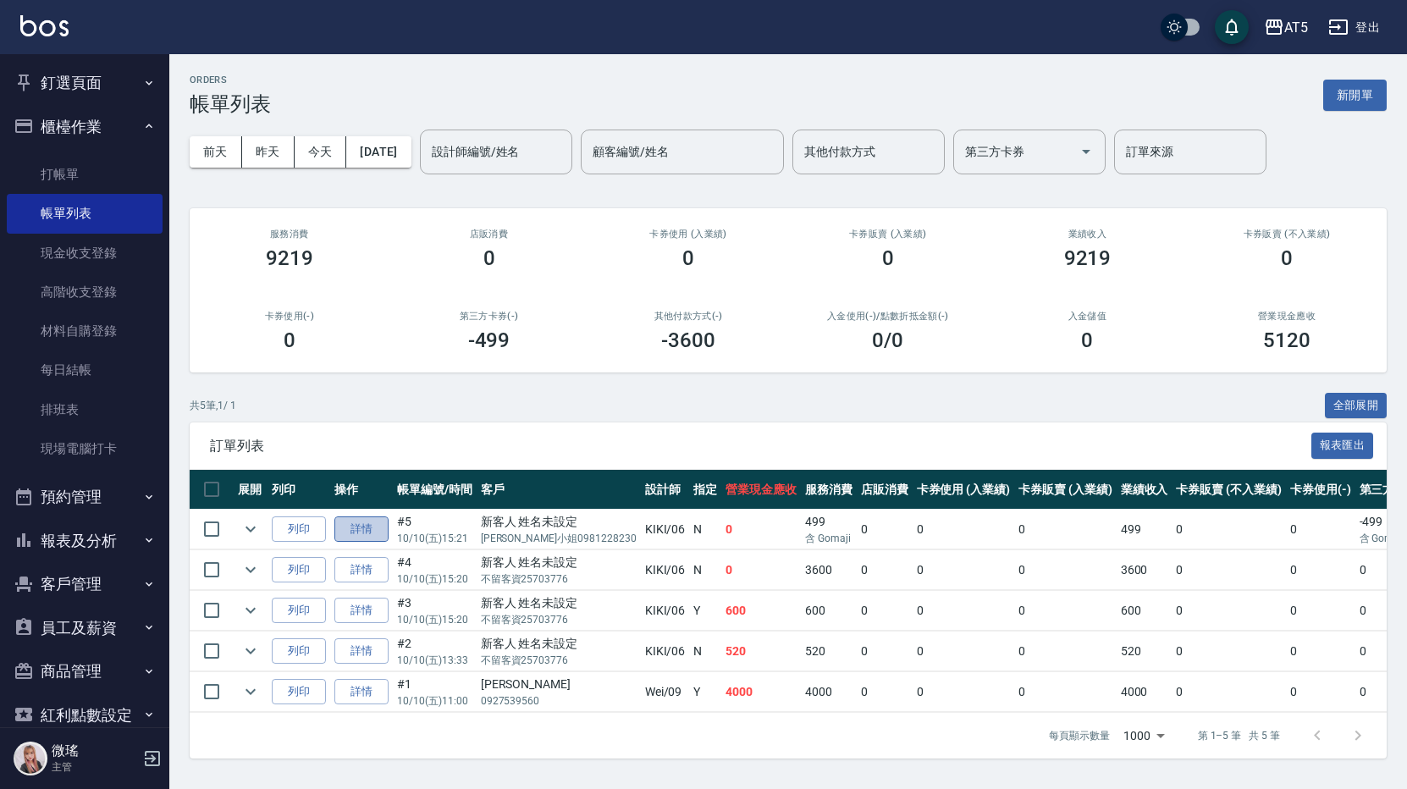
click at [344, 533] on link "詳情" at bounding box center [361, 529] width 54 height 26
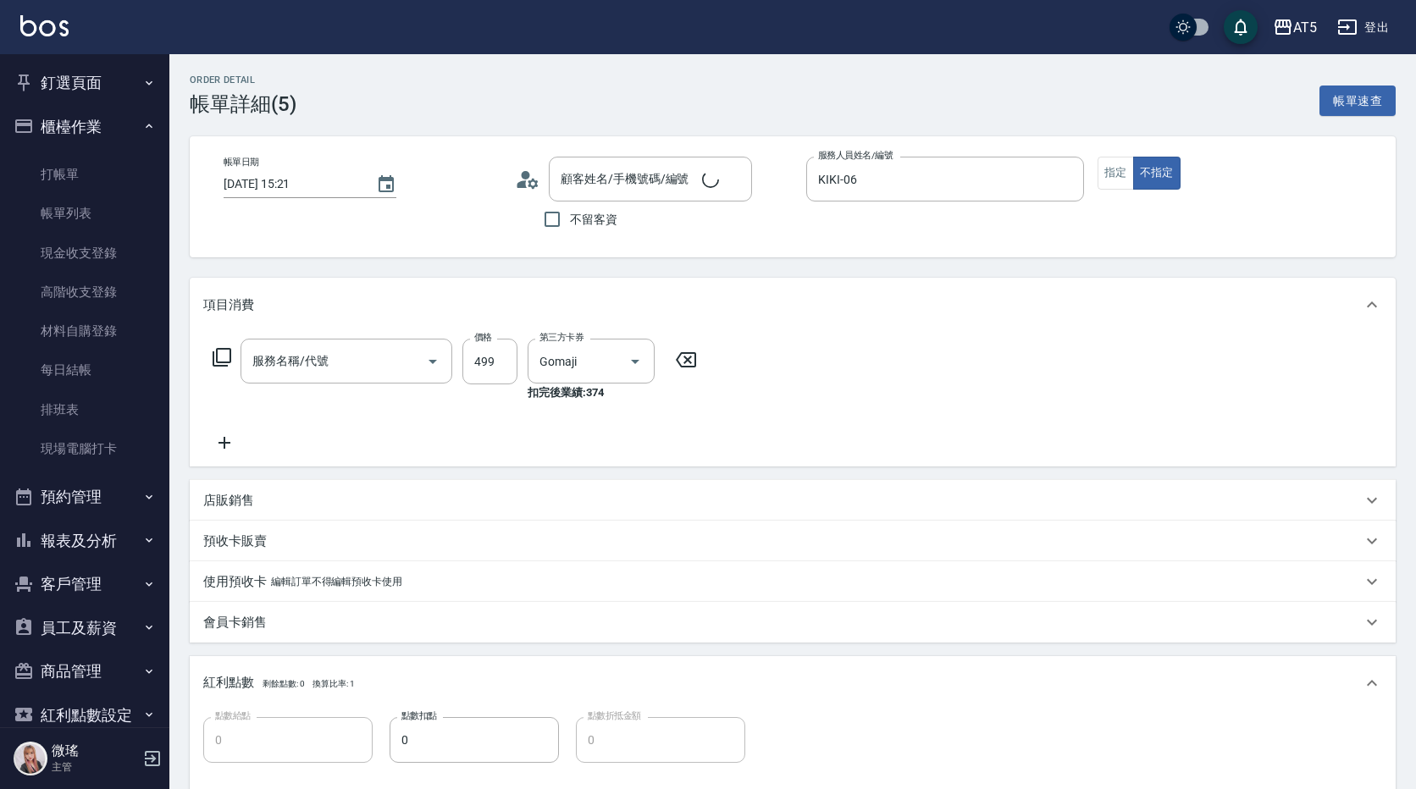
type input "[DATE] 15:21"
type input "KIKI-06"
type input "0"
type input "新客人 姓名未設定/[PERSON_NAME]0981228230/null"
type input "剪髮(401)"
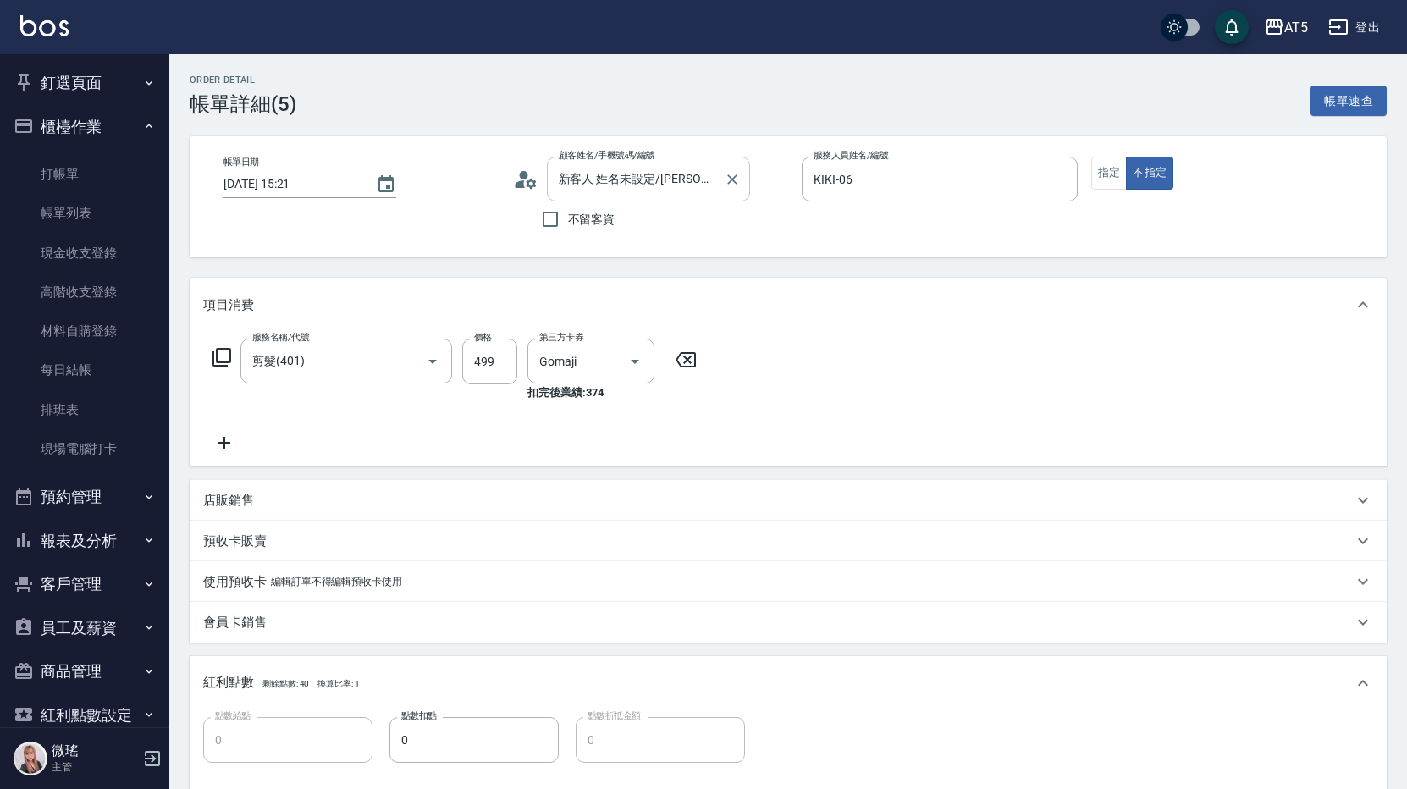
click at [587, 177] on input "新客人 姓名未設定/[PERSON_NAME]0981228230/null" at bounding box center [636, 179] width 163 height 30
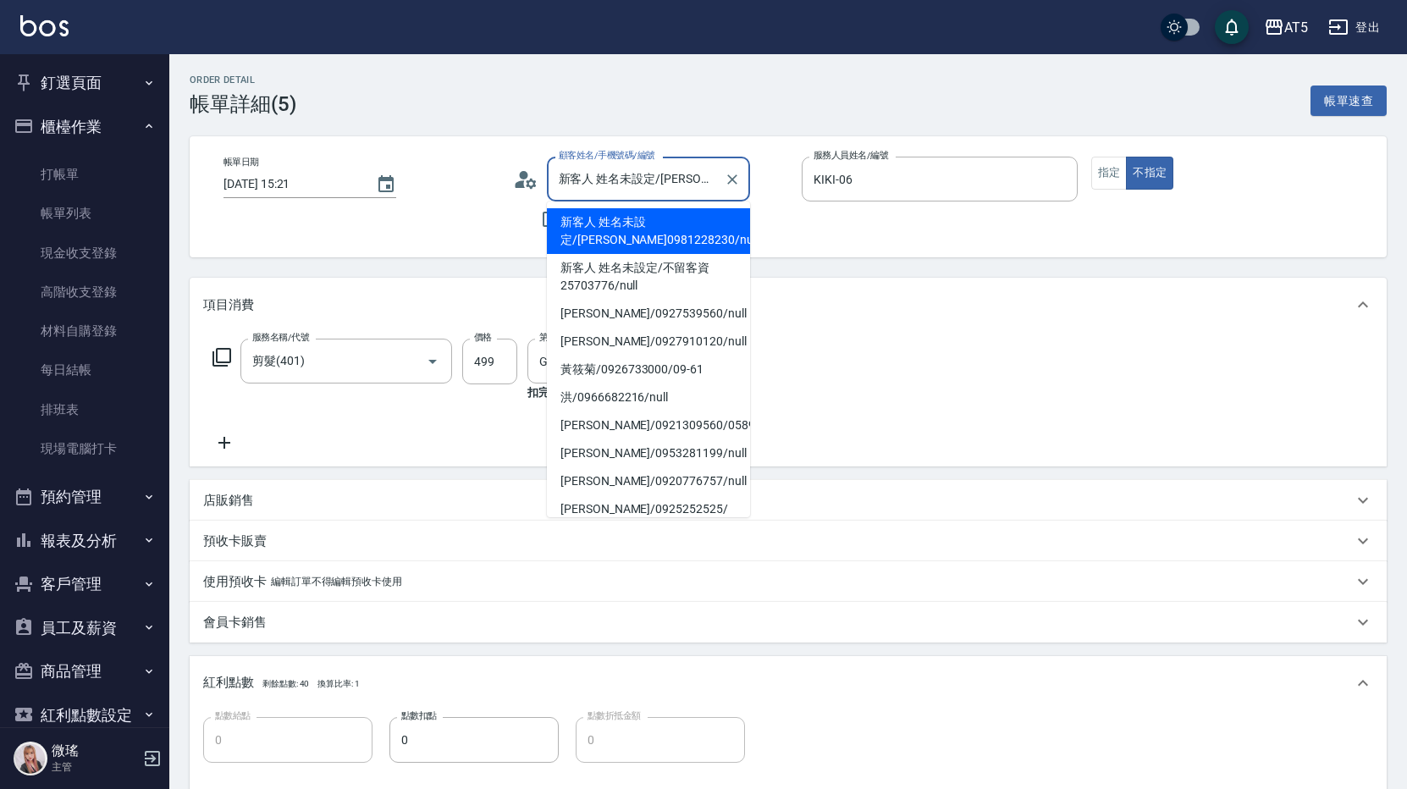
click at [529, 184] on icon at bounding box center [525, 179] width 25 height 25
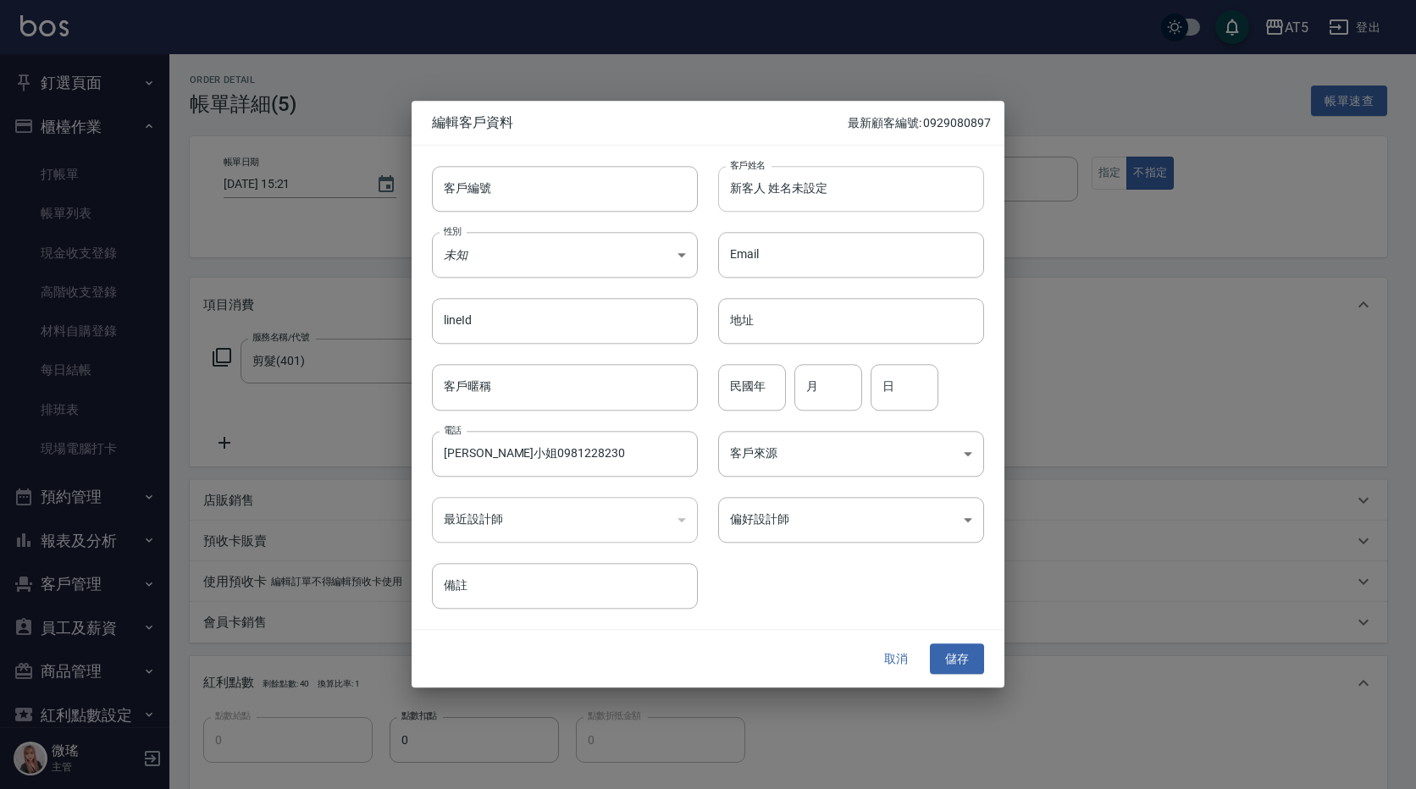
click at [845, 190] on input "新客人 姓名未設定" at bounding box center [851, 189] width 266 height 46
drag, startPoint x: 854, startPoint y: 190, endPoint x: 710, endPoint y: 202, distance: 145.3
click at [710, 202] on div "客戶姓名 新客人 姓名未設定 客戶姓名" at bounding box center [841, 179] width 286 height 66
paste input "妤"
type input "[PERSON_NAME]"
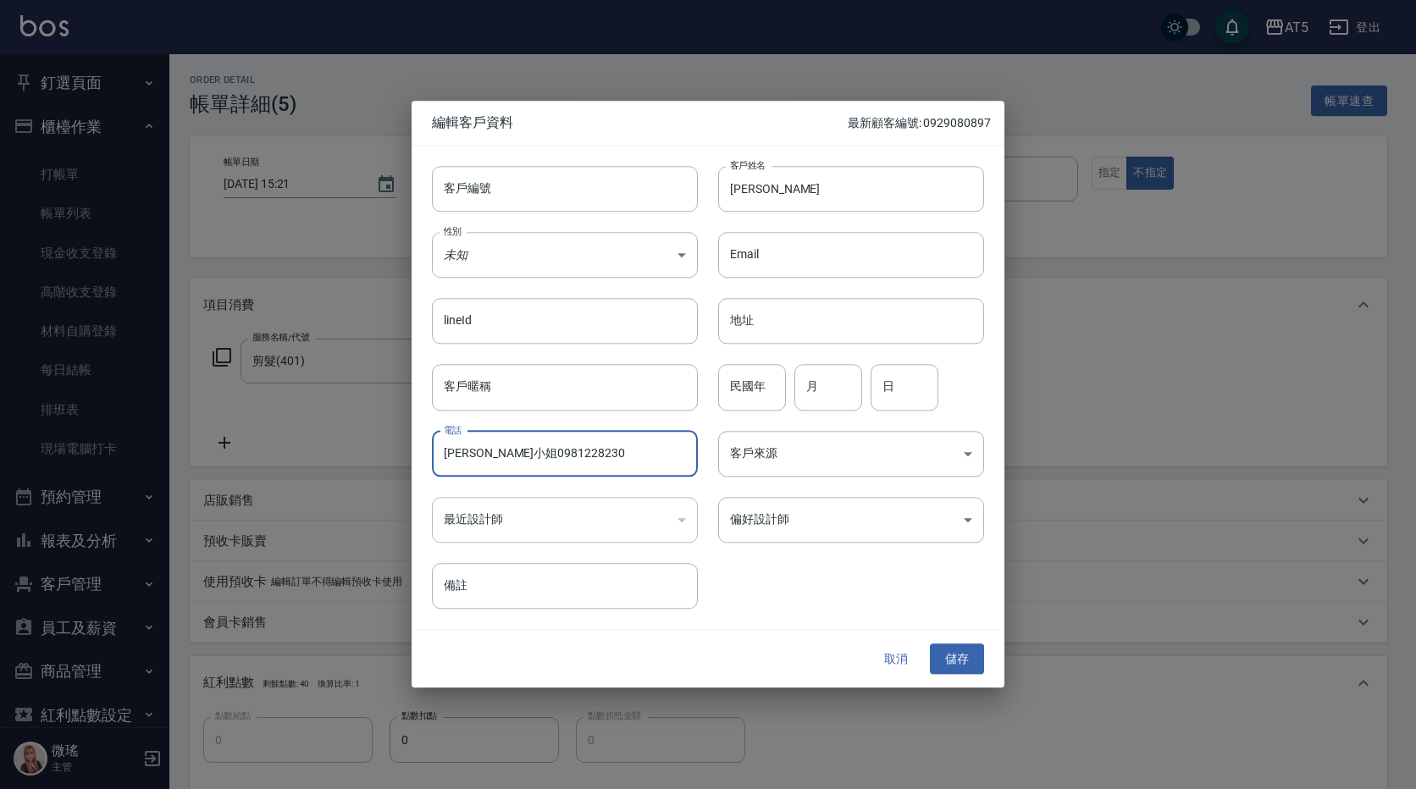
drag, startPoint x: 473, startPoint y: 458, endPoint x: 446, endPoint y: 454, distance: 27.4
click at [446, 454] on input "[PERSON_NAME]小姐0981228230" at bounding box center [565, 454] width 266 height 46
type input "0981228230"
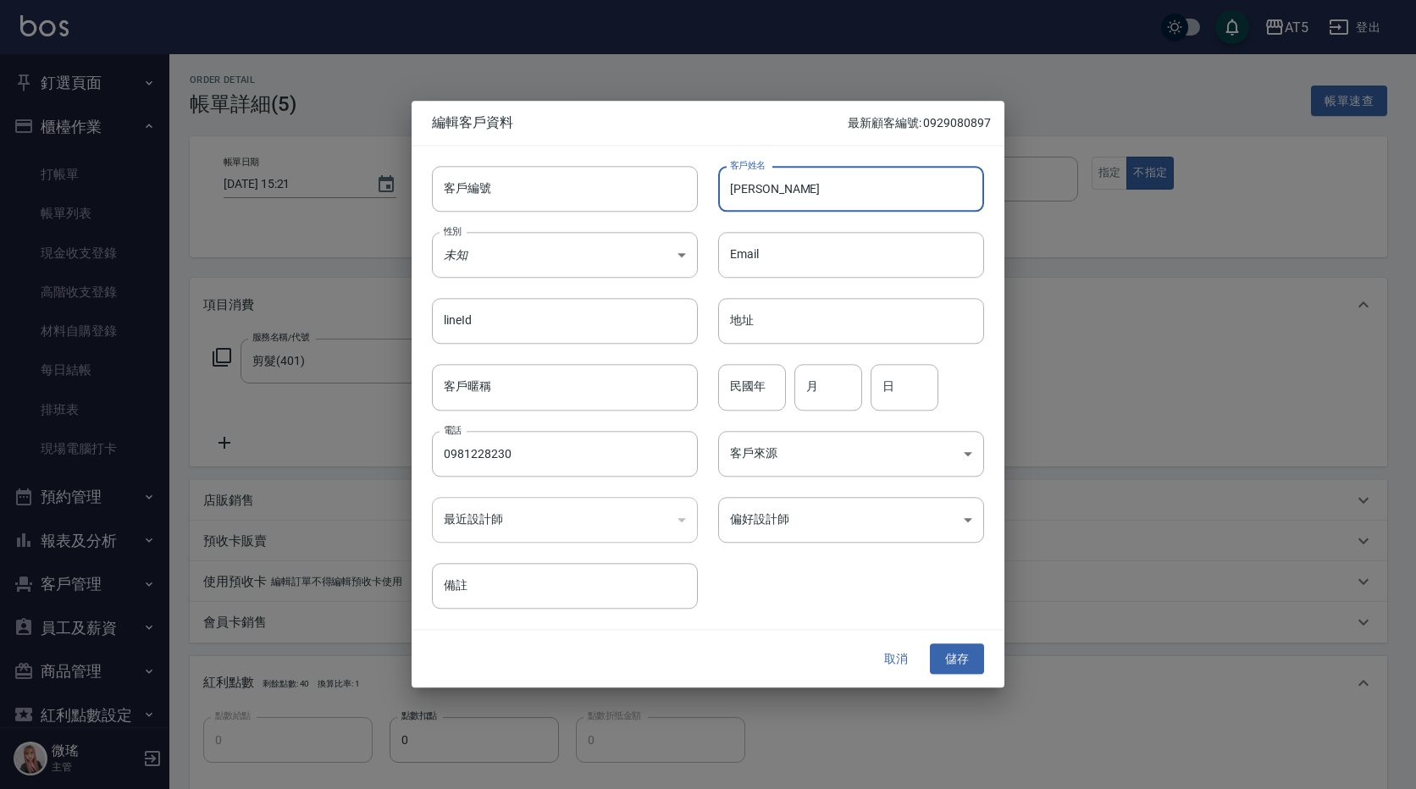
click at [726, 192] on input "[PERSON_NAME]" at bounding box center [851, 189] width 266 height 46
paste input "[PERSON_NAME]"
type input "[PERSON_NAME]"
click at [958, 655] on button "儲存" at bounding box center [957, 658] width 54 height 31
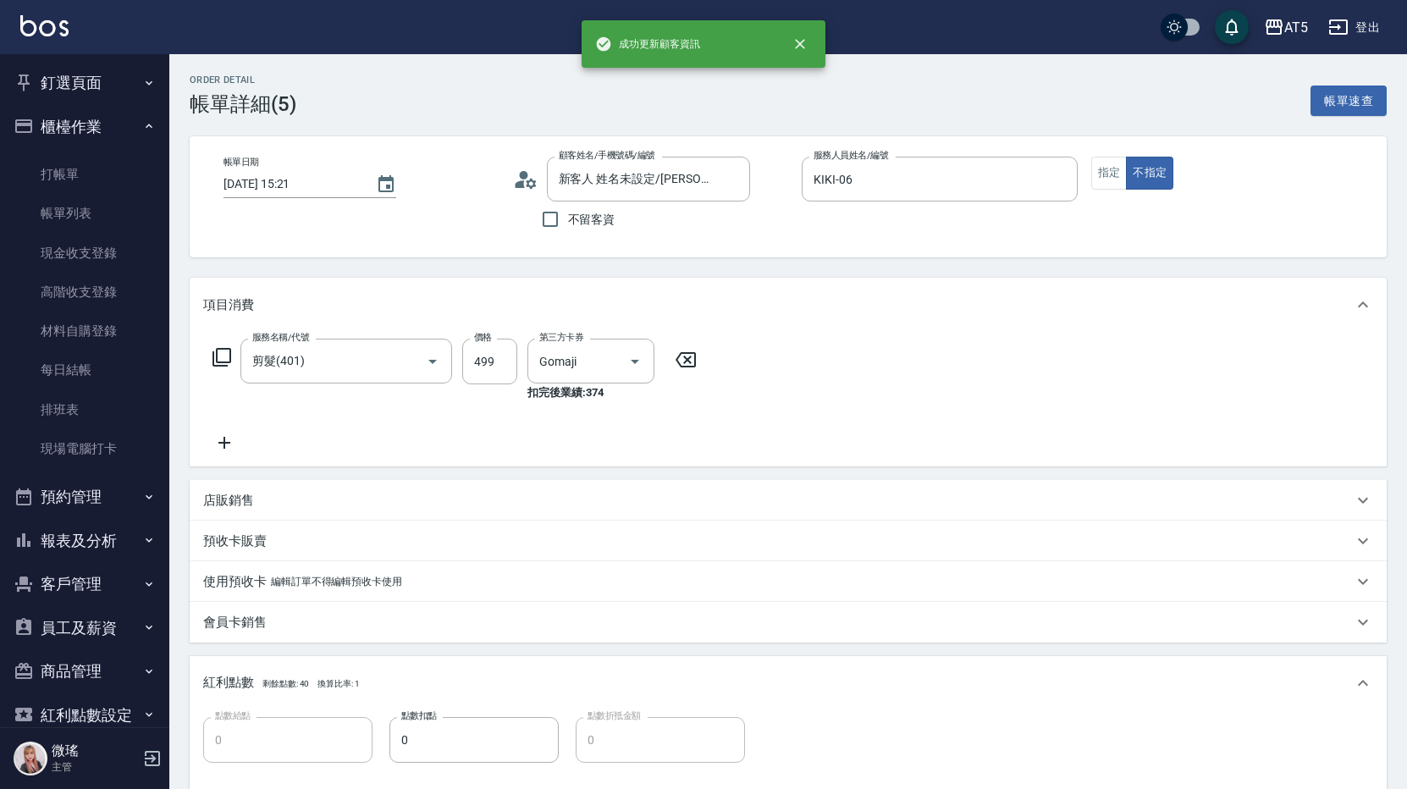
type input "[PERSON_NAME]/0981228230/"
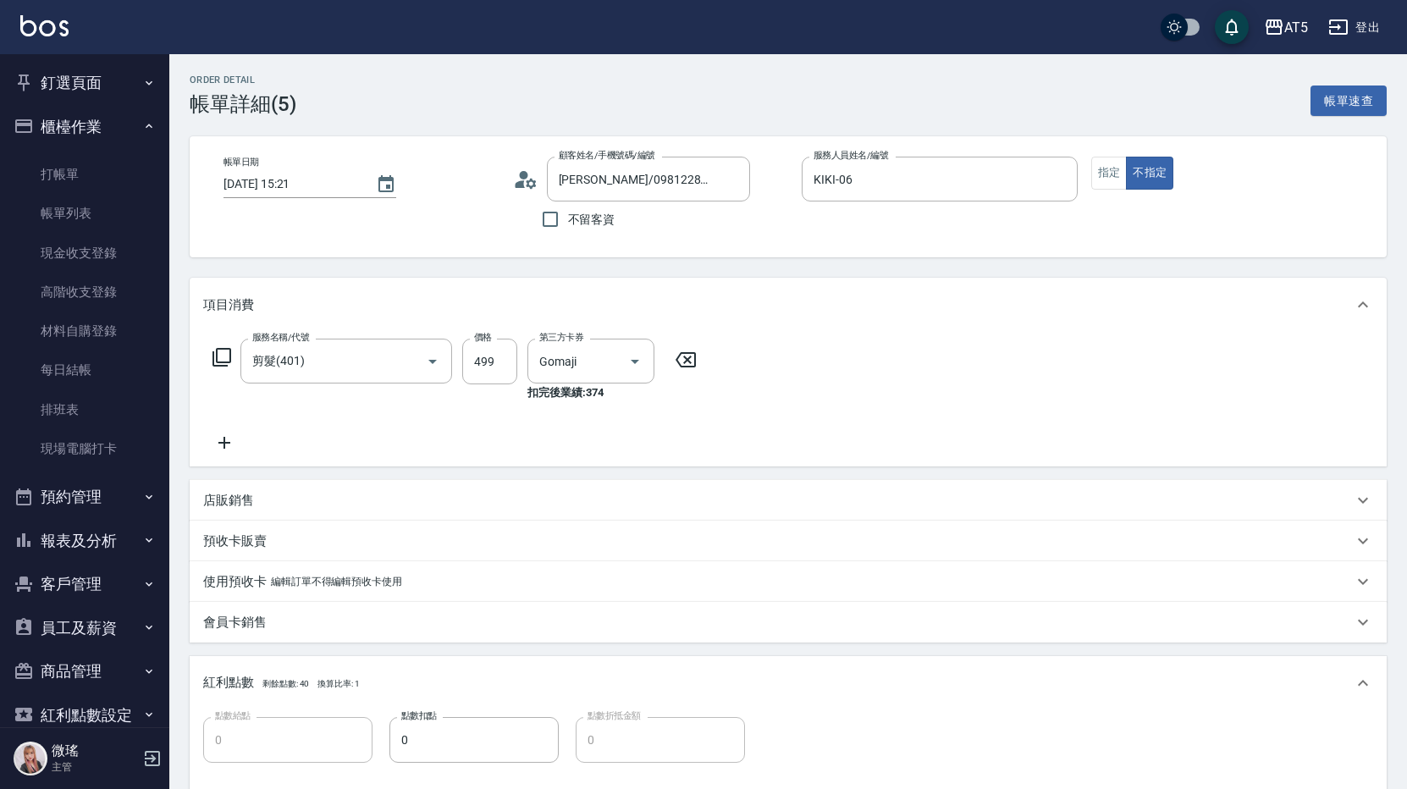
scroll to position [285, 0]
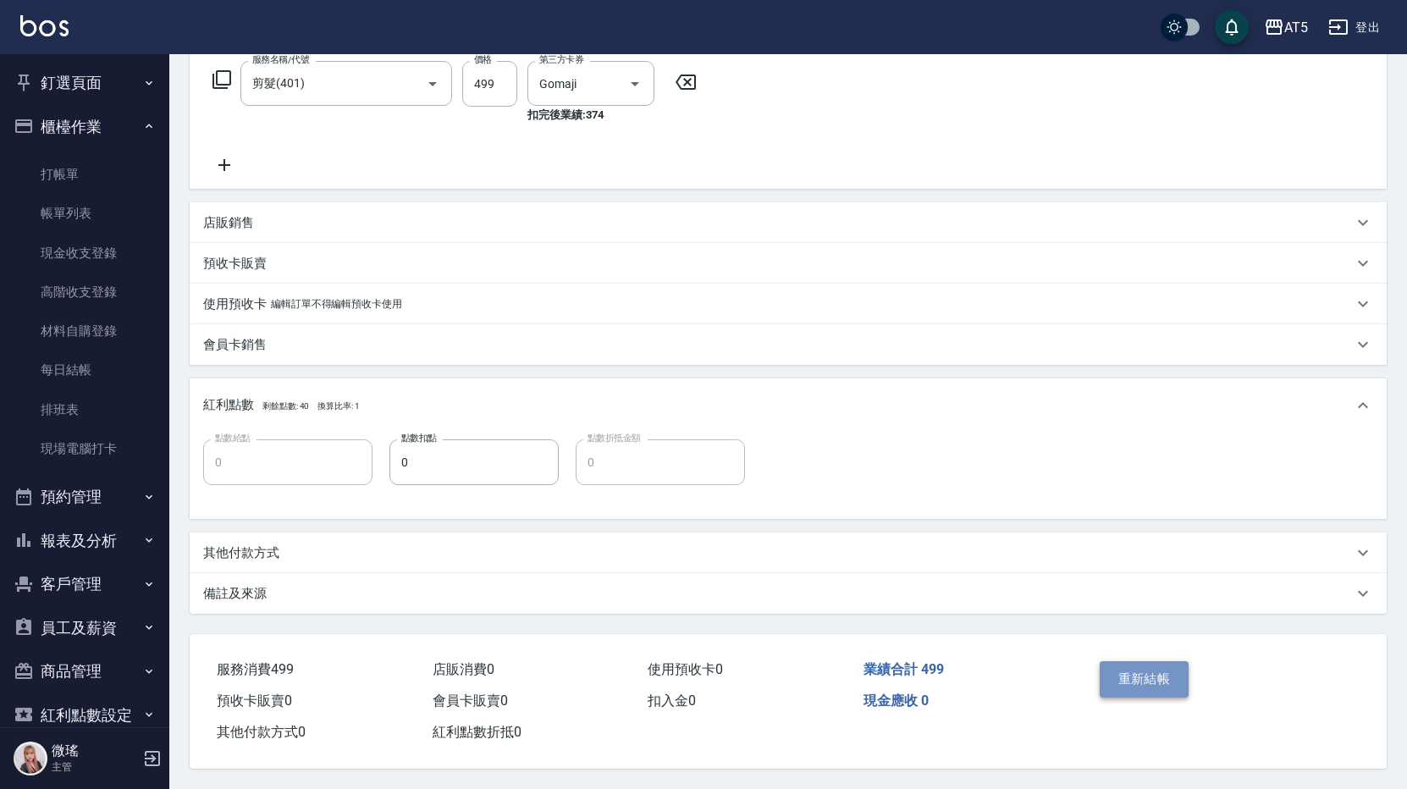
click at [1133, 665] on button "重新結帳" at bounding box center [1145, 679] width 90 height 36
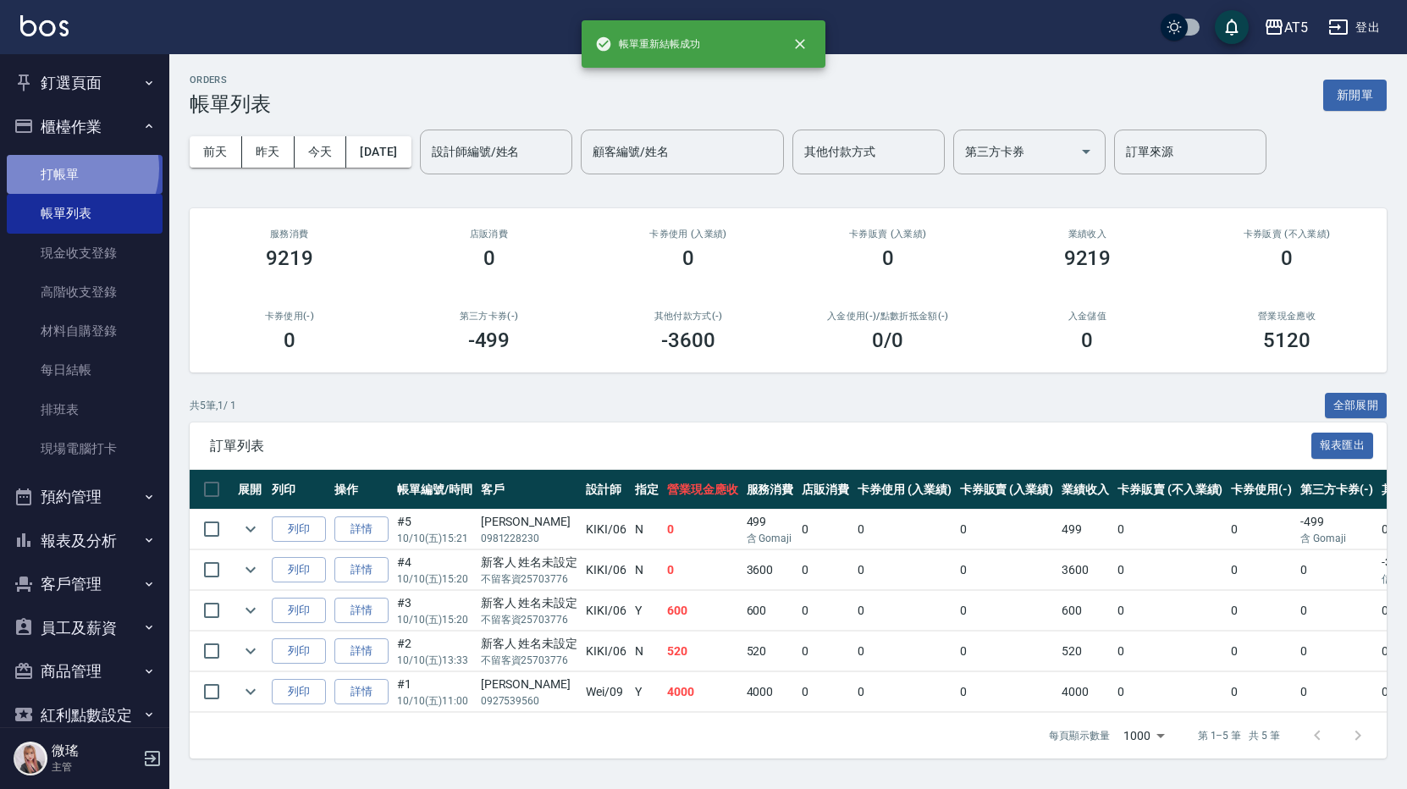
click at [69, 168] on link "打帳單" at bounding box center [85, 174] width 156 height 39
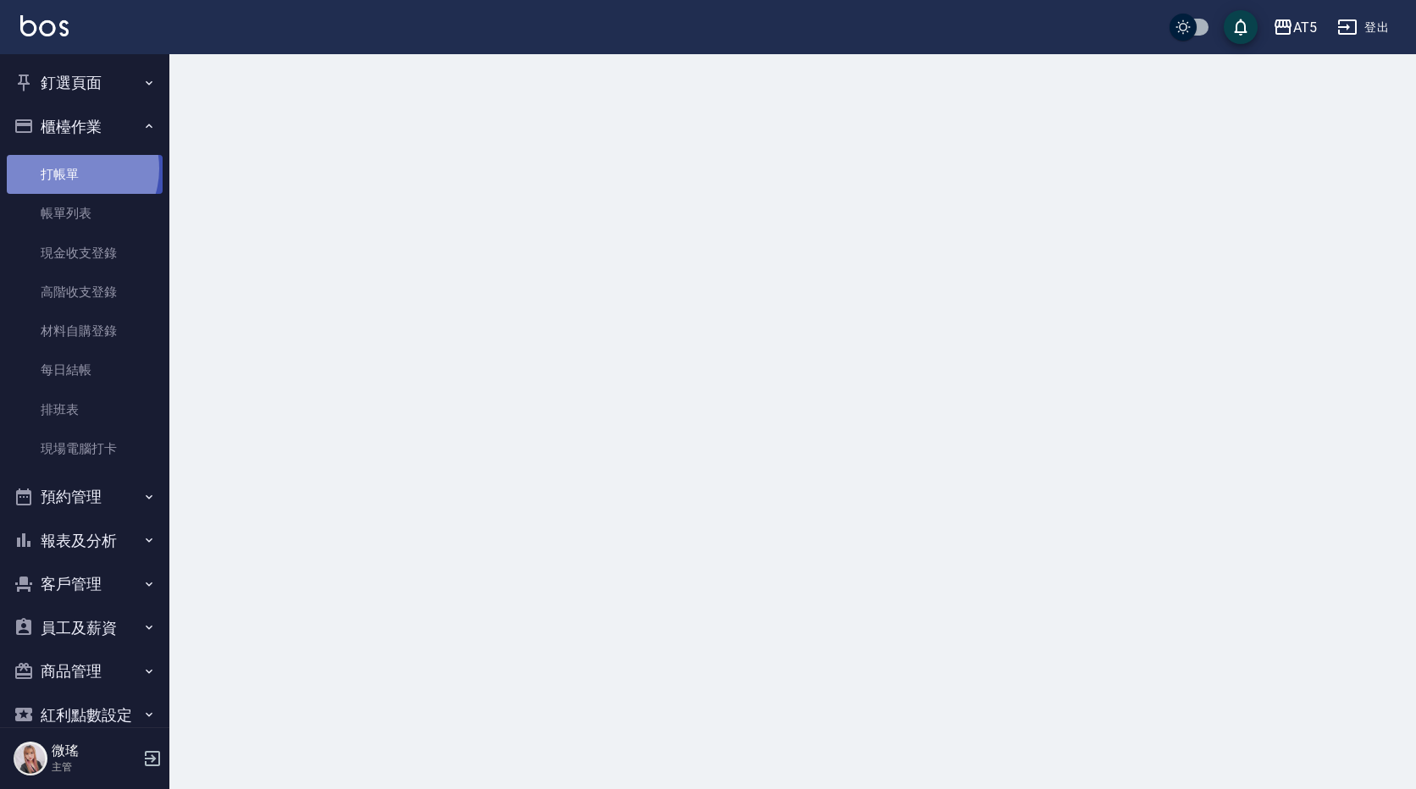
click at [69, 168] on link "打帳單" at bounding box center [85, 174] width 156 height 39
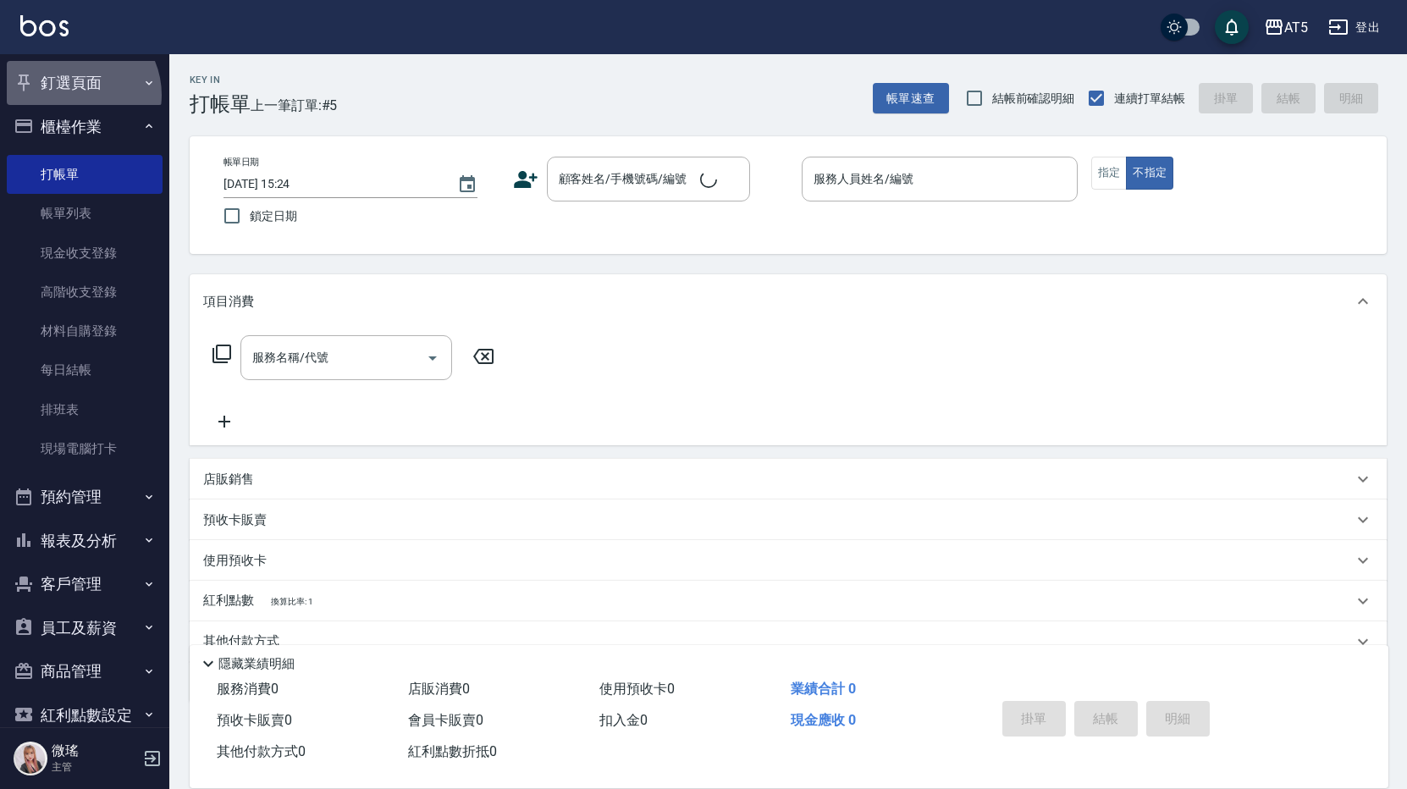
click at [74, 94] on button "釘選頁面" at bounding box center [85, 83] width 156 height 44
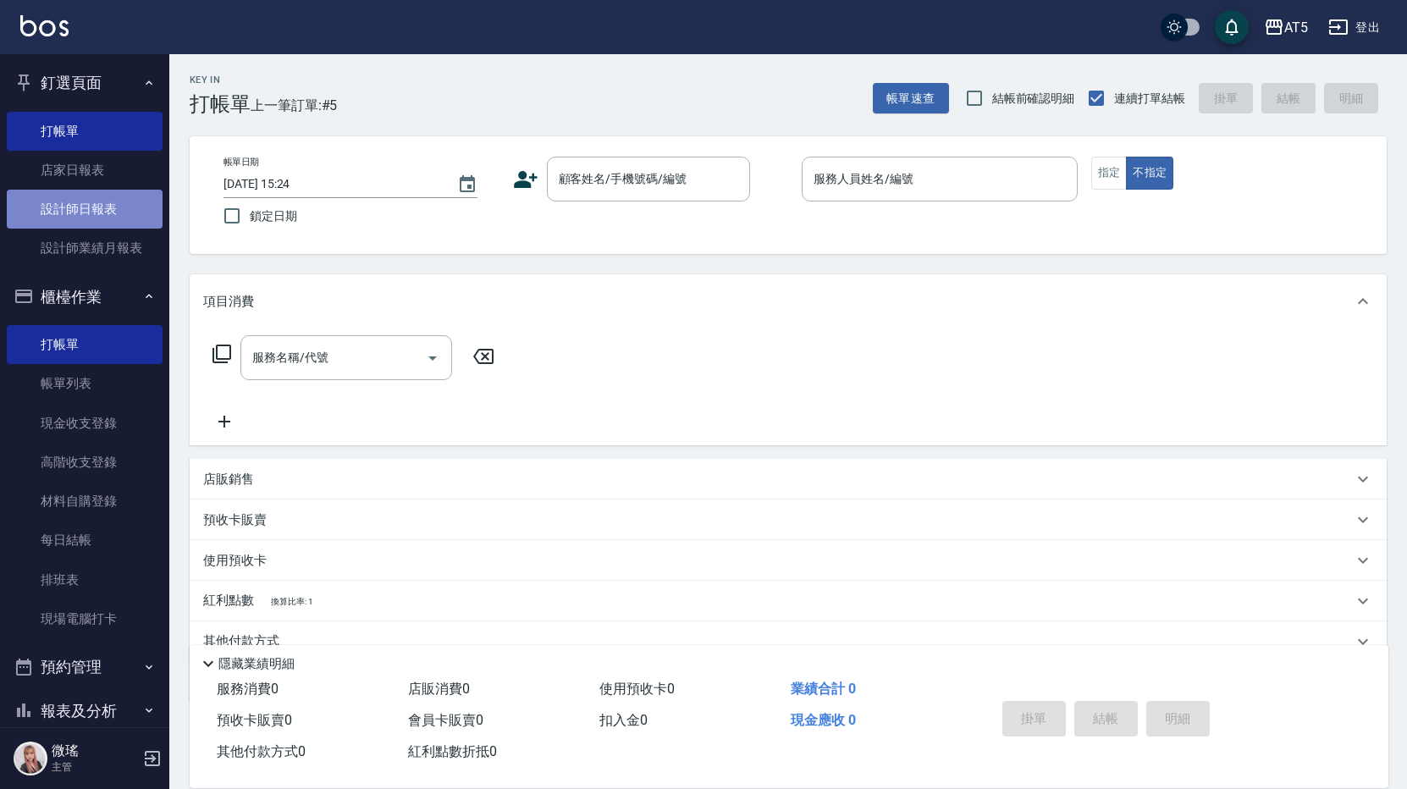
click at [116, 214] on link "設計師日報表" at bounding box center [85, 209] width 156 height 39
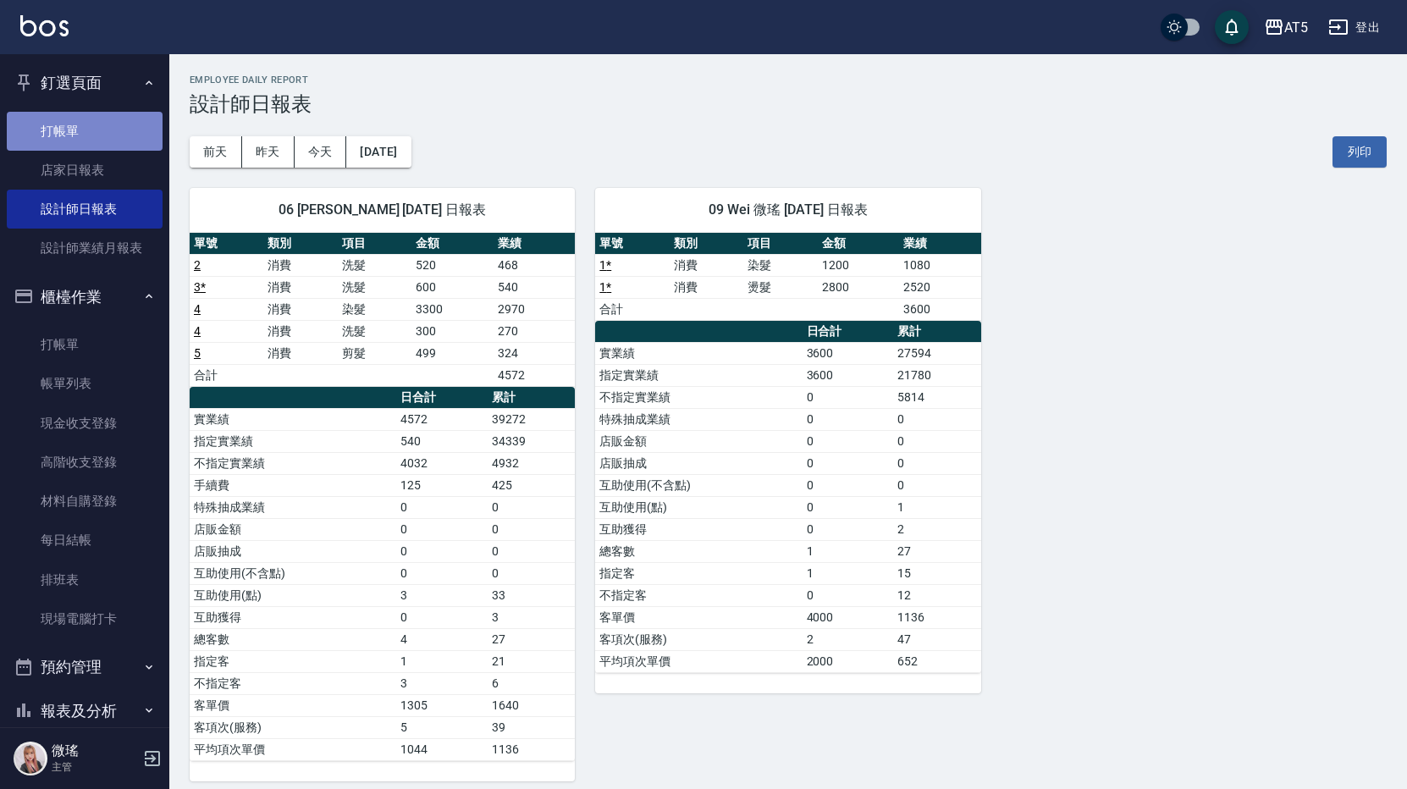
click at [117, 125] on link "打帳單" at bounding box center [85, 131] width 156 height 39
